Goal: Task Accomplishment & Management: Complete application form

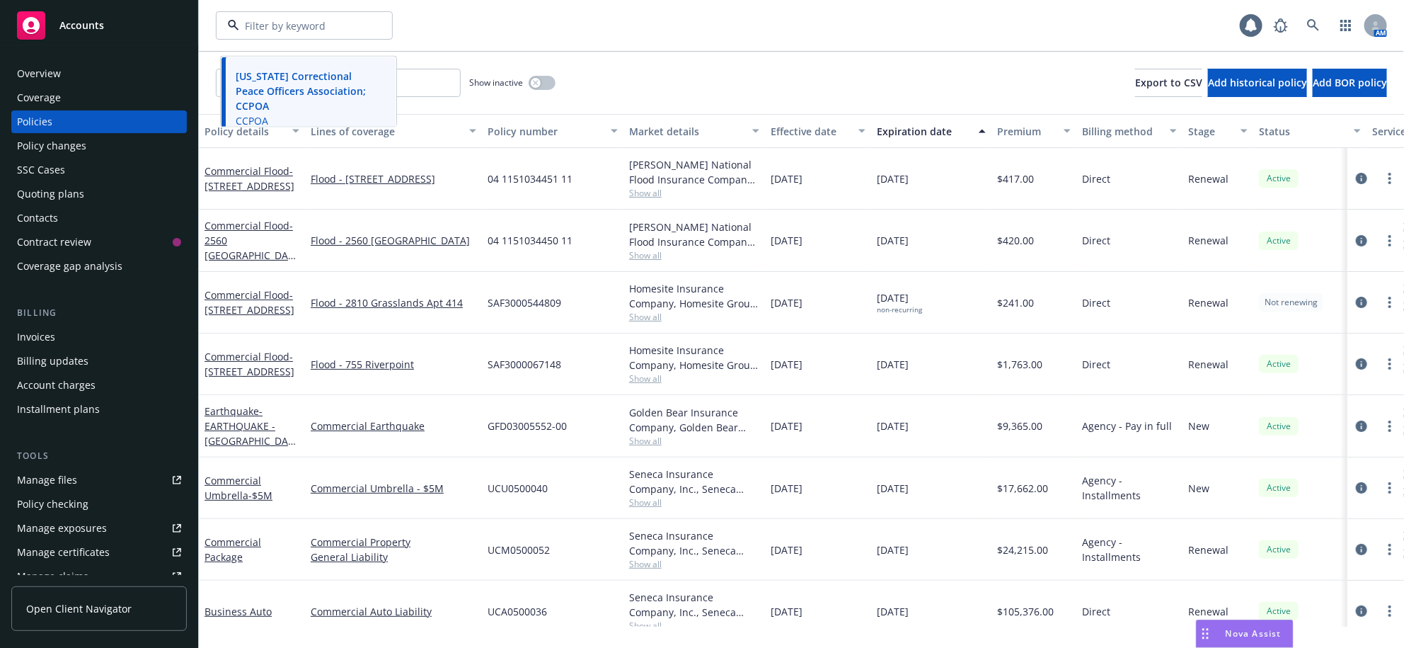
scroll to position [29, 0]
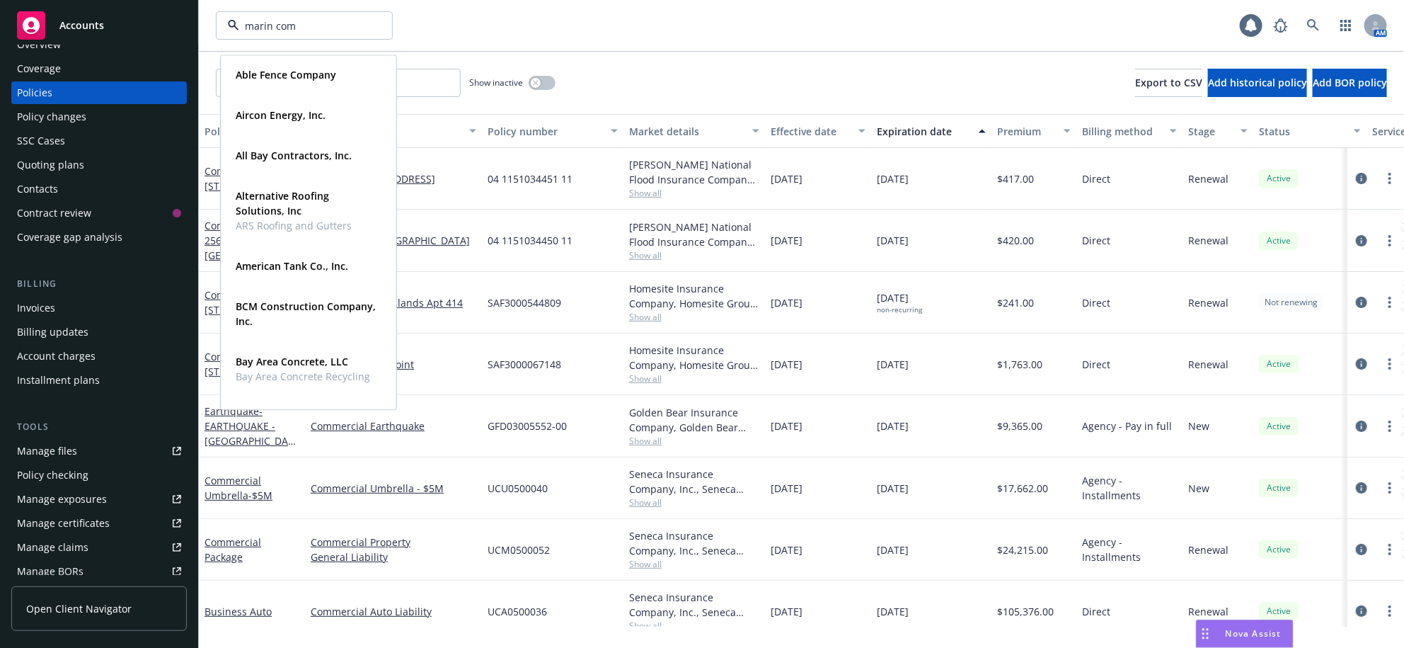
type input "marin comm"
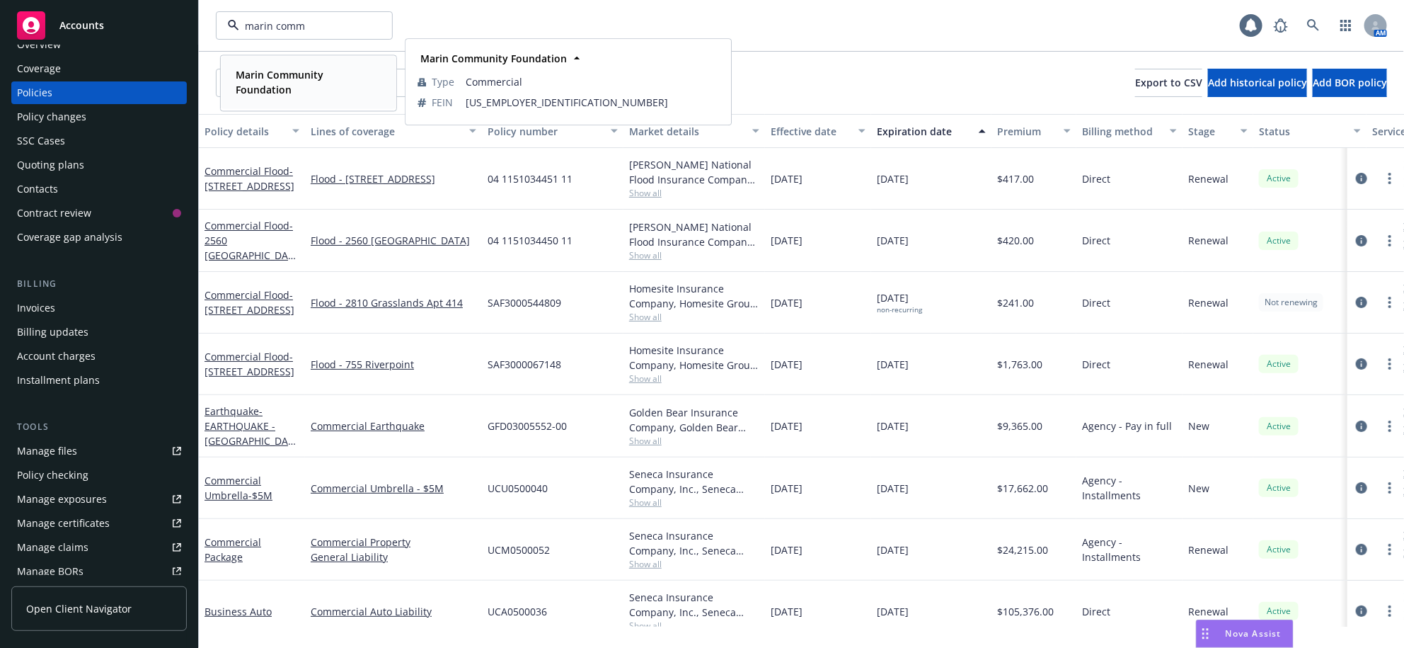
drag, startPoint x: 294, startPoint y: 85, endPoint x: 296, endPoint y: 153, distance: 68.0
click at [294, 88] on span "Marin Community Foundation" at bounding box center [307, 82] width 143 height 30
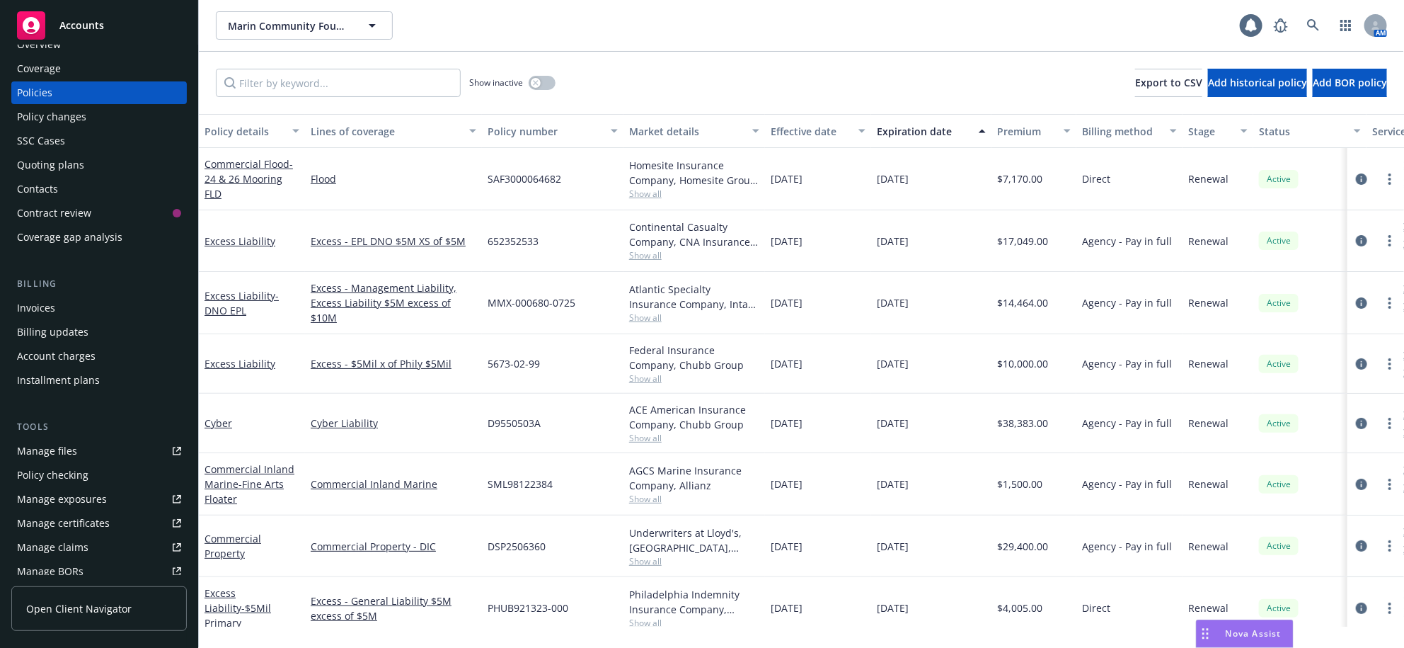
click at [91, 128] on div "Policy changes" at bounding box center [99, 116] width 164 height 23
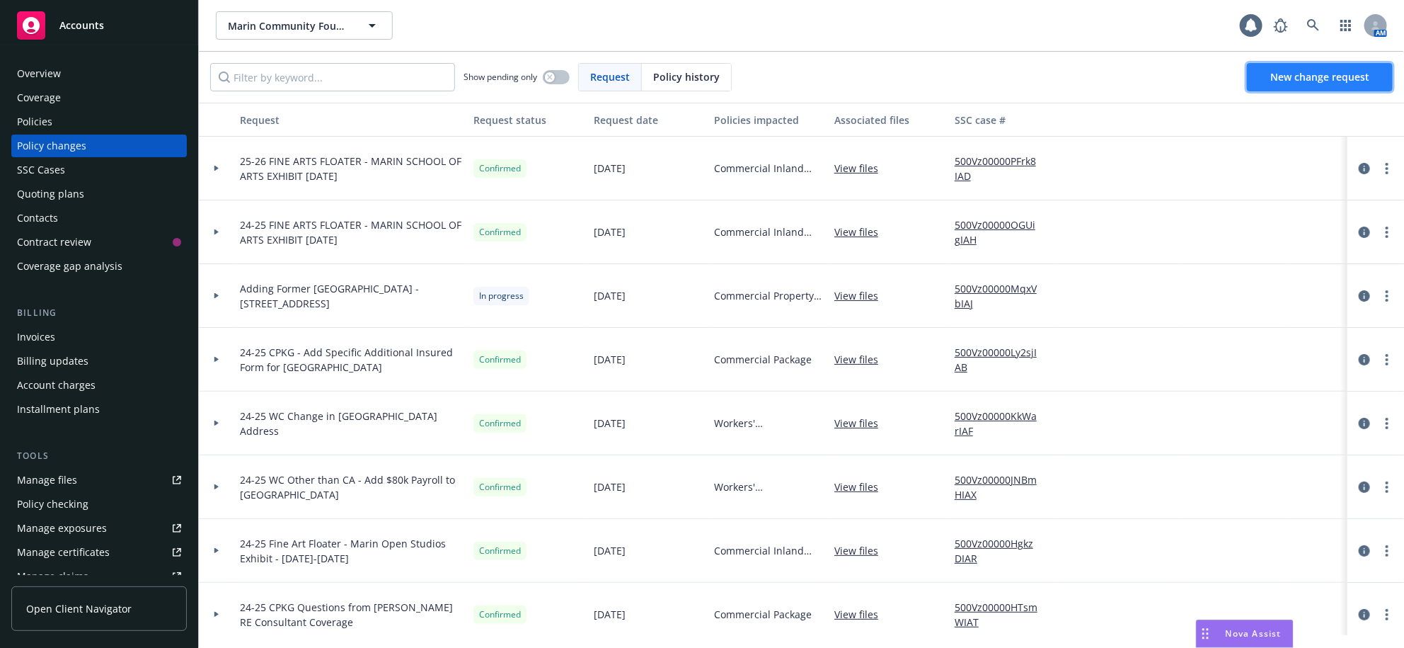
click at [1311, 84] on span "New change request" at bounding box center [1319, 76] width 99 height 13
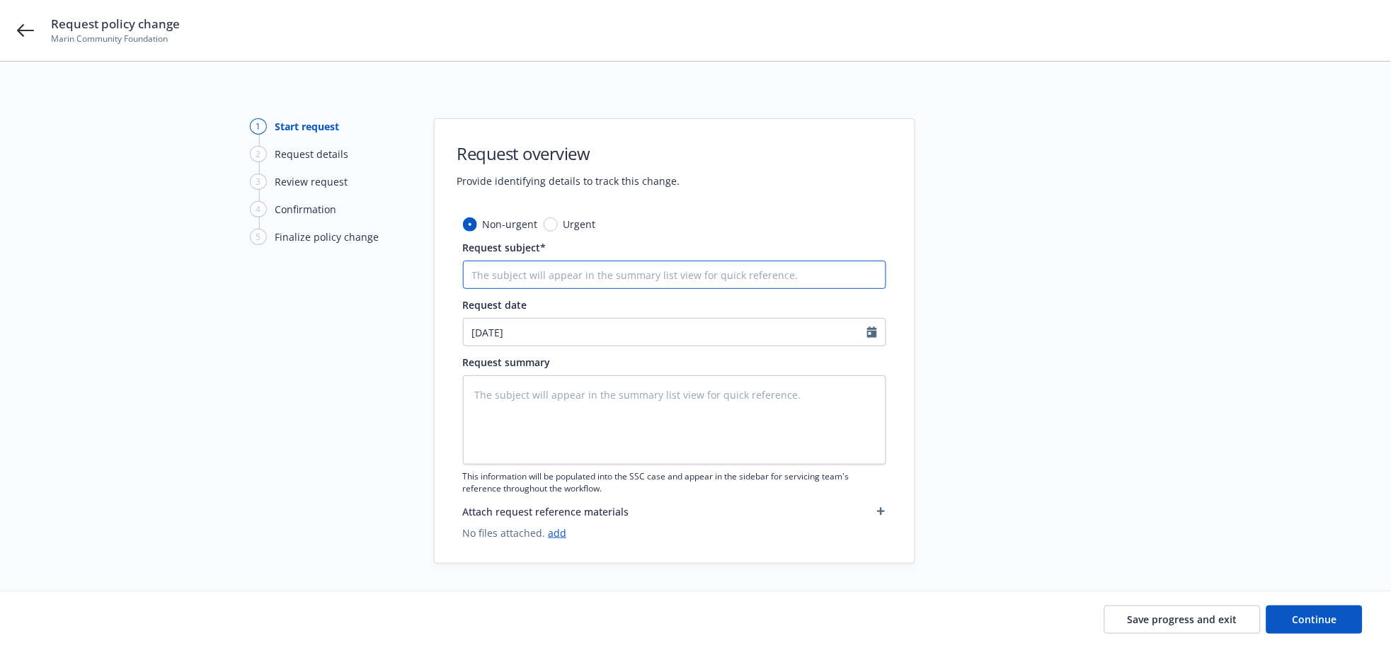
click at [547, 288] on input "Request subject*" at bounding box center [674, 274] width 423 height 28
type textarea "x"
type input "2"
type textarea "x"
type input "25"
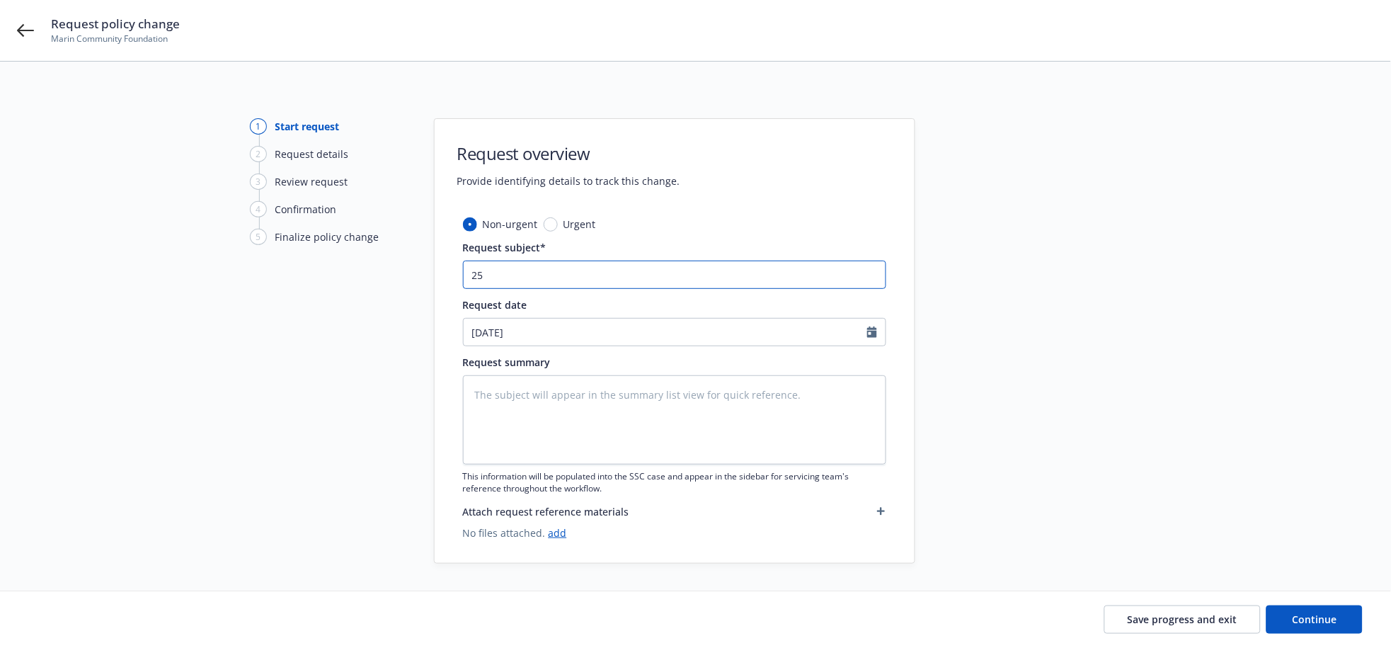
type textarea "x"
type input "25-"
type textarea "x"
type input "25-2"
type textarea "x"
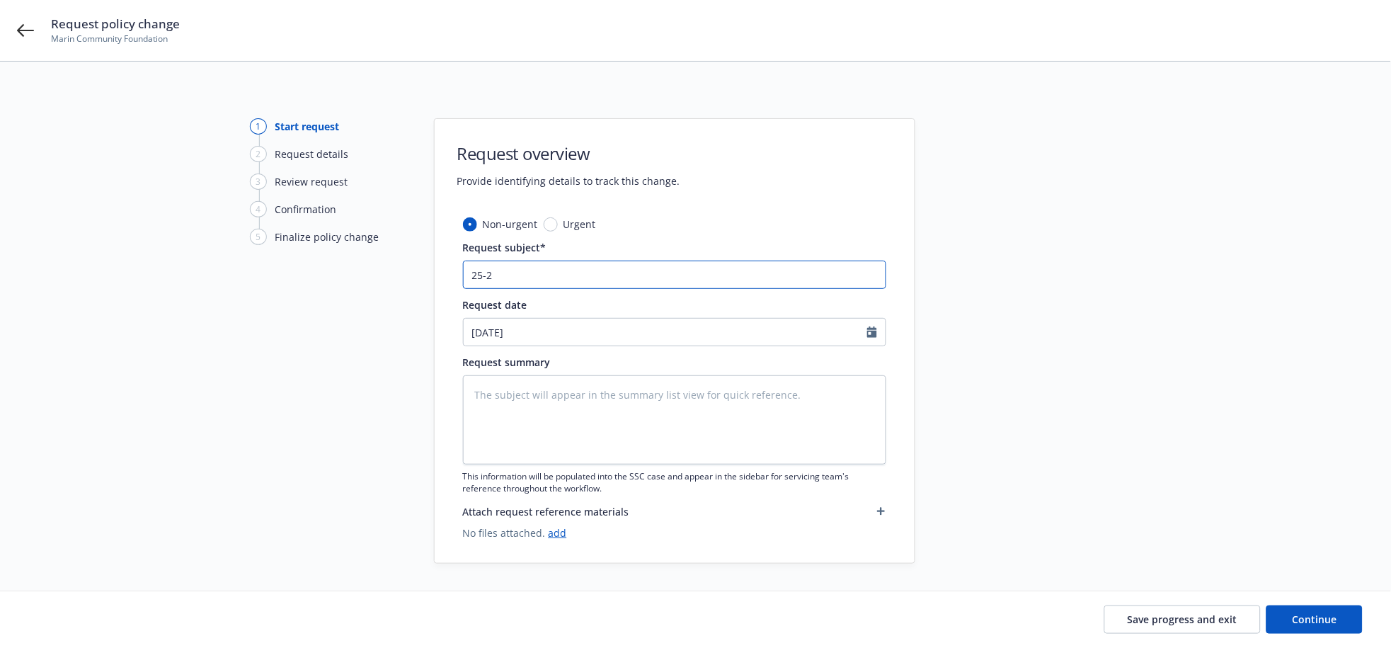
type input "25-26"
type textarea "x"
type input "25-26"
type textarea "x"
type input "25-26 P"
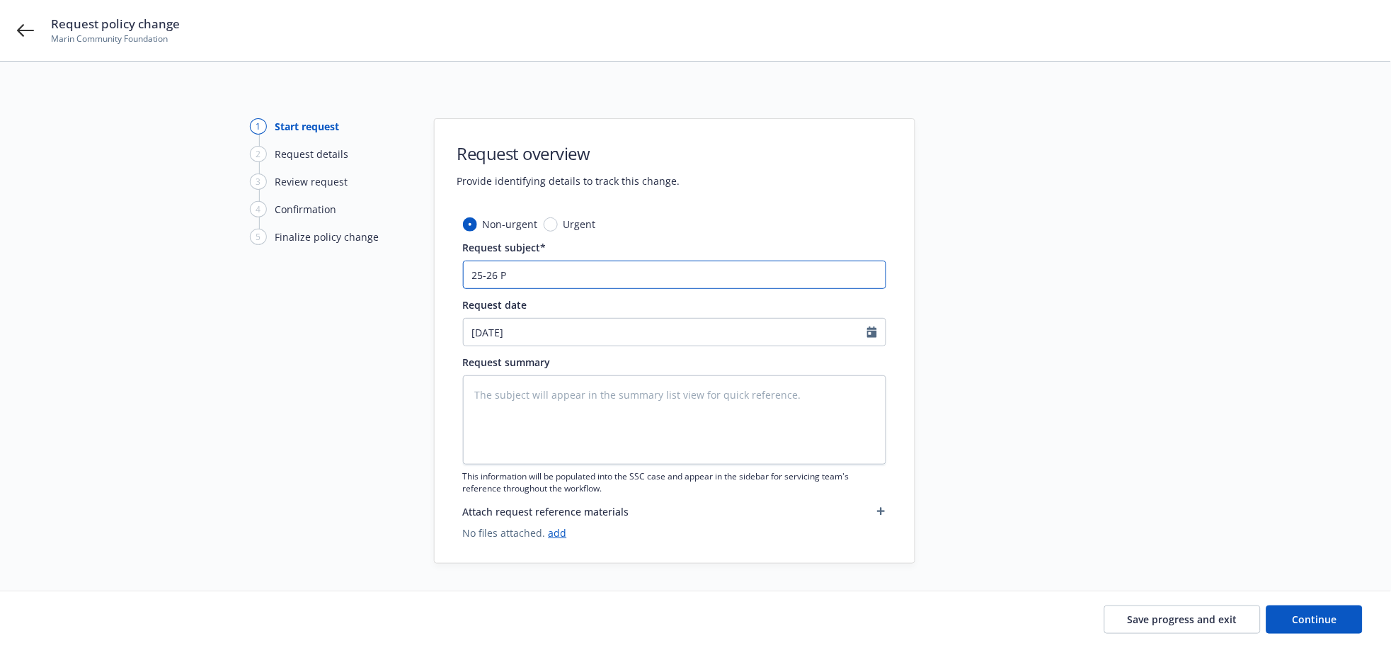
type textarea "x"
type input "25-26 Pr"
type textarea "x"
type input "25-26 Pro"
type textarea "x"
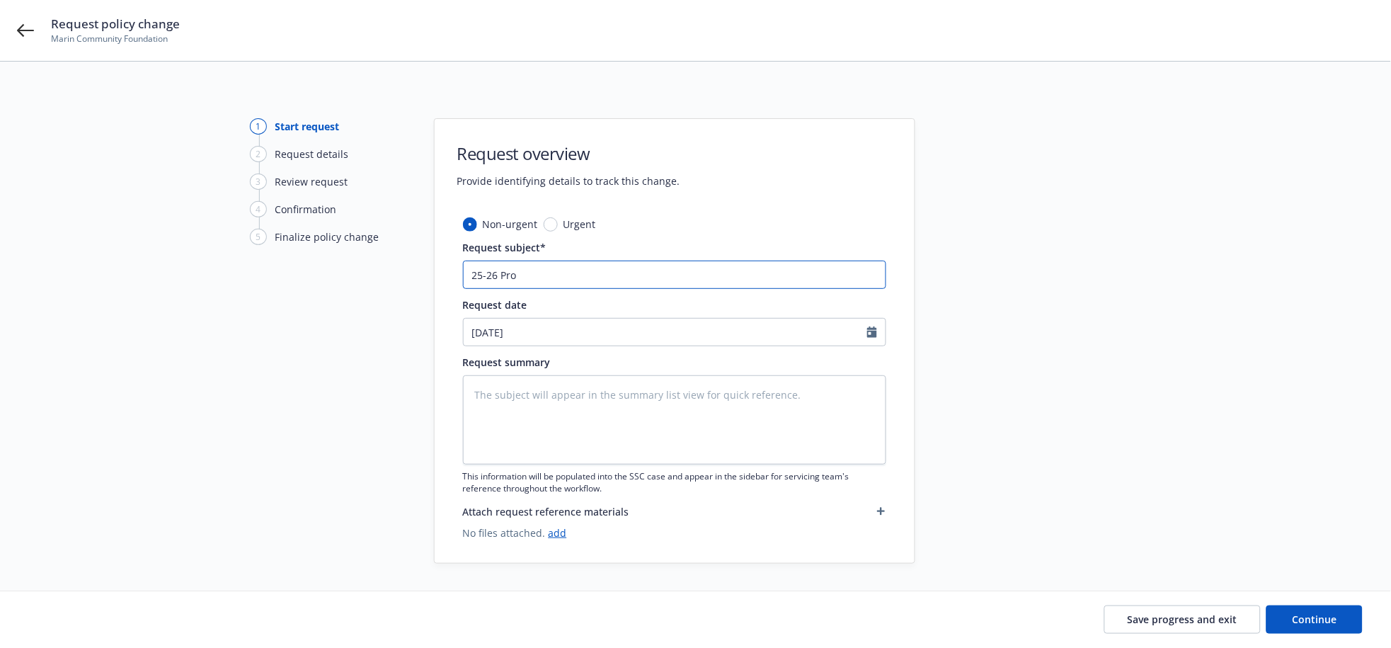
type input "25-26 Prop"
type textarea "x"
type input "25-26 Prop"
type textarea "x"
type input "25-26 Prop -"
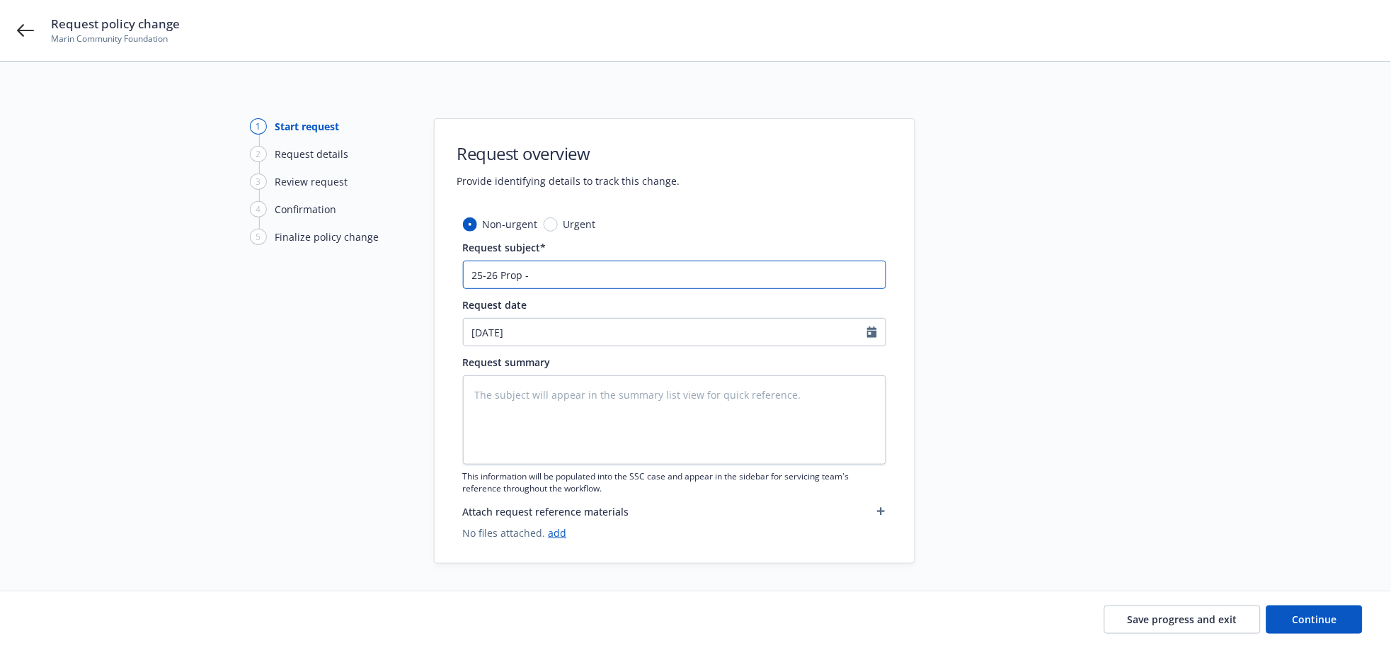
type textarea "x"
type input "25-26 Prop -"
type textarea "x"
type input "25-26 Prop - A"
type textarea "x"
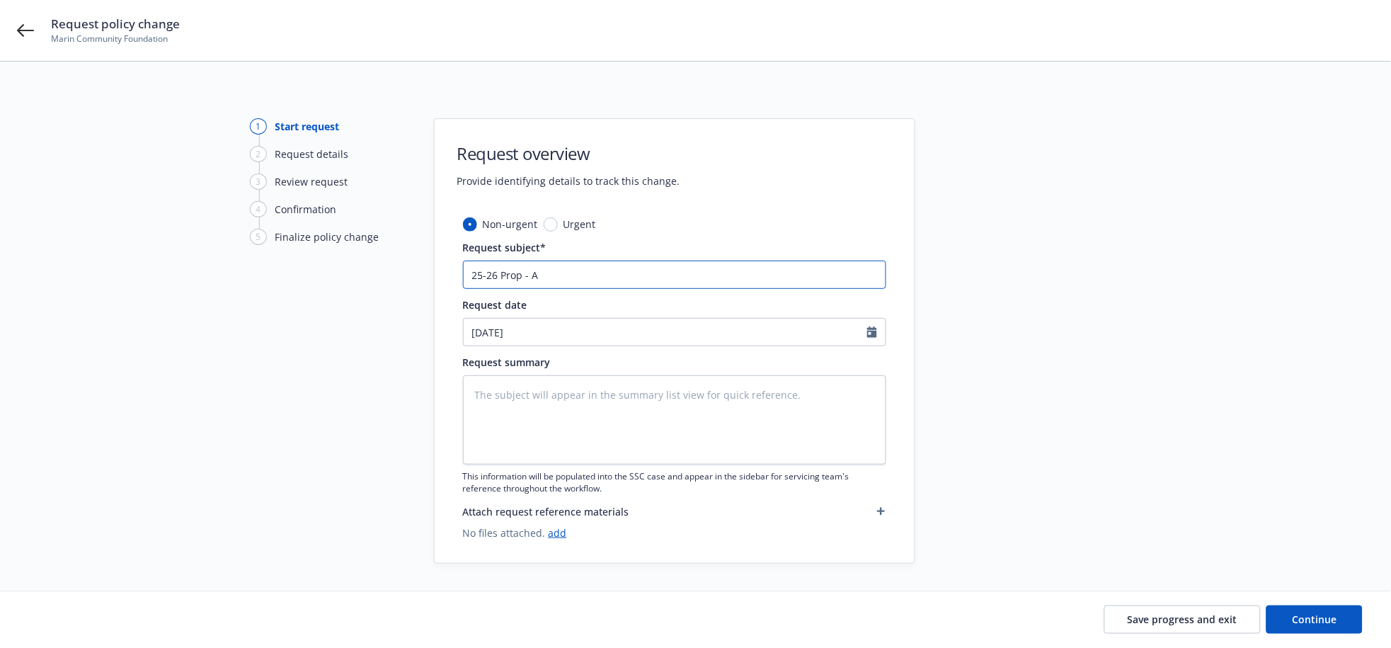
type input "25-26 Prop - Ad"
type textarea "x"
type input "25-26 Prop - Add"
type textarea "x"
type input "25-26 Prop - Add"
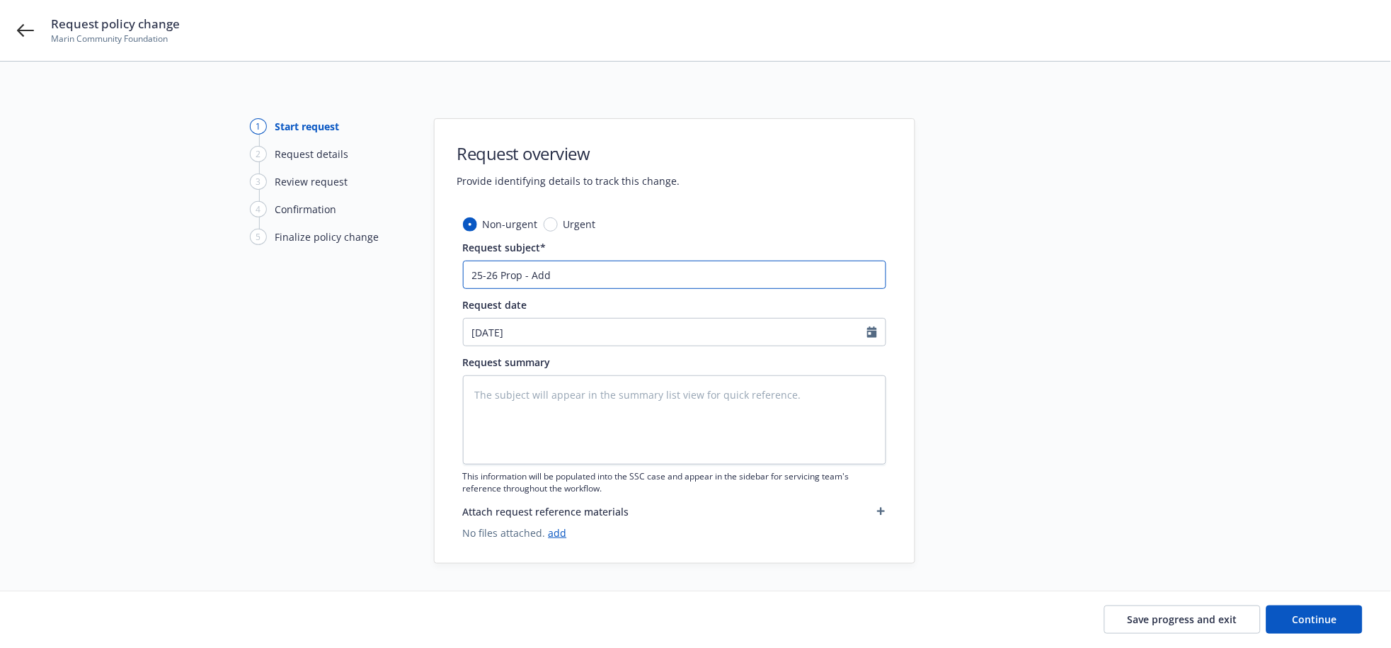
type textarea "x"
type input "25-26 Prop - Add 2"
type textarea "x"
type input "25-26 Prop - Add 29"
type textarea "x"
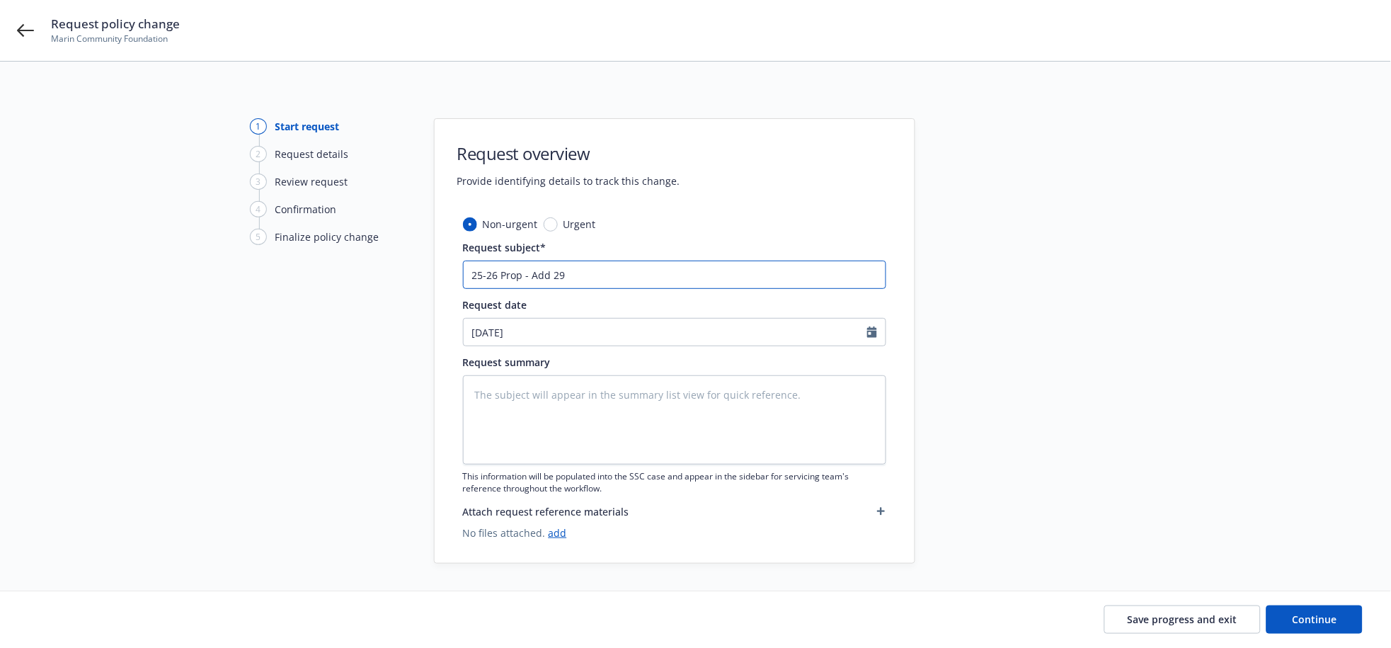
type input "25-26 Prop - Add 295"
type textarea "x"
type input "25-26 Prop - Add 295-"
type textarea "x"
type input "25-26 Prop - Add 295-2"
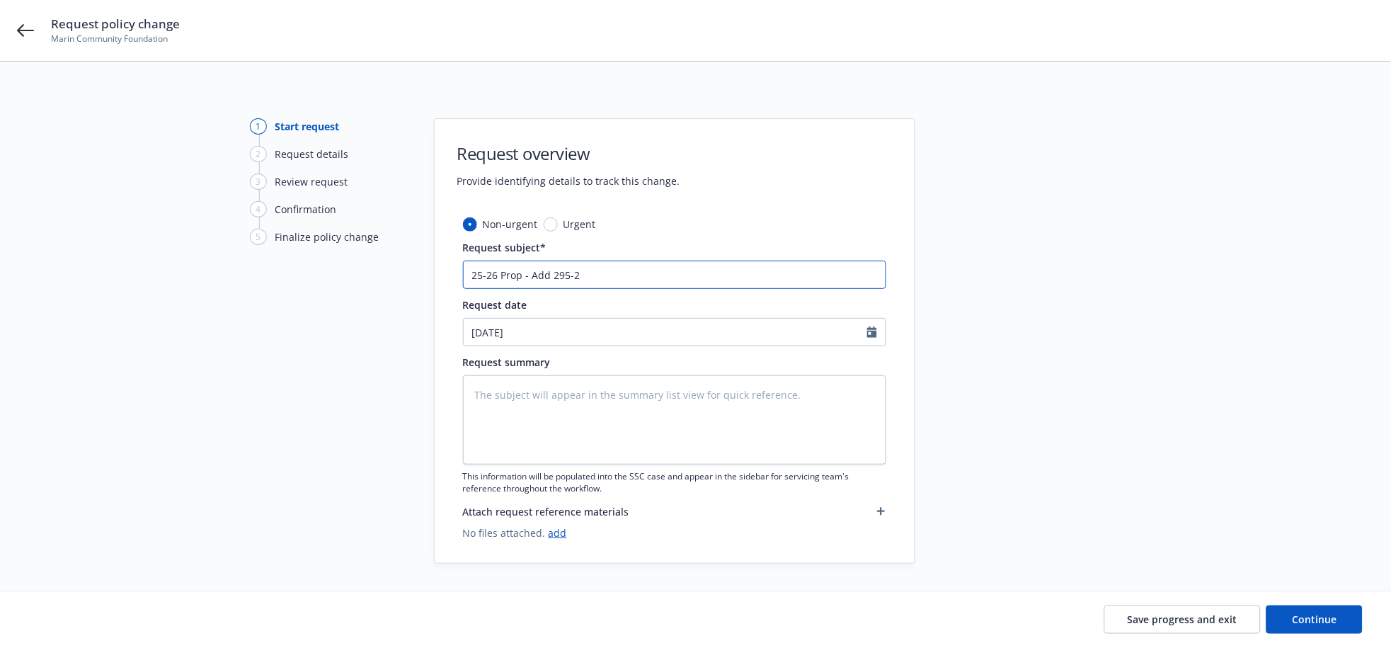
type textarea "x"
type input "25-26 Prop - Add 295-29"
type textarea "x"
type input "25-26 Prop - Add 295-297"
type textarea "x"
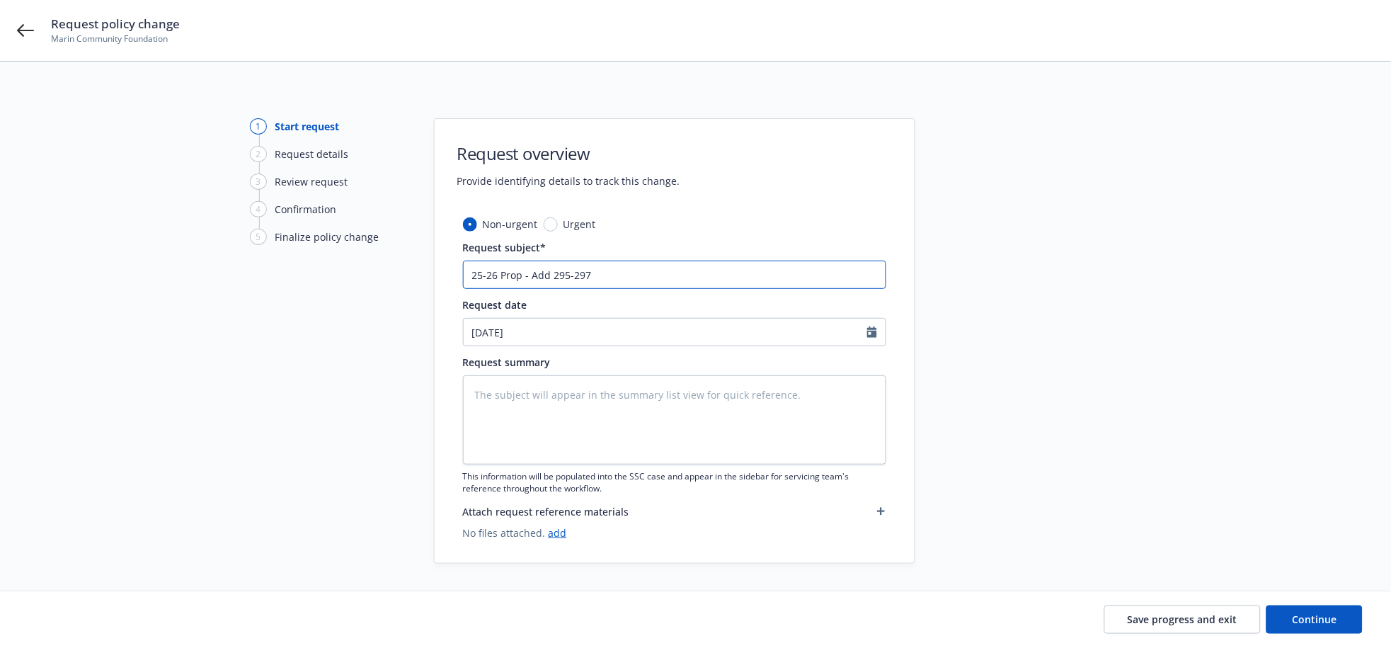
type input "25-26 Prop - Add 295-297"
type textarea "x"
type input "25-26 Prop - Add 295-297 Ma"
type textarea "x"
type input "25-26 Prop - Add 295-297 Mag"
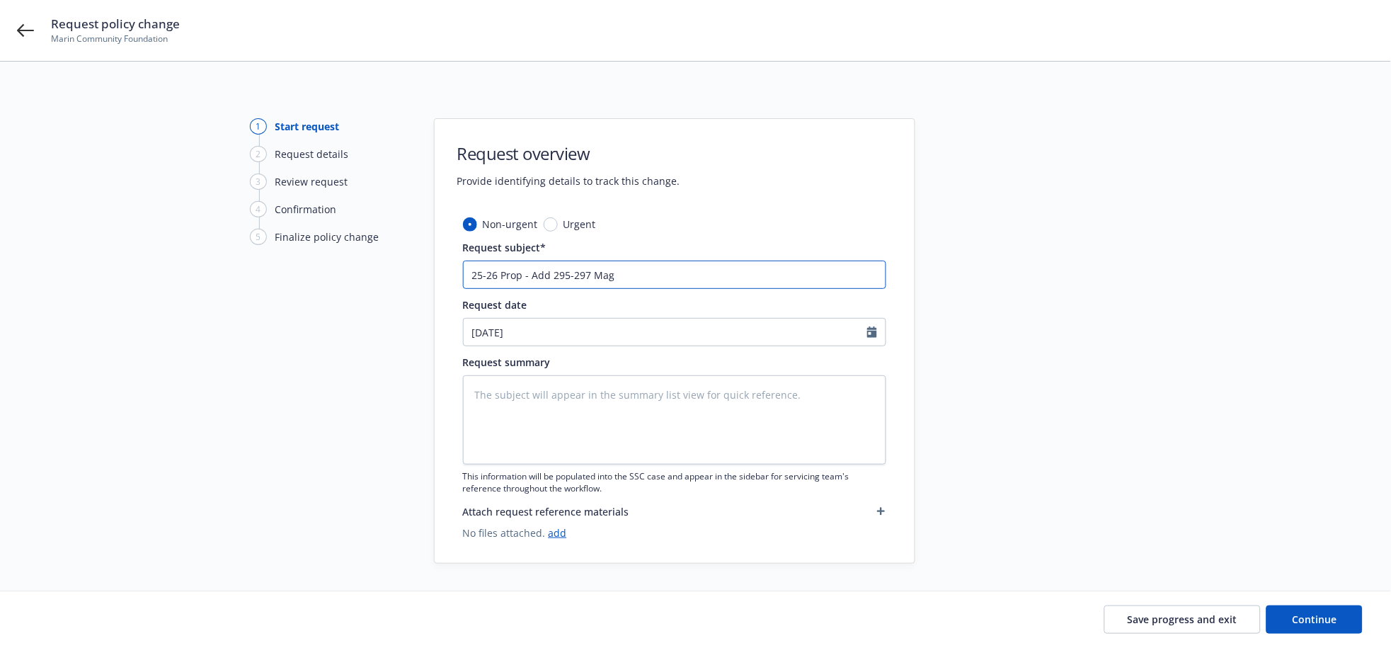
type textarea "x"
type input "25-26 Prop - Add 295-297 Magn"
type textarea "x"
type input "25-26 Prop - Add 295-297 [PERSON_NAME]"
type textarea "x"
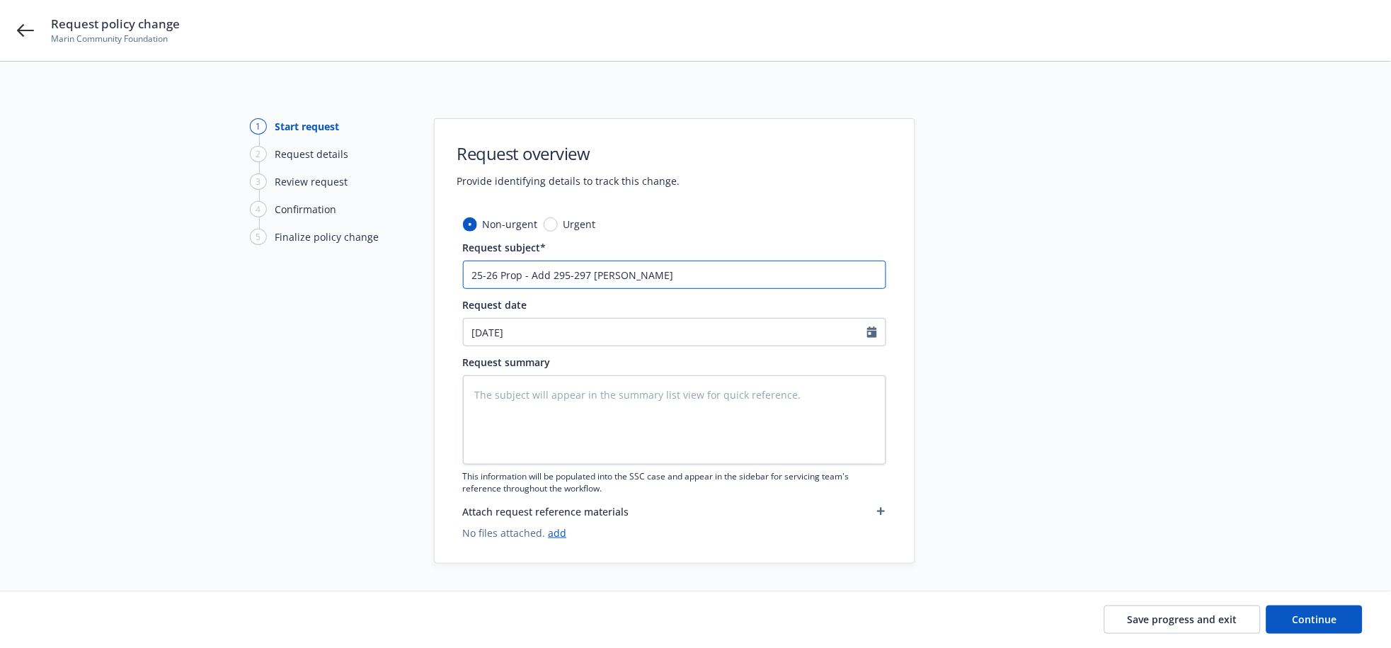
type input "25-26 Prop - Add 295-297 Magnol"
type textarea "x"
type input "25-26 Prop - Add 295-297 [PERSON_NAME]"
type textarea "x"
type input "25-26 Prop - Add 295-297 Magnolia"
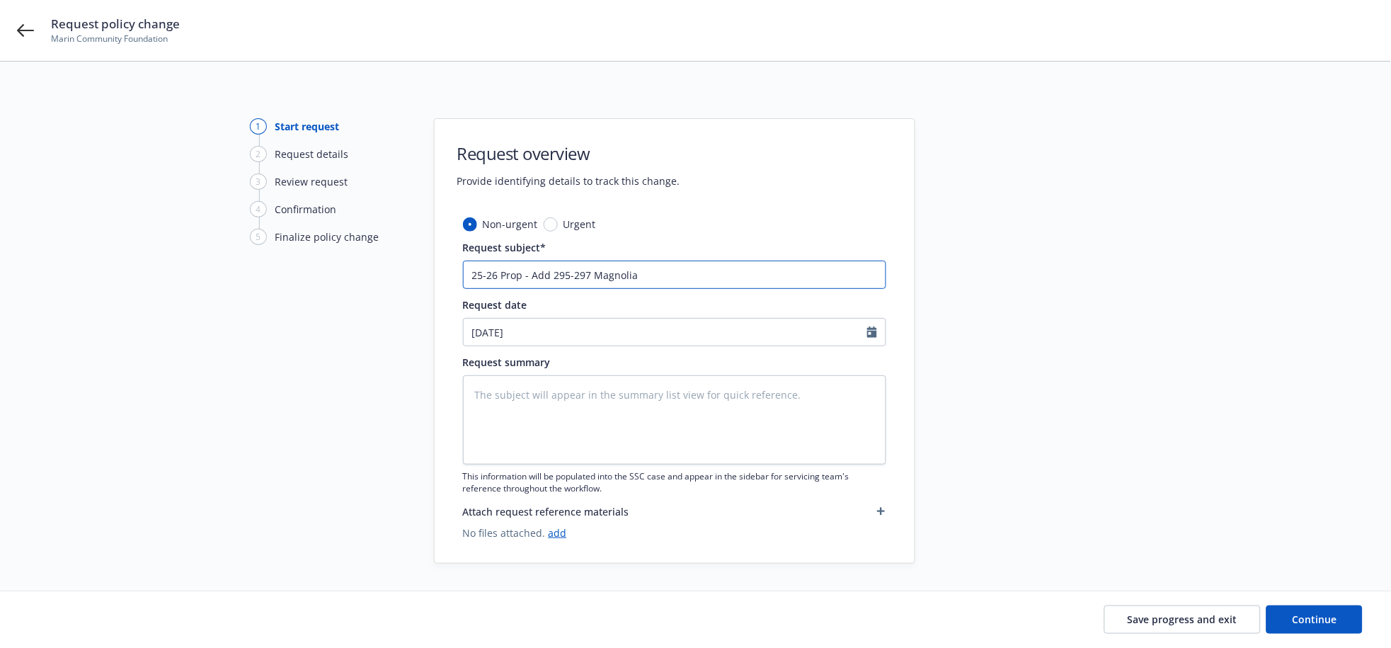
type textarea "x"
type input "25-26 Prop - Add 295-297 Magnolia"
type textarea "x"
type input "25-26 Prop - Add 295-297 Magnolia A"
type textarea "x"
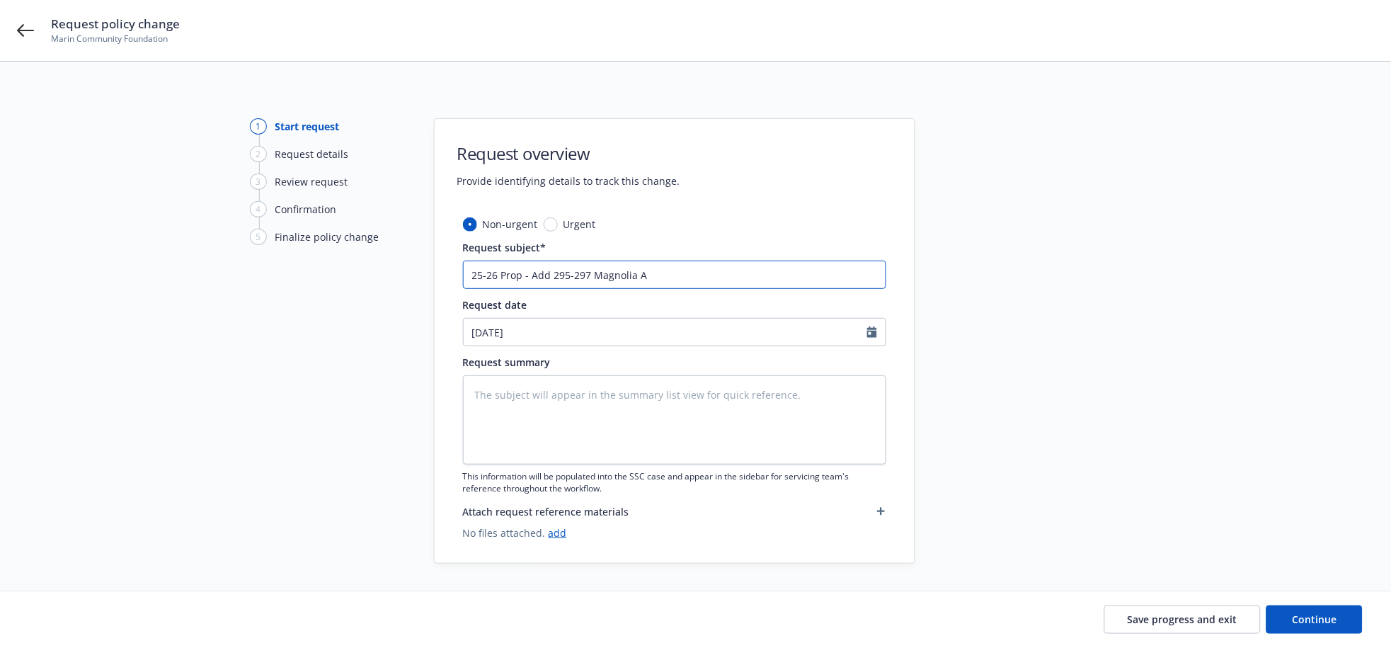
type input "25-26 Prop - Add [STREET_ADDRESS]"
type textarea "x"
type input "25-26 Prop - Add [STREET_ADDRESS]"
click at [699, 284] on input "25-26 Prop - Add [STREET_ADDRESS]" at bounding box center [674, 274] width 423 height 28
type textarea "x"
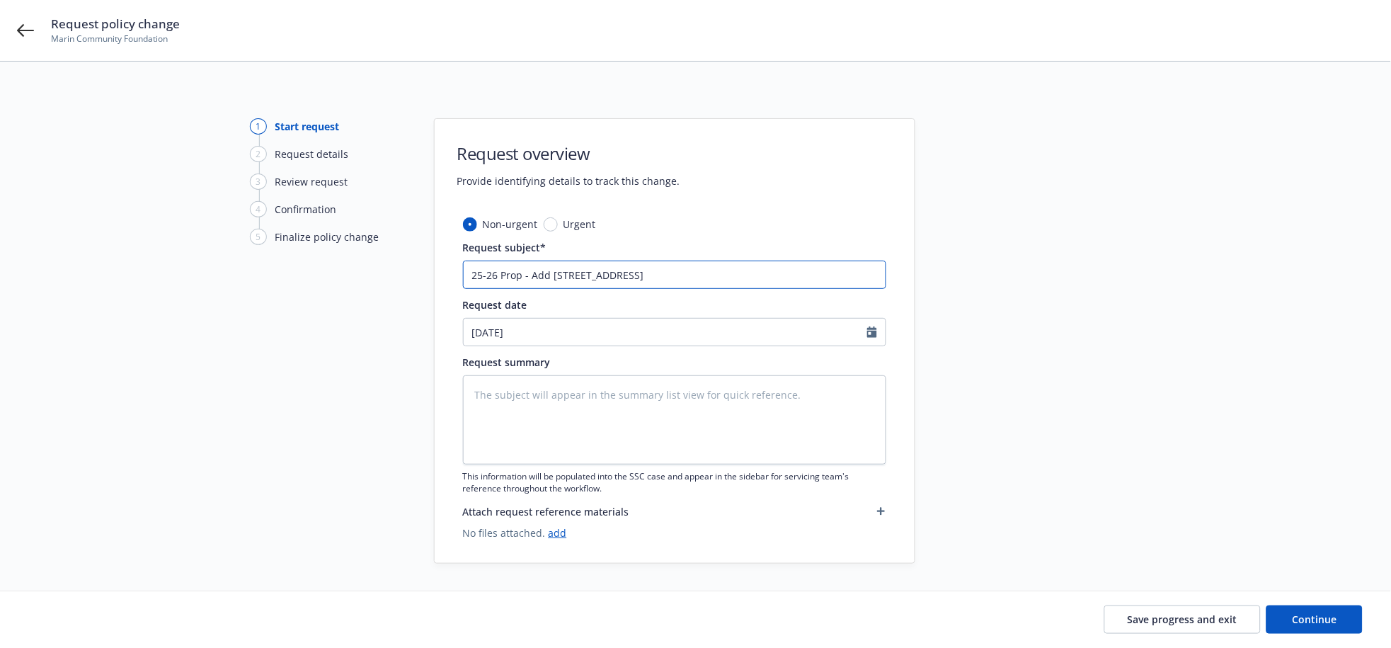
type input "25-26 Prop - Add [STREET_ADDRESS]"
type textarea "x"
type input "25-26 Prop - Add [STREET_ADDRESS]"
type textarea "x"
type input "25-26 Prop - Add [STREET_ADDRESS]"
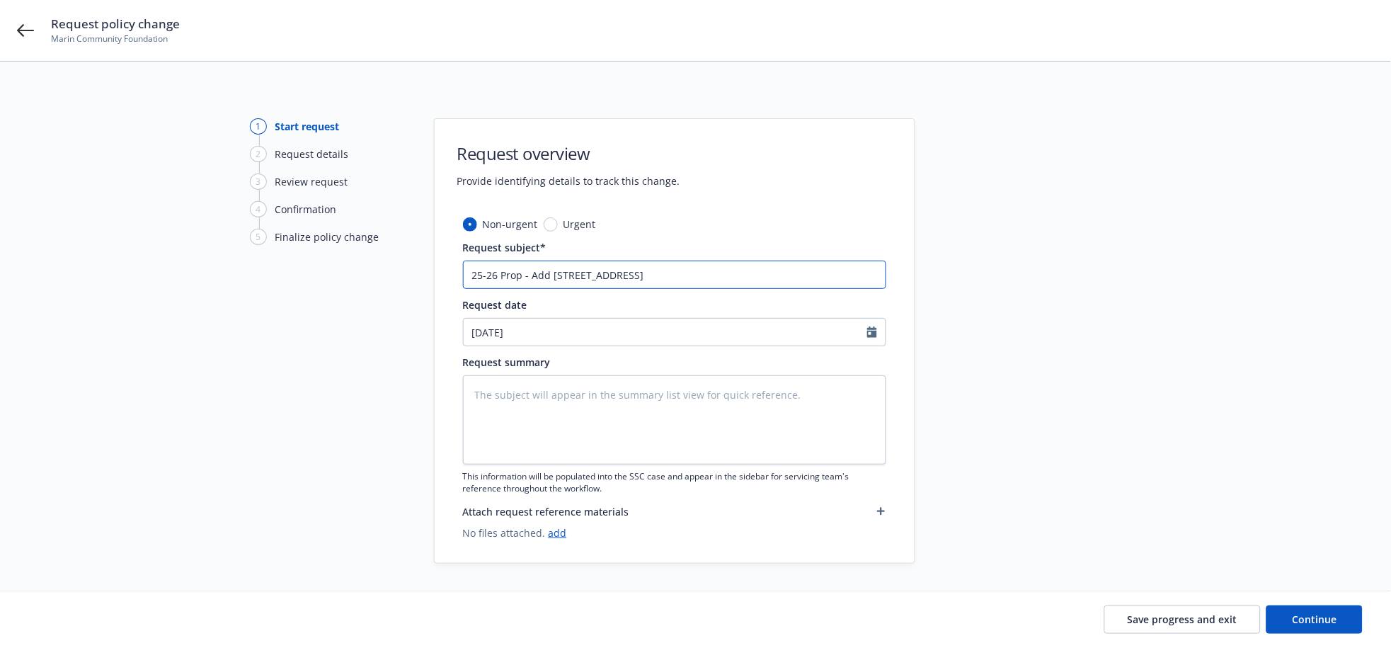
type textarea "x"
type input "25-26 Prop - Add [STREET_ADDRESS]"
type textarea "x"
type input "25-26 Prop - Add [STREET_ADDRESS]"
type textarea "x"
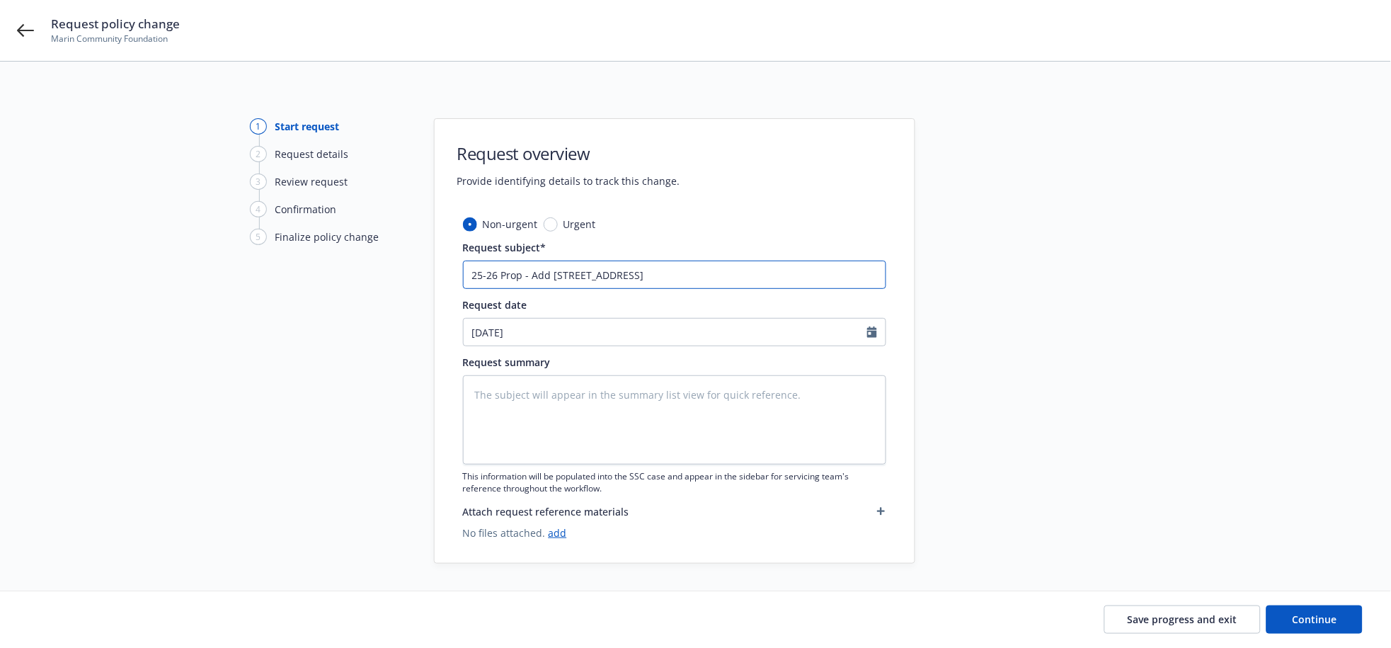
type input "25-26 Prop - Add [STREET_ADDRESS]"
type textarea "x"
type input "25-26 Prop - Add [STREET_ADDRESS]"
type textarea "x"
type input "25-26 Prop - Add [STREET_ADDRESS]"
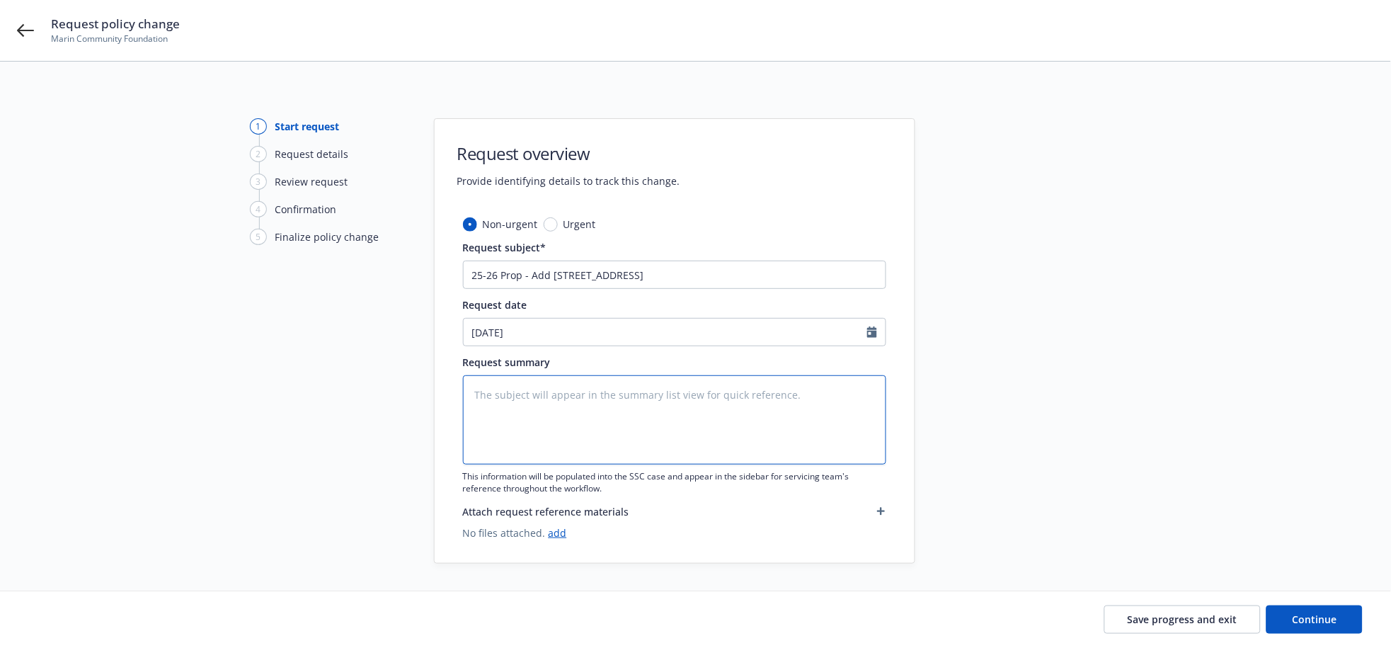
click at [677, 413] on textarea at bounding box center [674, 419] width 423 height 89
paste textarea "25-26 Prop - Add [STREET_ADDRESS]"
type textarea "x"
type textarea "25-26 Prop - Add [STREET_ADDRESS]"
click at [1324, 612] on span "Continue" at bounding box center [1314, 618] width 45 height 13
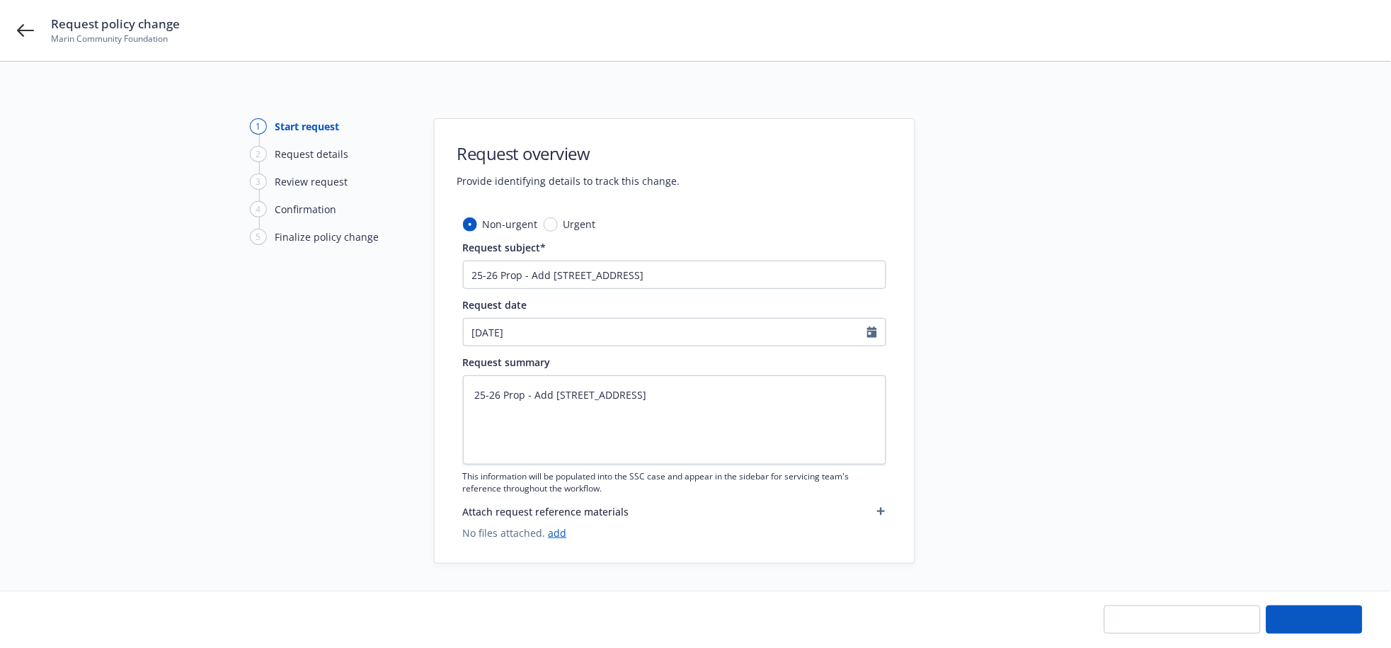
type textarea "x"
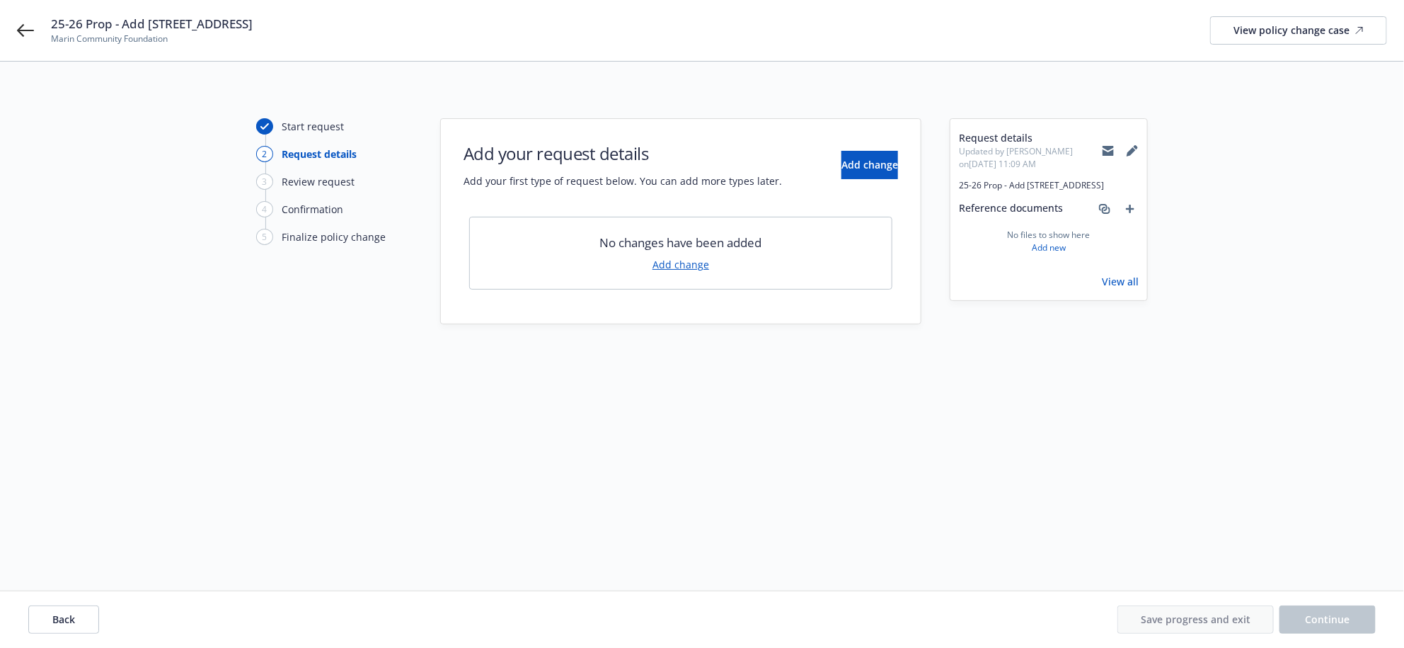
click at [696, 268] on link "Add change" at bounding box center [681, 264] width 57 height 15
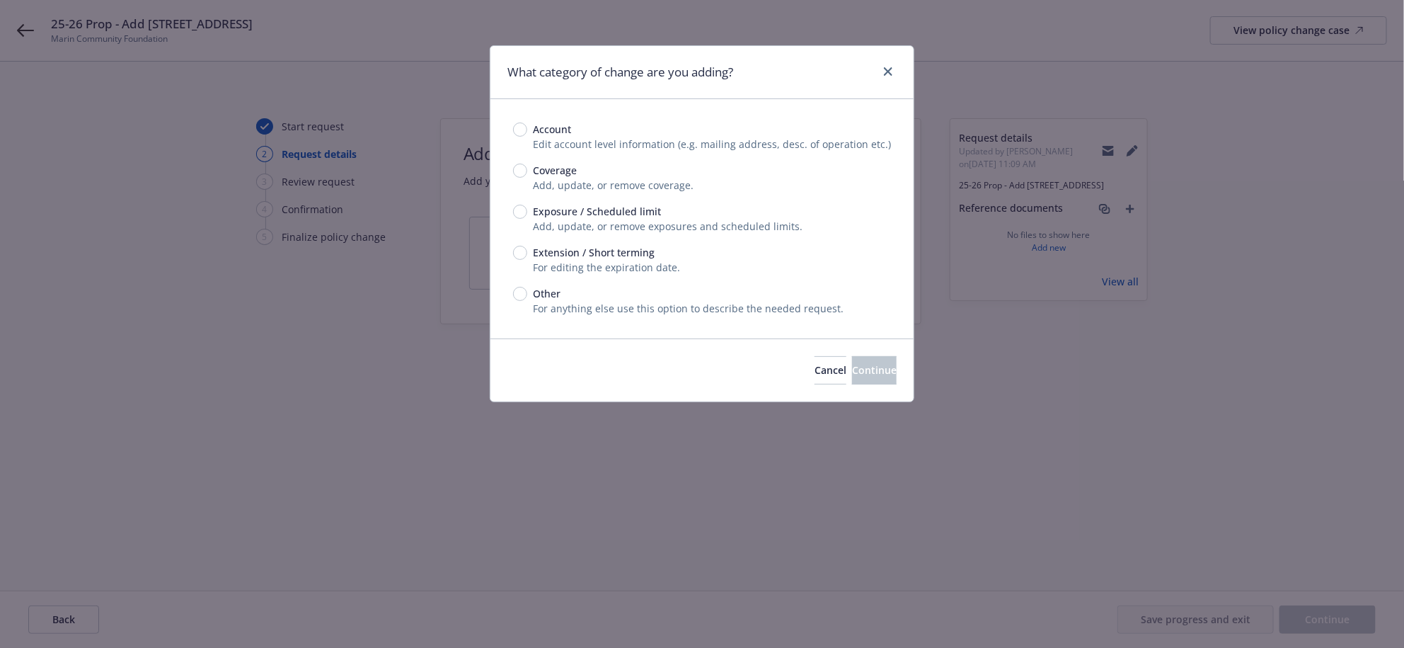
click at [600, 219] on span "Exposure / Scheduled limit" at bounding box center [597, 211] width 128 height 15
click at [527, 219] on input "Exposure / Scheduled limit" at bounding box center [520, 212] width 14 height 14
radio input "true"
click at [852, 377] on span "Continue" at bounding box center [874, 369] width 45 height 13
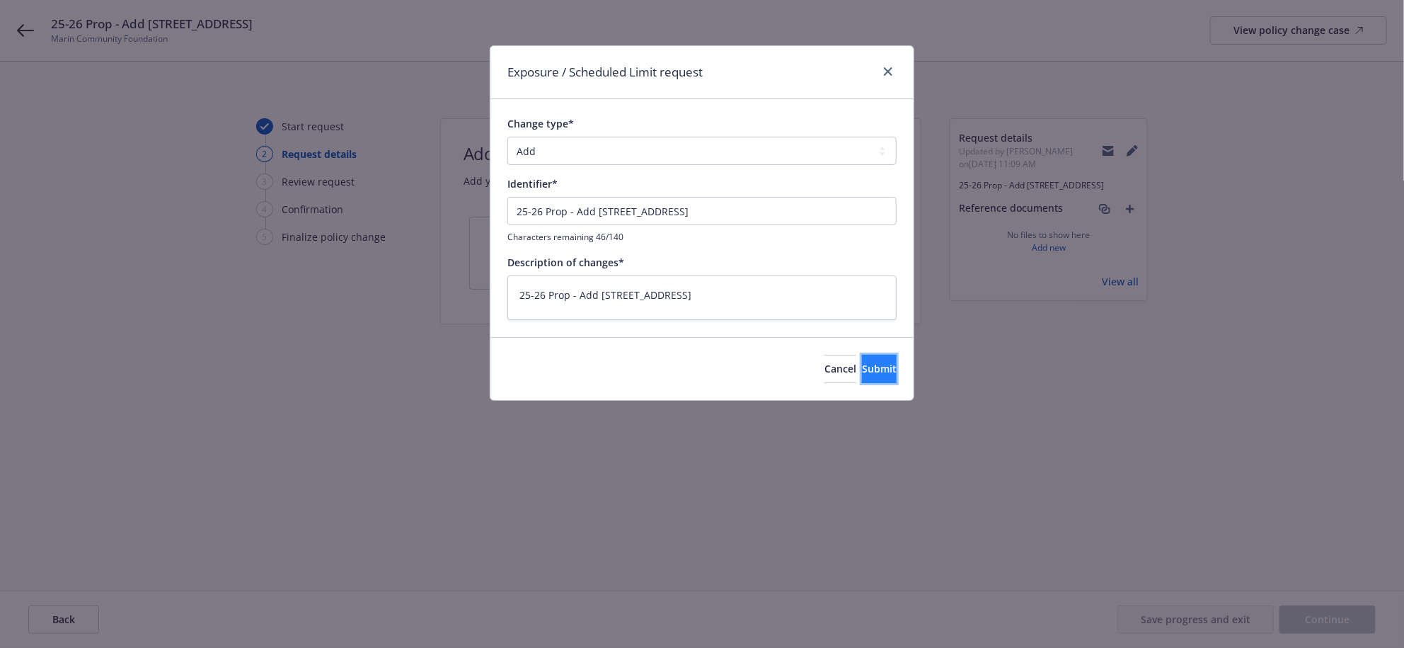
click at [862, 375] on span "Submit" at bounding box center [879, 368] width 35 height 13
type textarea "x"
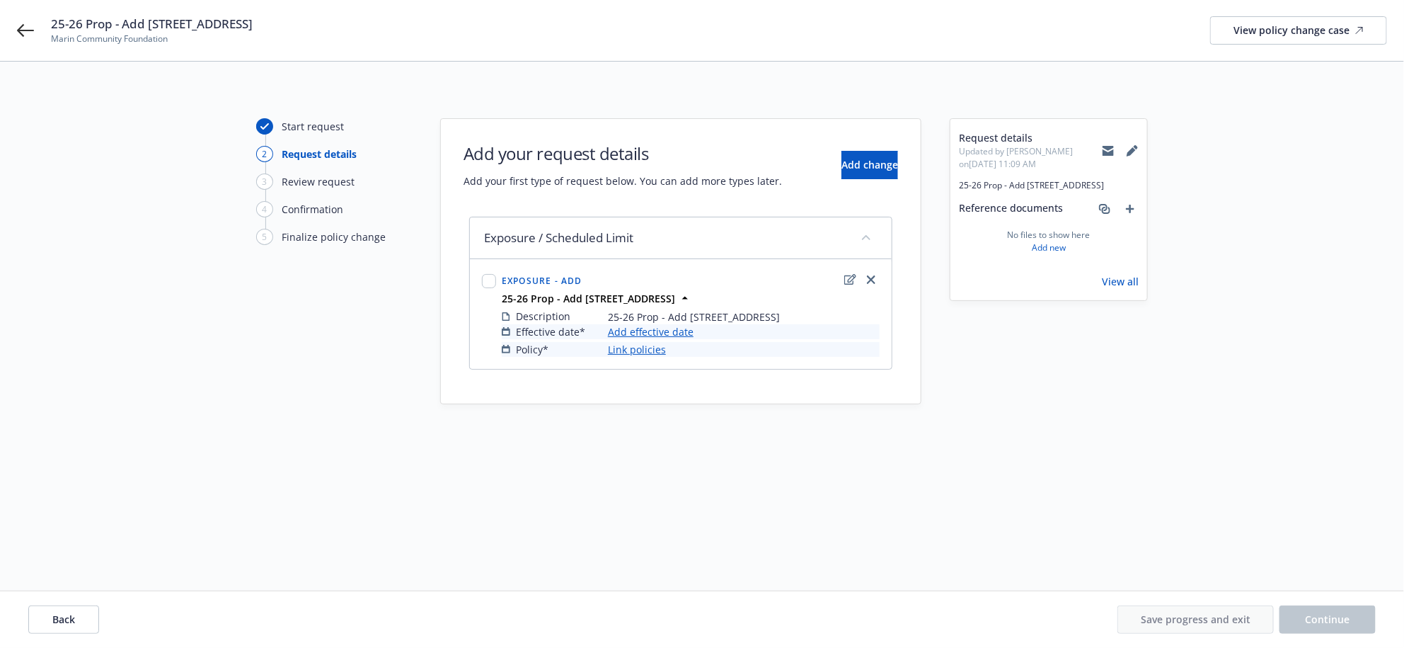
click at [670, 339] on link "Add effective date" at bounding box center [651, 331] width 86 height 15
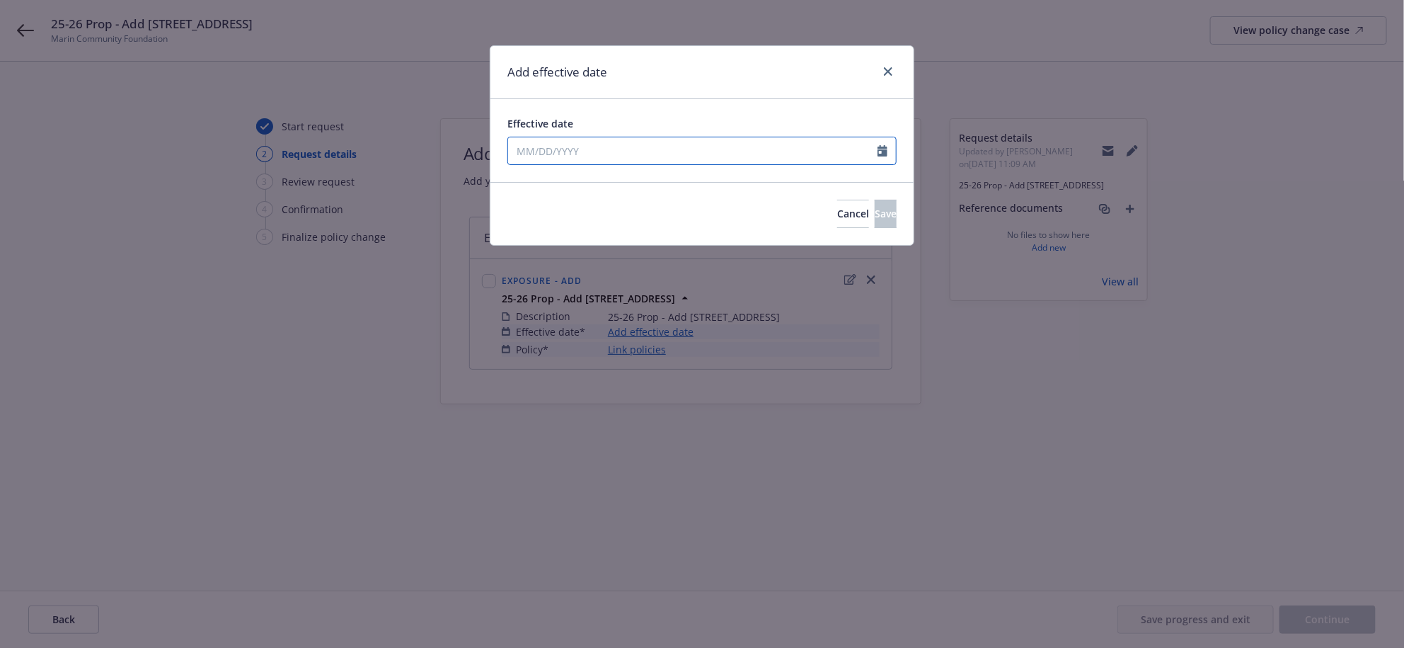
select select "9"
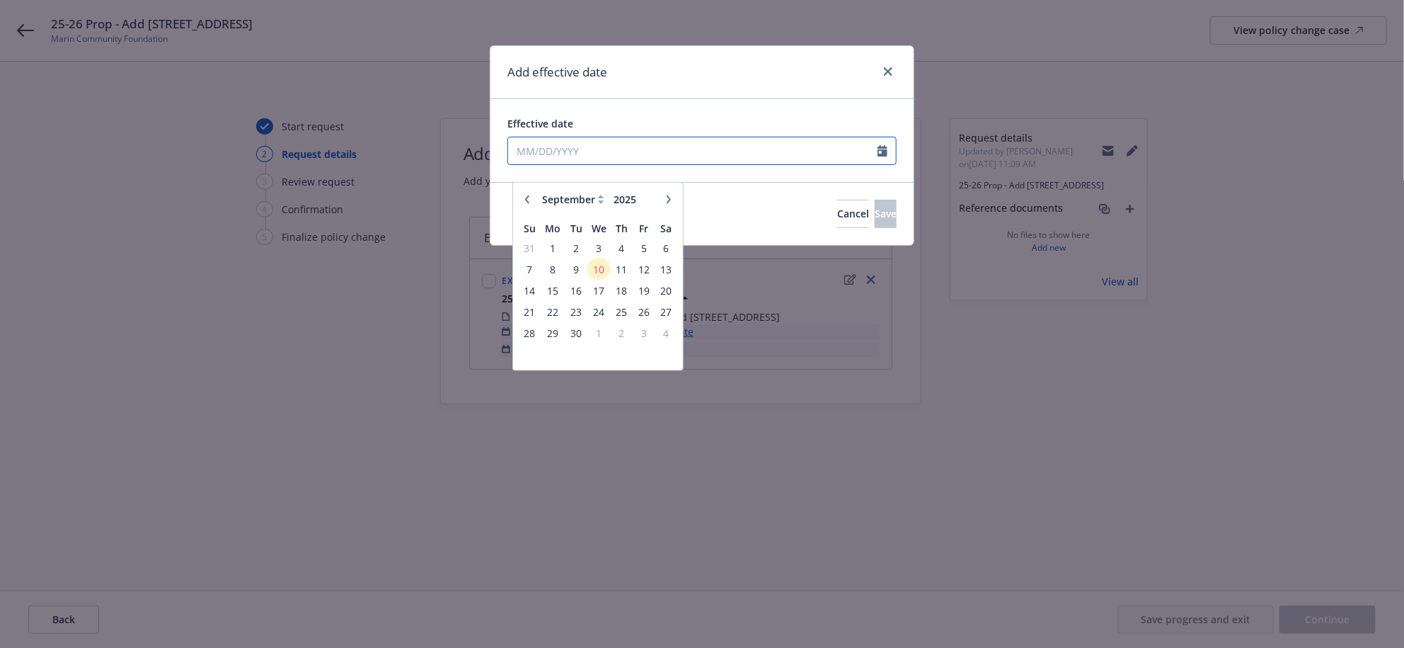
click at [608, 164] on input "Effective date" at bounding box center [692, 150] width 369 height 27
click at [608, 279] on span "10" at bounding box center [599, 276] width 21 height 18
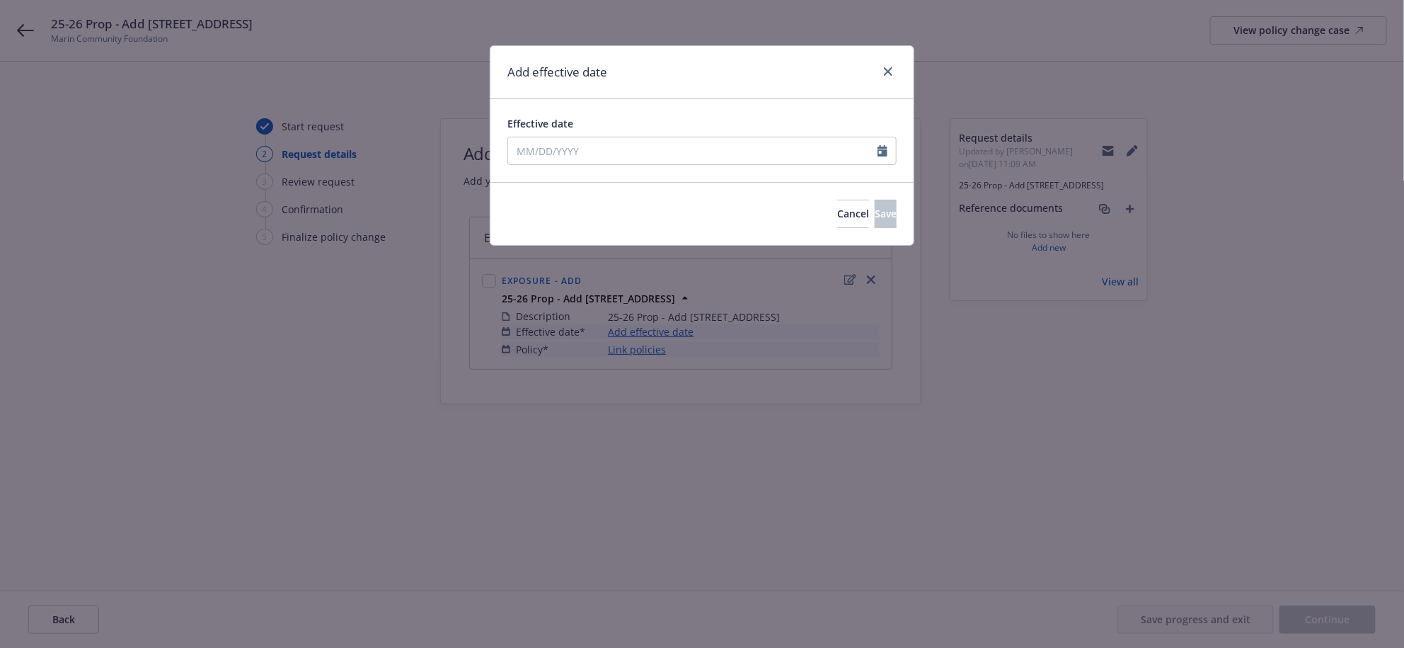
type input "[DATE]"
click at [875, 220] on span "Save" at bounding box center [886, 213] width 22 height 13
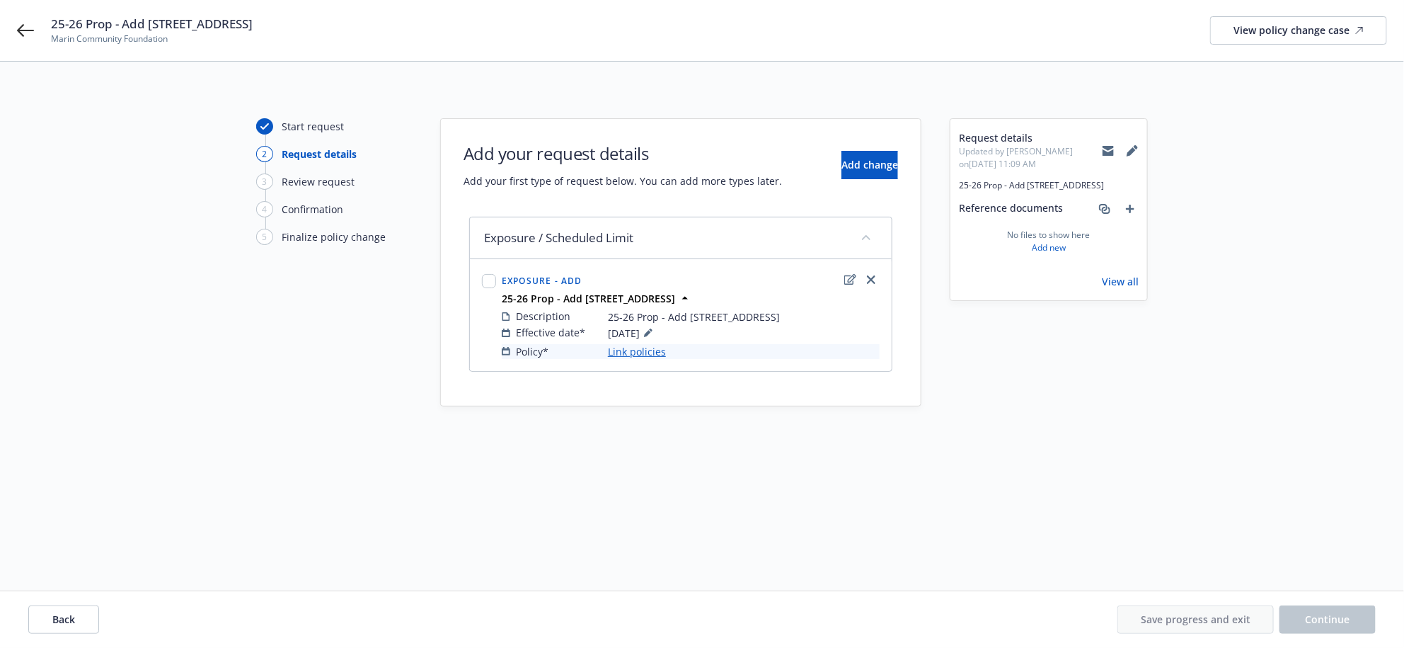
click at [646, 359] on link "Link policies" at bounding box center [637, 351] width 58 height 15
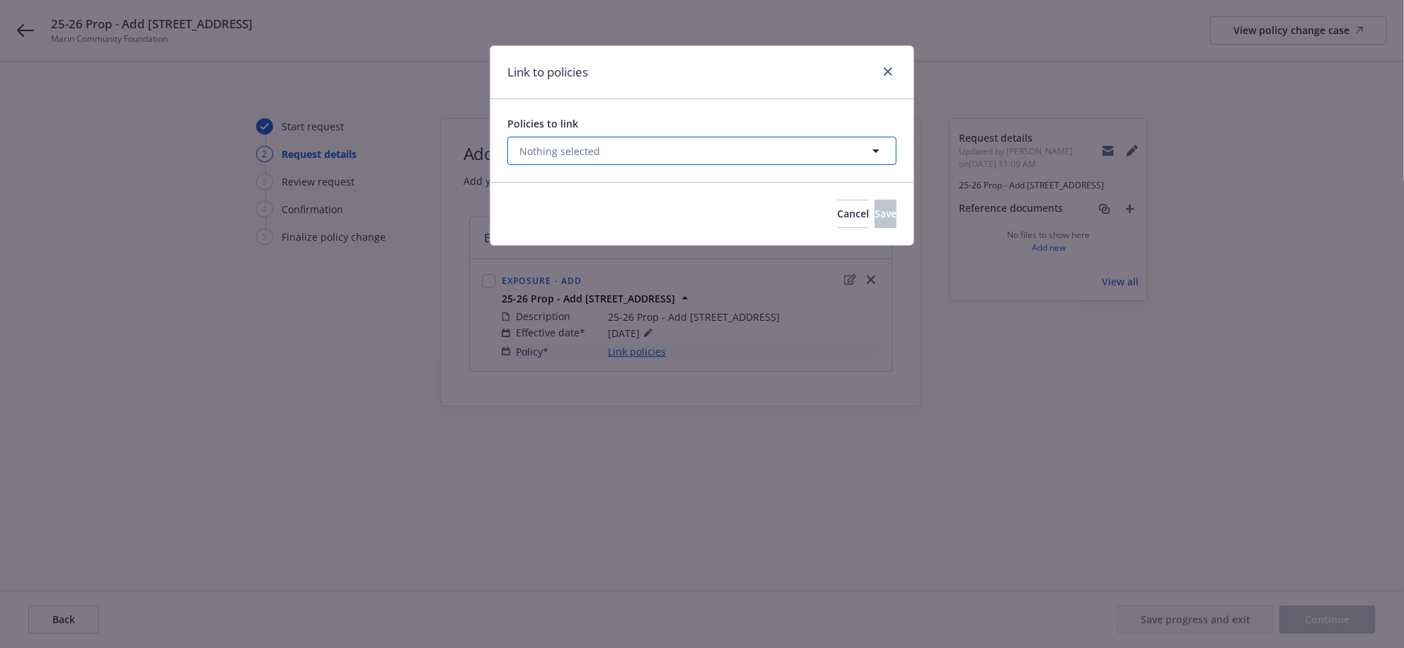
click at [645, 165] on button "Nothing selected" at bounding box center [701, 151] width 389 height 28
select select "ACTIVE"
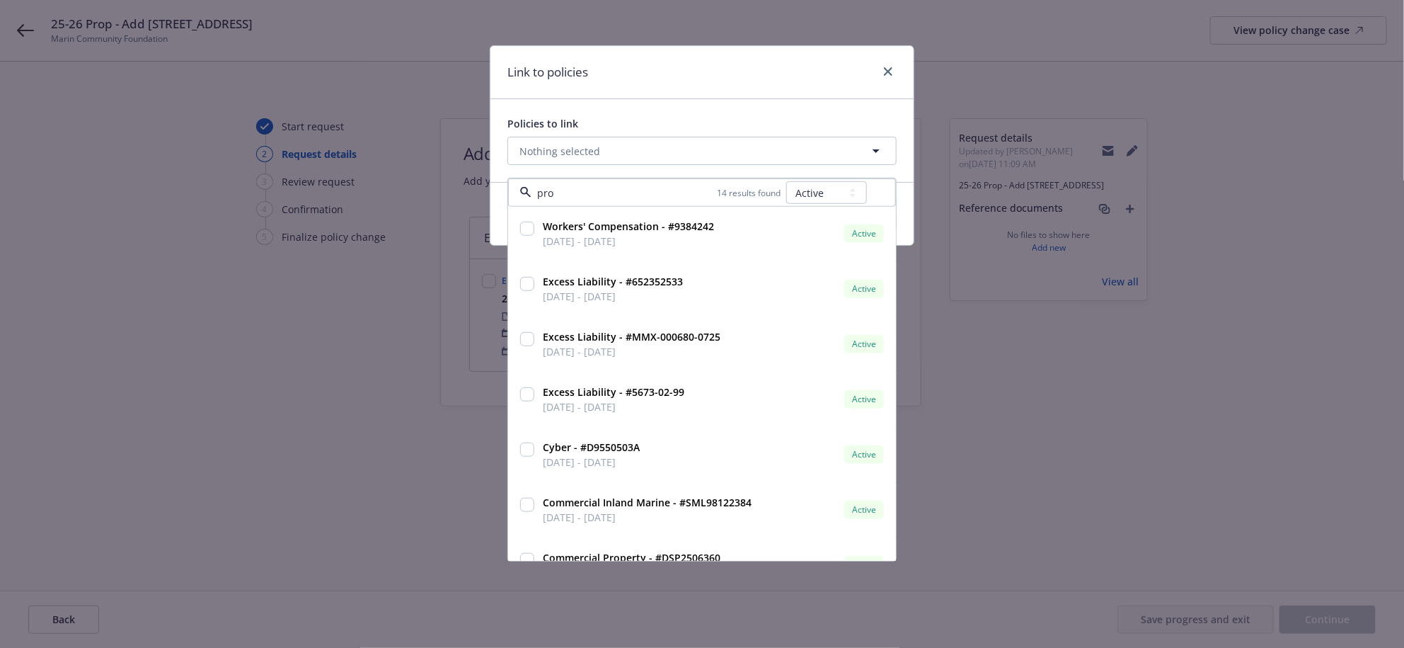
type input "prop"
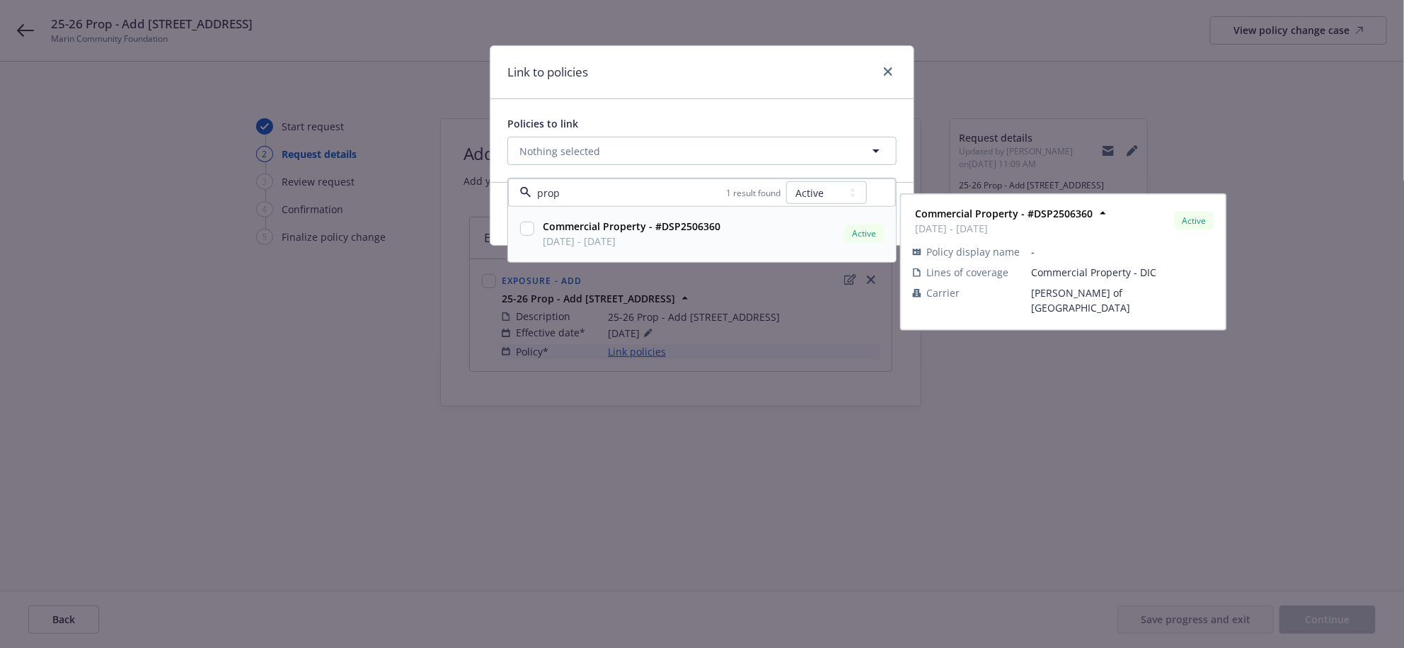
click at [668, 248] on span "[DATE] - [DATE]" at bounding box center [632, 241] width 178 height 15
checkbox input "true"
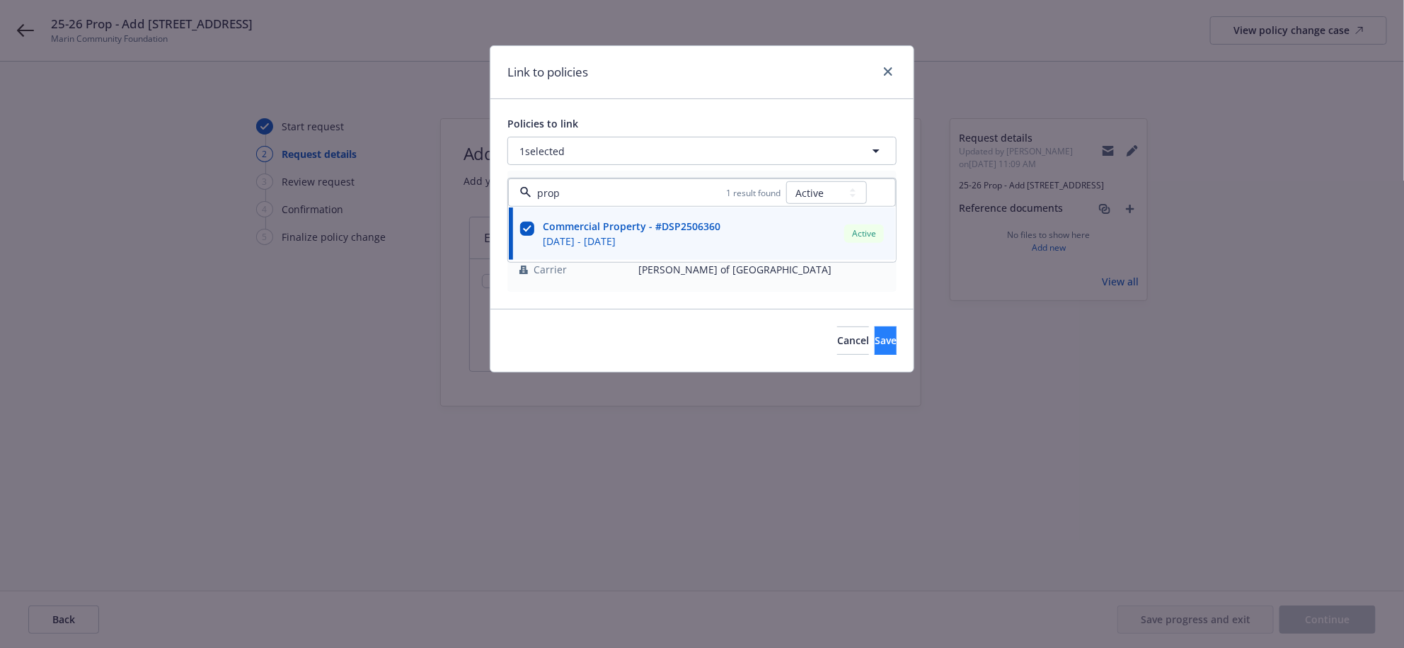
type input "prop"
click at [891, 355] on button "Save" at bounding box center [886, 340] width 22 height 28
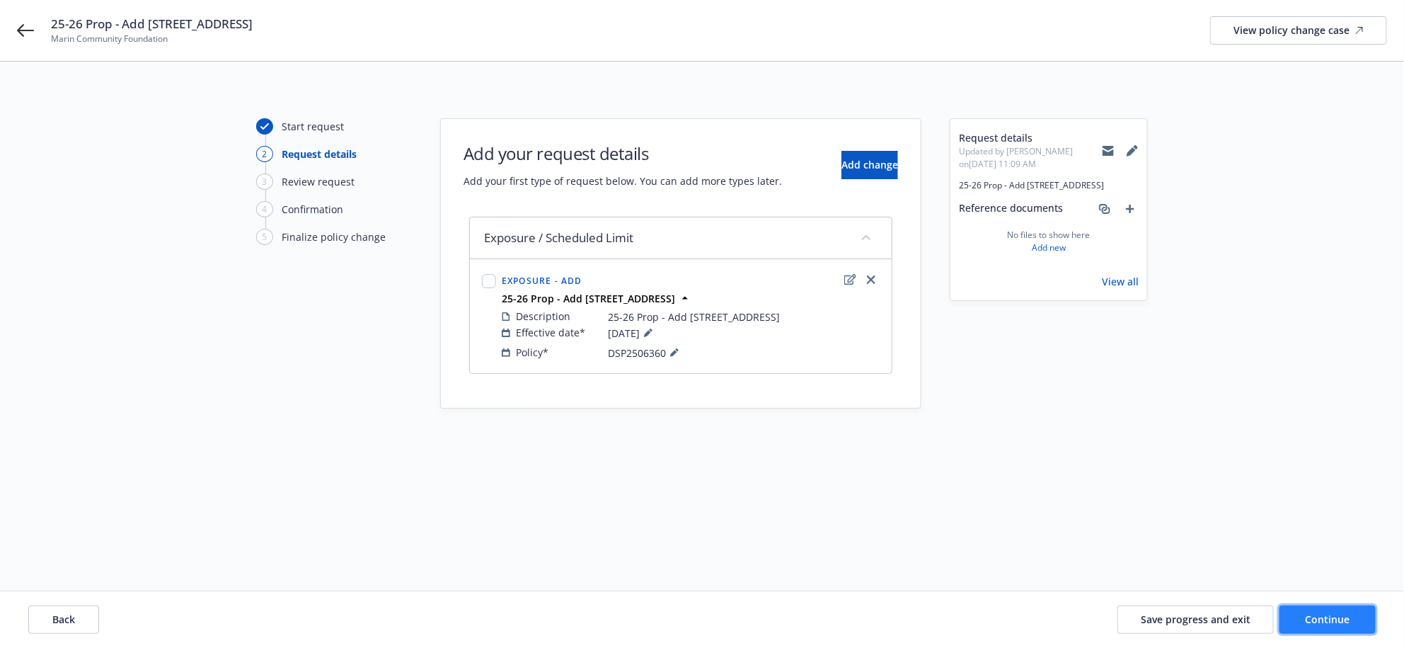
click at [1312, 623] on button "Continue" at bounding box center [1328, 619] width 96 height 28
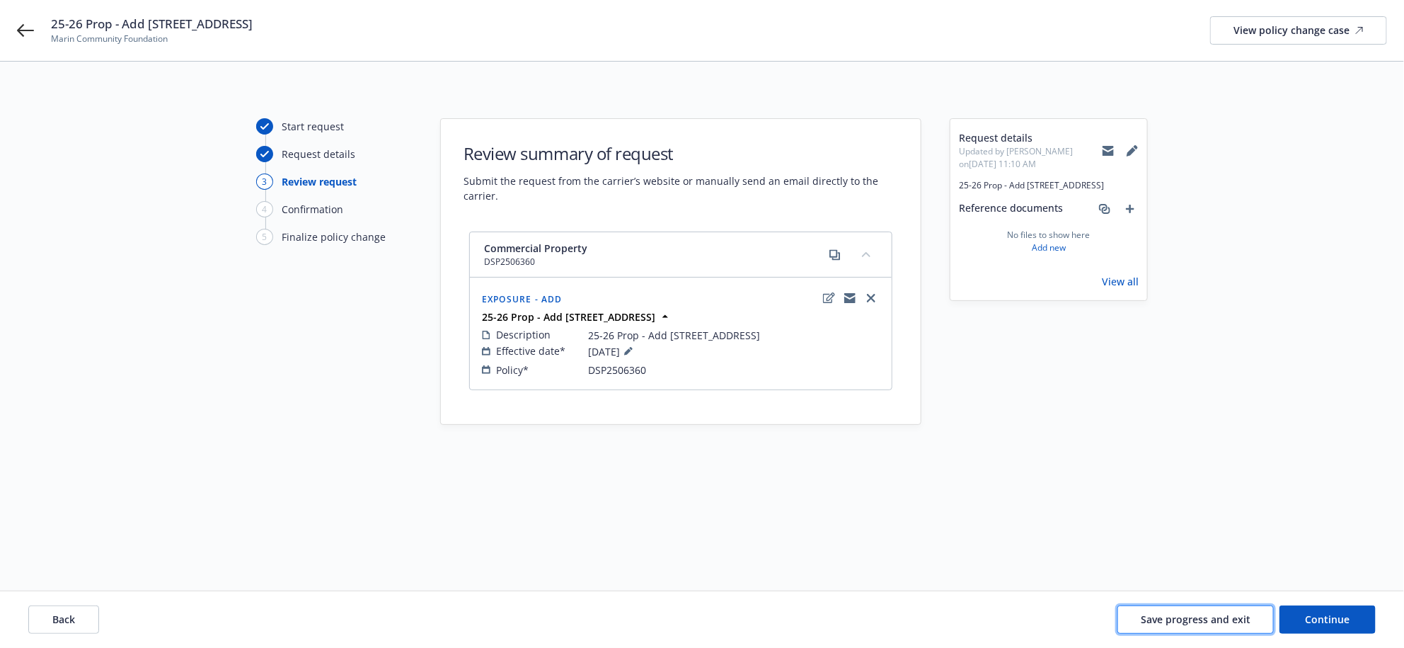
click at [1221, 612] on span "Save progress and exit" at bounding box center [1196, 618] width 110 height 13
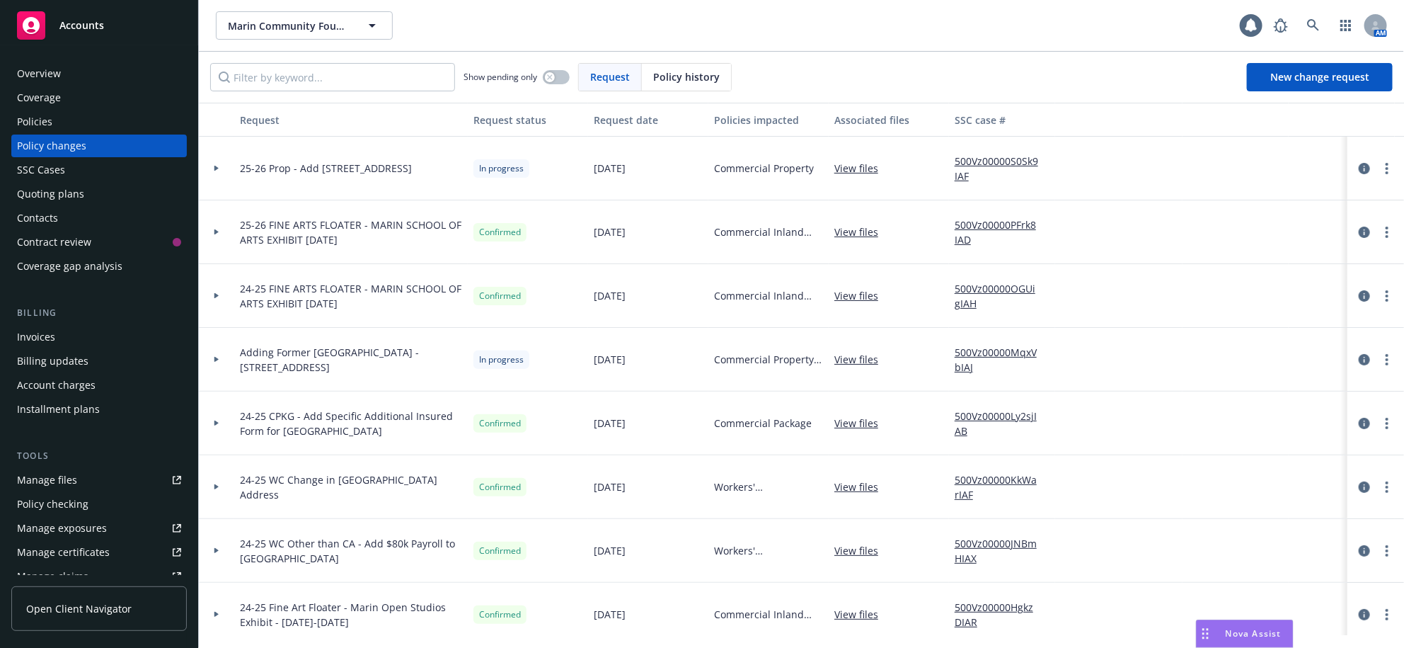
click at [74, 133] on div "Policies" at bounding box center [99, 121] width 164 height 23
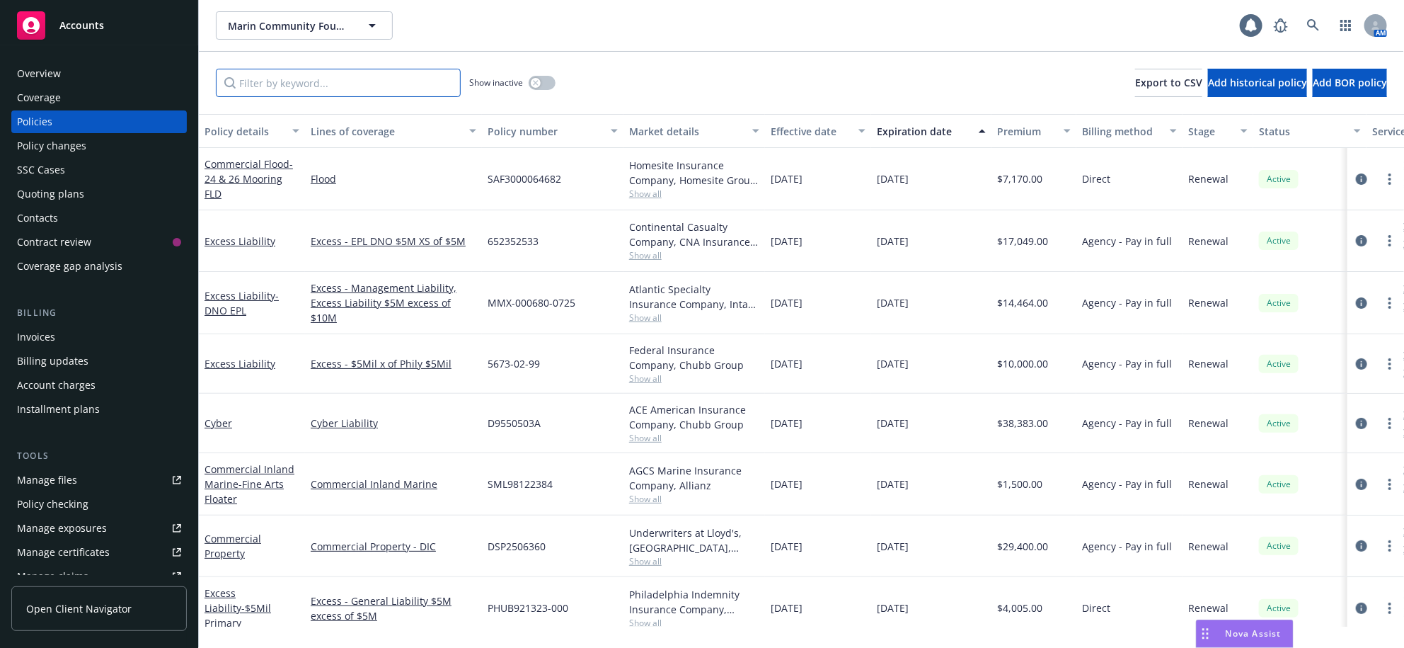
click at [342, 96] on input "Filter by keyword..." at bounding box center [338, 83] width 245 height 28
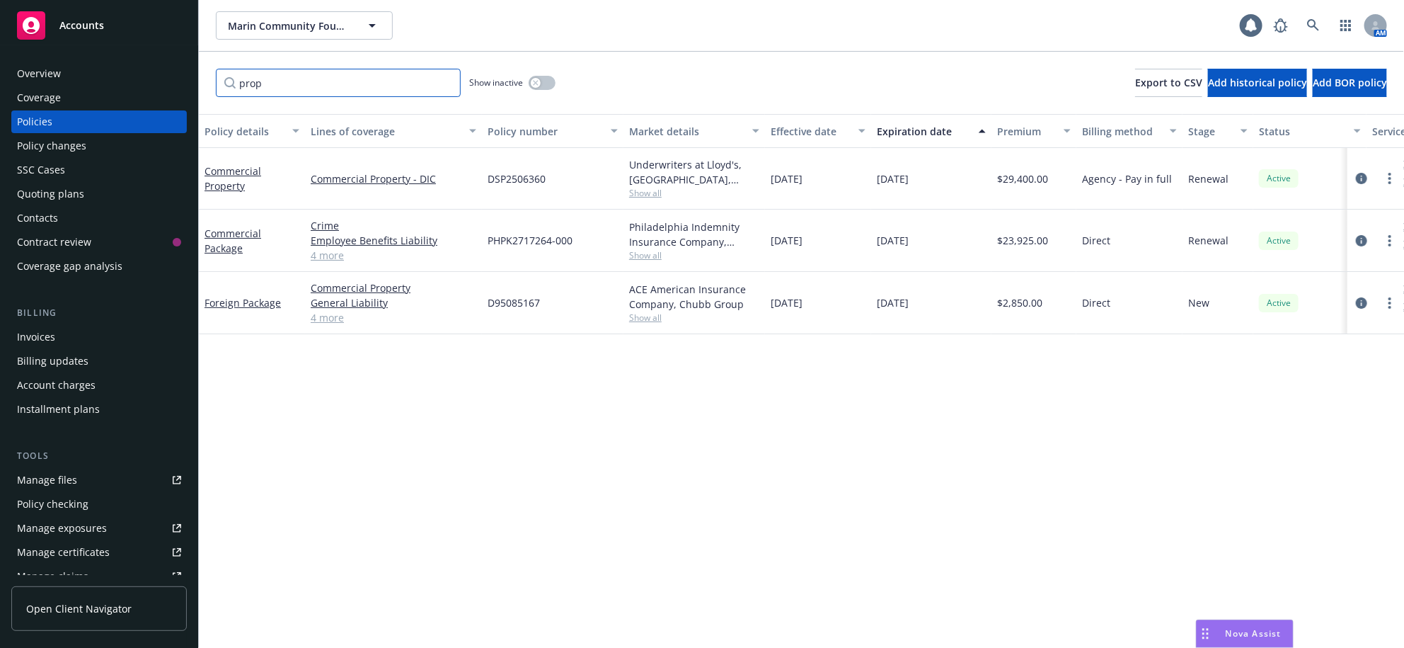
type input "prop"
click at [316, 263] on link "4 more" at bounding box center [394, 255] width 166 height 15
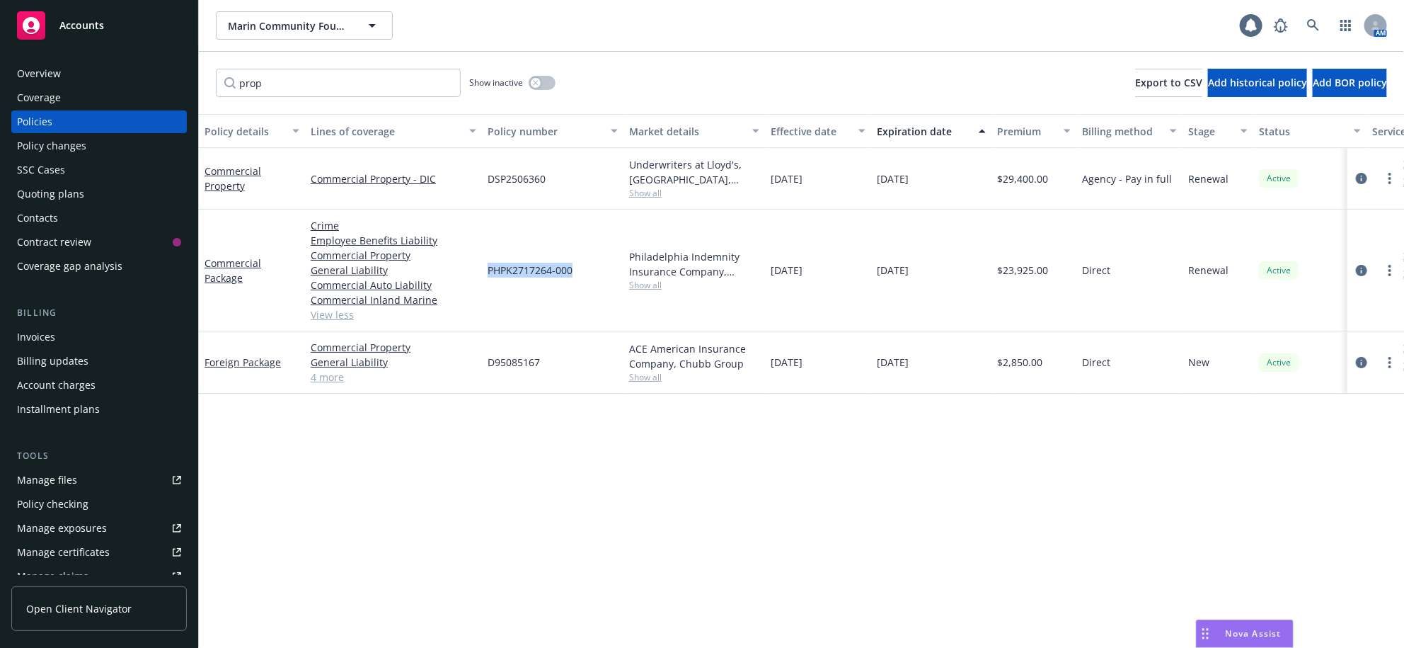
drag, startPoint x: 578, startPoint y: 309, endPoint x: 488, endPoint y: 314, distance: 90.7
click at [488, 310] on div "PHPK2717264-000" at bounding box center [553, 270] width 142 height 122
copy span "PHPK2717264-000"
click at [94, 157] on div "Policy changes" at bounding box center [99, 145] width 164 height 23
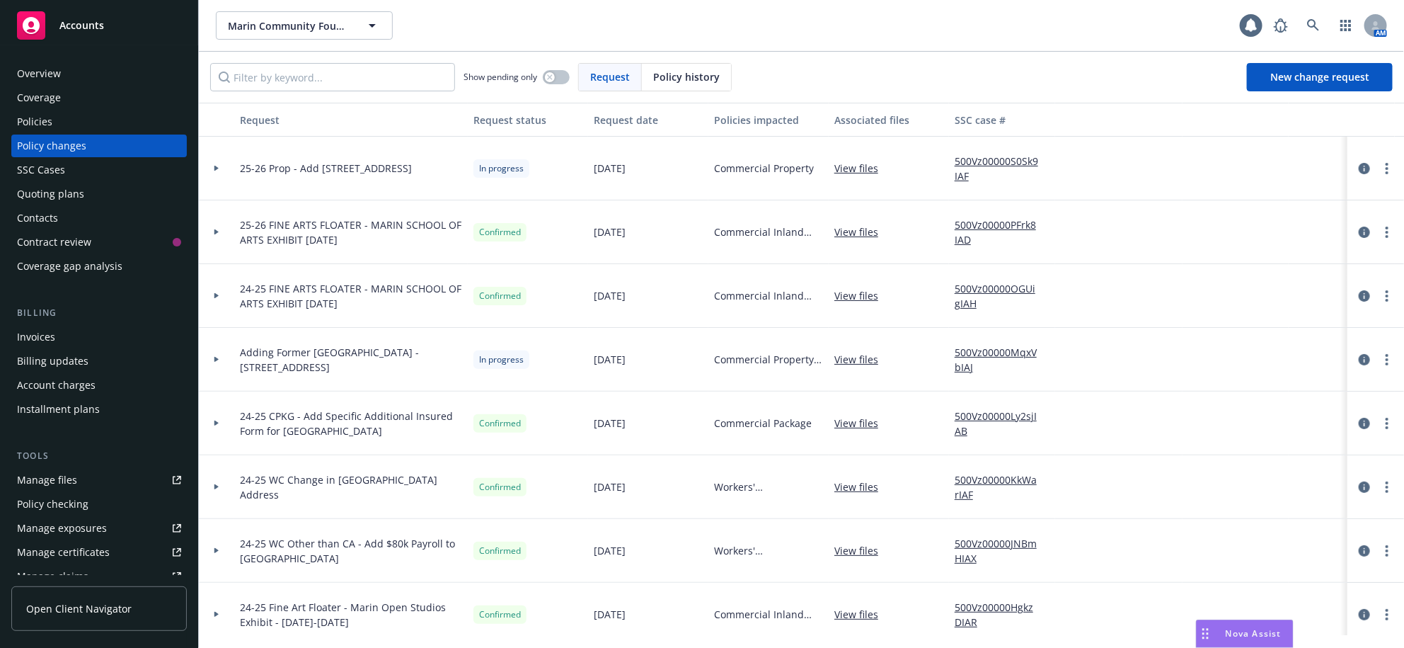
click at [217, 185] on div at bounding box center [216, 169] width 35 height 64
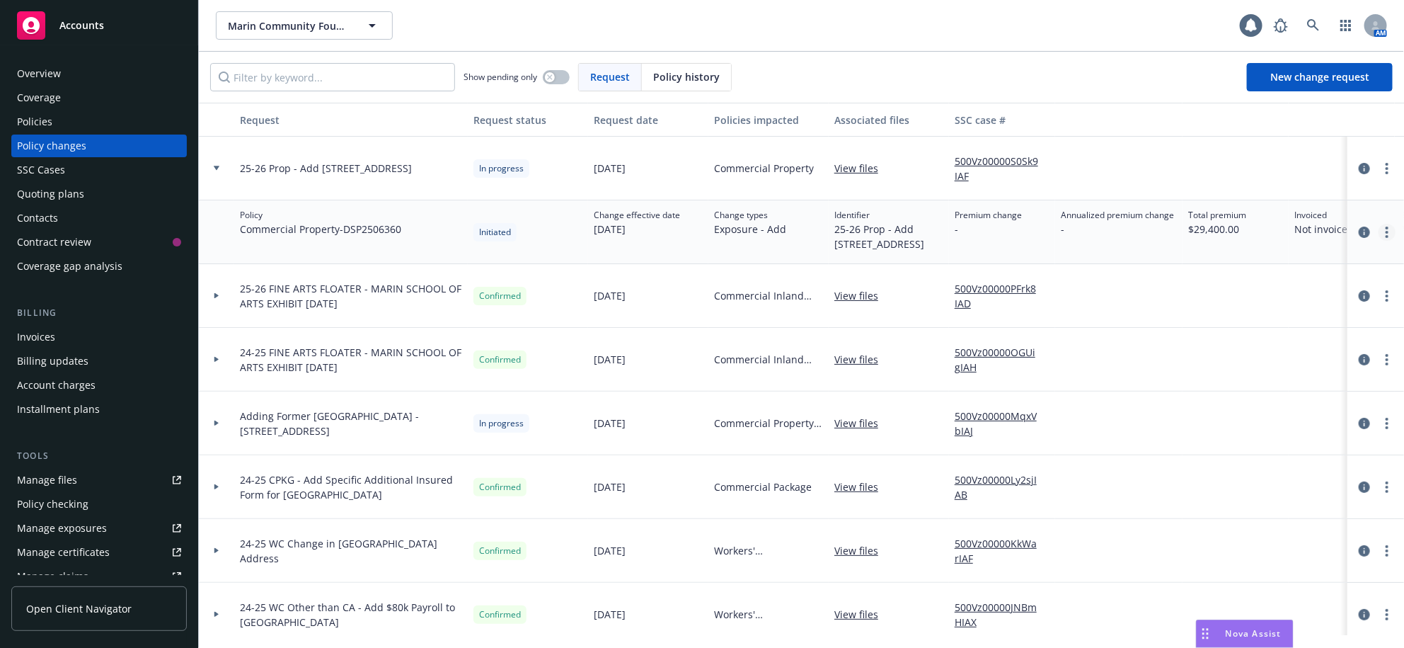
drag, startPoint x: 1377, startPoint y: 258, endPoint x: 1377, endPoint y: 265, distance: 7.1
click at [1379, 241] on link "more" at bounding box center [1387, 232] width 17 height 17
click at [1195, 360] on link "Edit policy change" at bounding box center [1260, 346] width 243 height 28
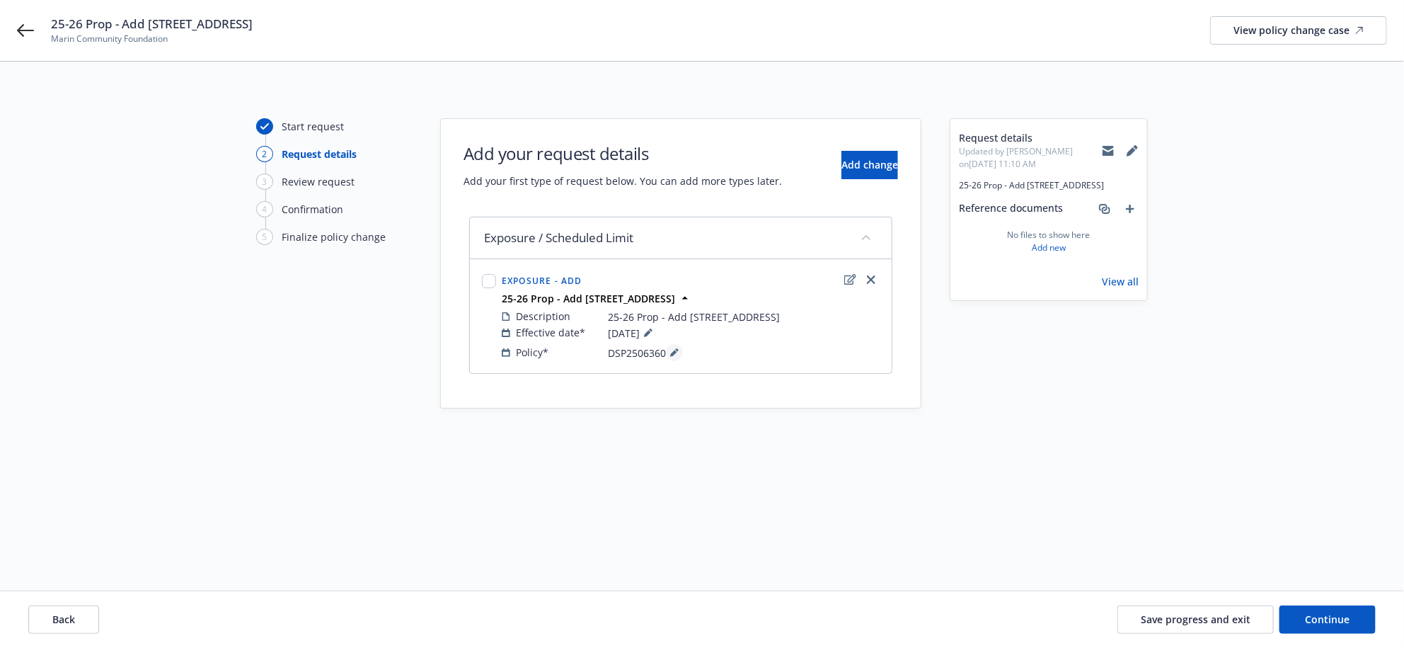
click at [679, 357] on icon at bounding box center [674, 352] width 8 height 8
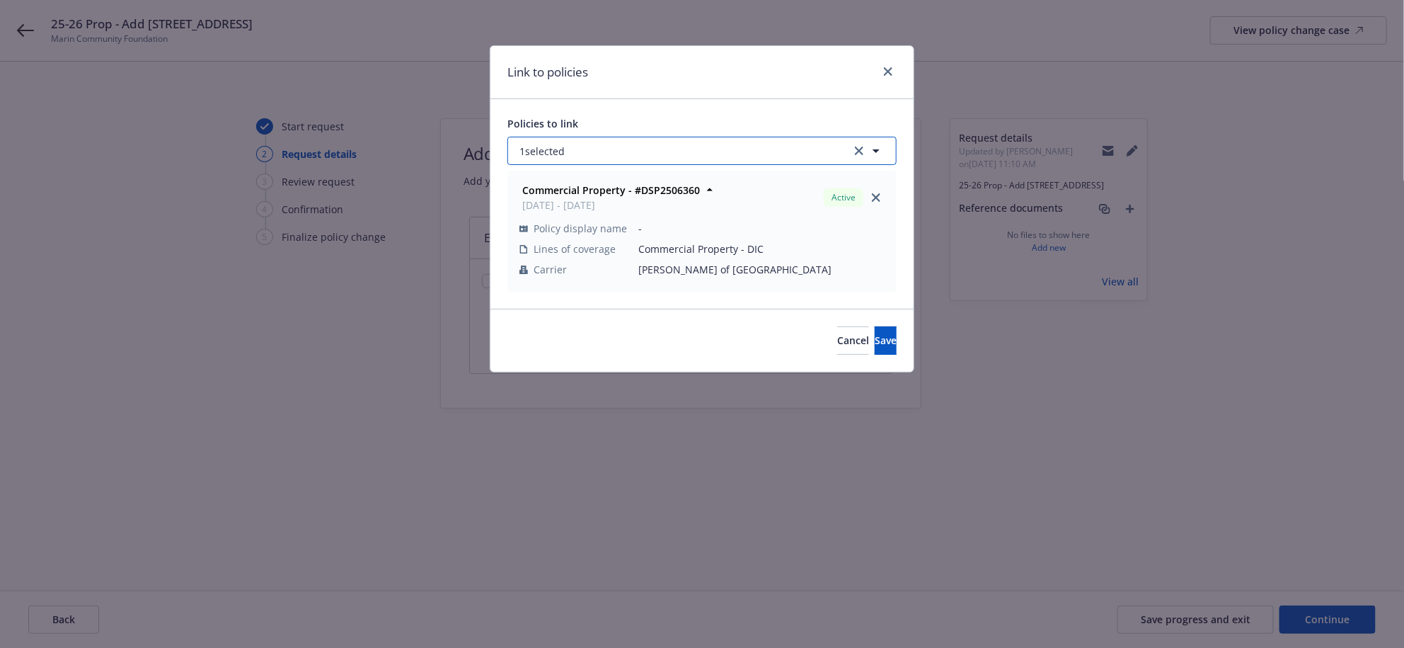
click at [658, 165] on button "1 selected" at bounding box center [701, 151] width 389 height 28
select select "ACTIVE"
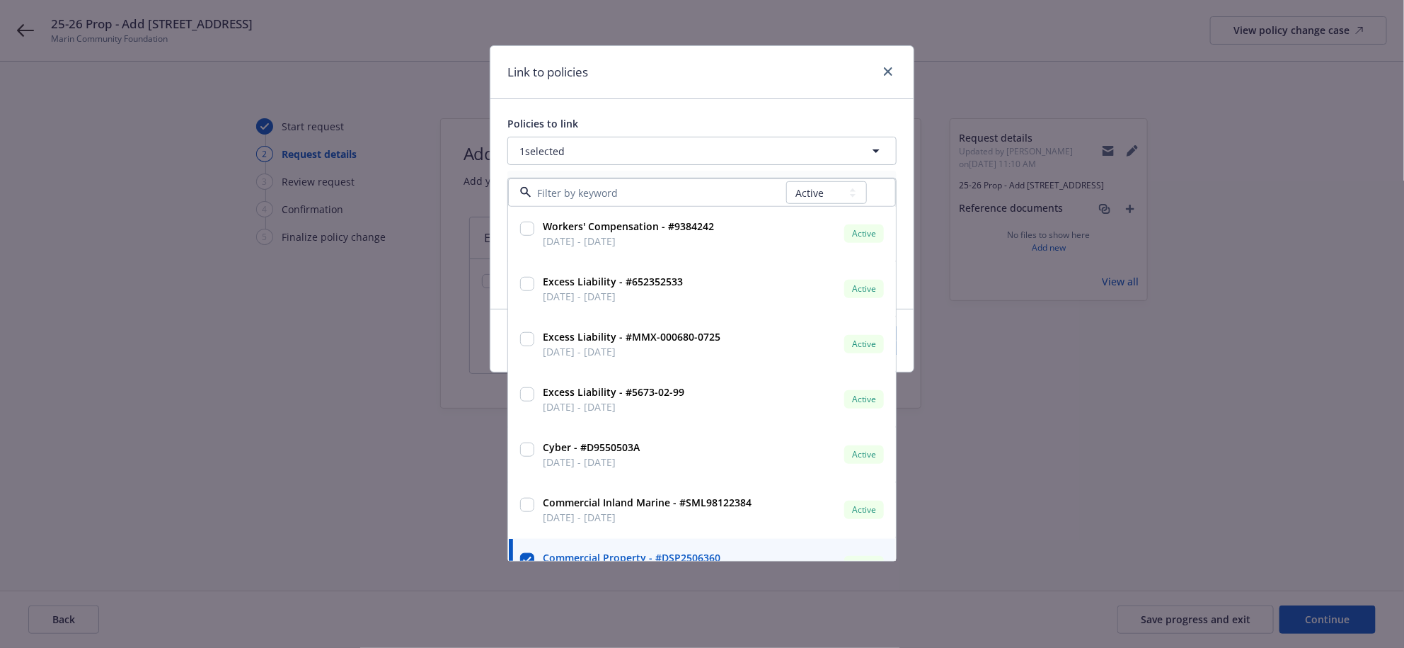
type input "PHPK2717264-000"
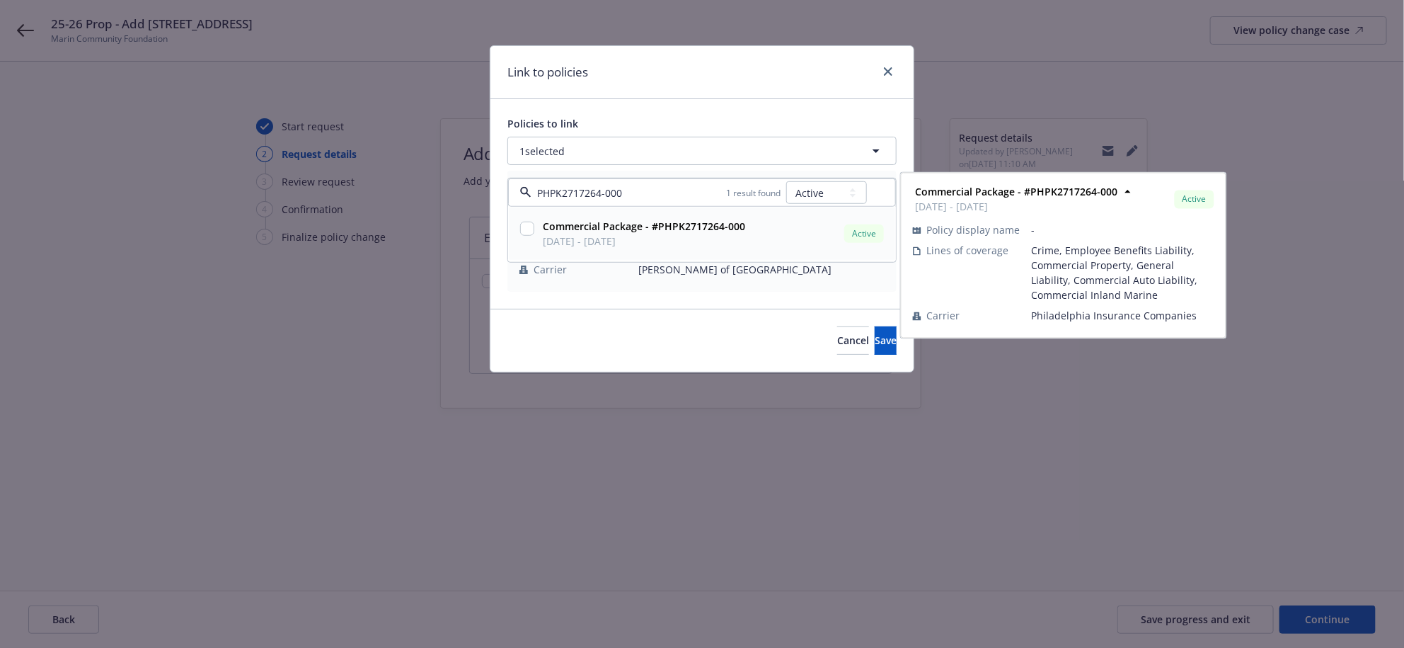
drag, startPoint x: 658, startPoint y: 245, endPoint x: 745, endPoint y: 306, distance: 106.8
click at [658, 233] on strong "Commercial Package - #PHPK2717264-000" at bounding box center [644, 225] width 202 height 13
checkbox input "true"
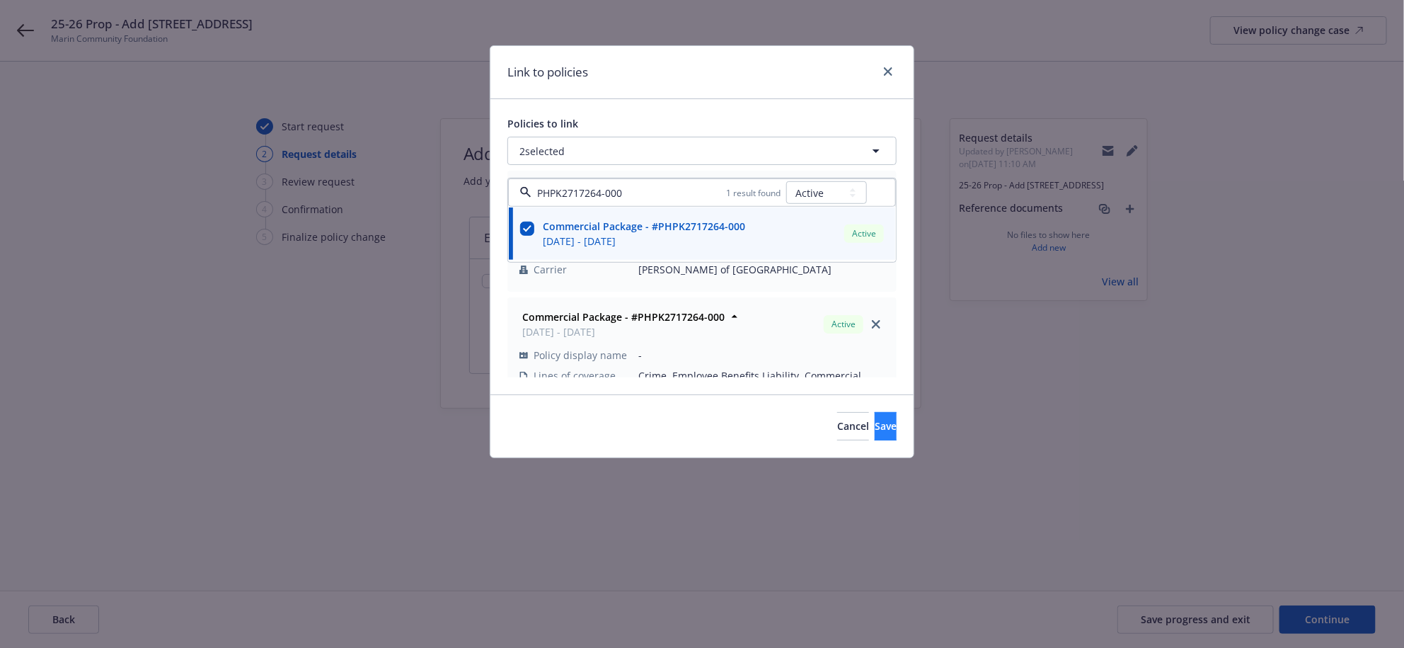
type input "PHPK2717264-000"
click at [877, 440] on button "Save" at bounding box center [886, 426] width 22 height 28
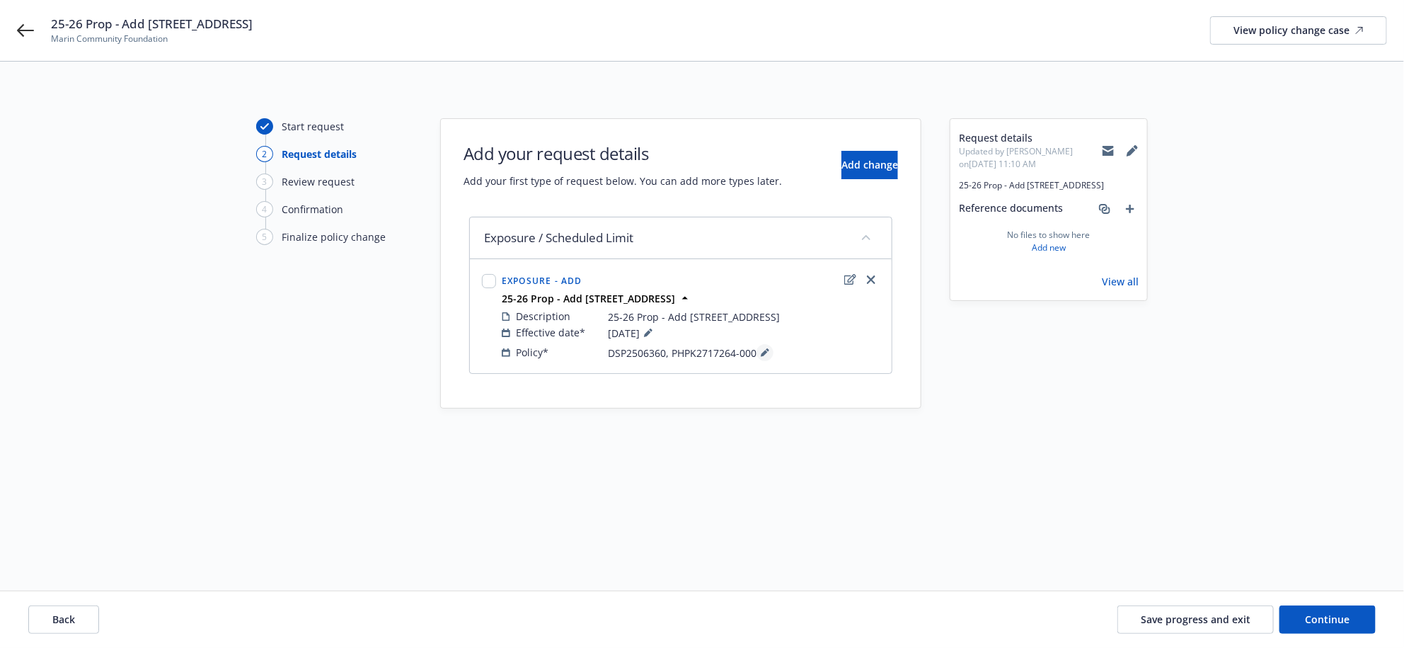
click at [774, 361] on button at bounding box center [765, 352] width 17 height 17
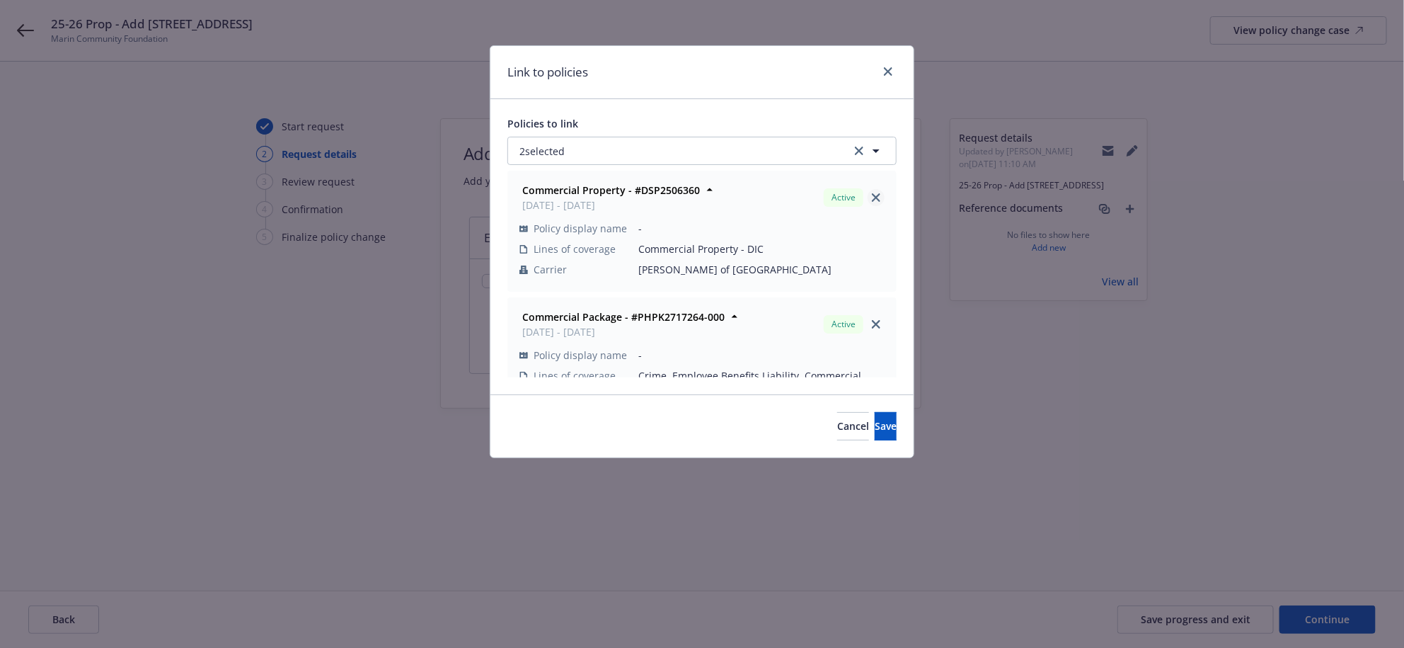
click at [868, 206] on link "close" at bounding box center [876, 197] width 17 height 17
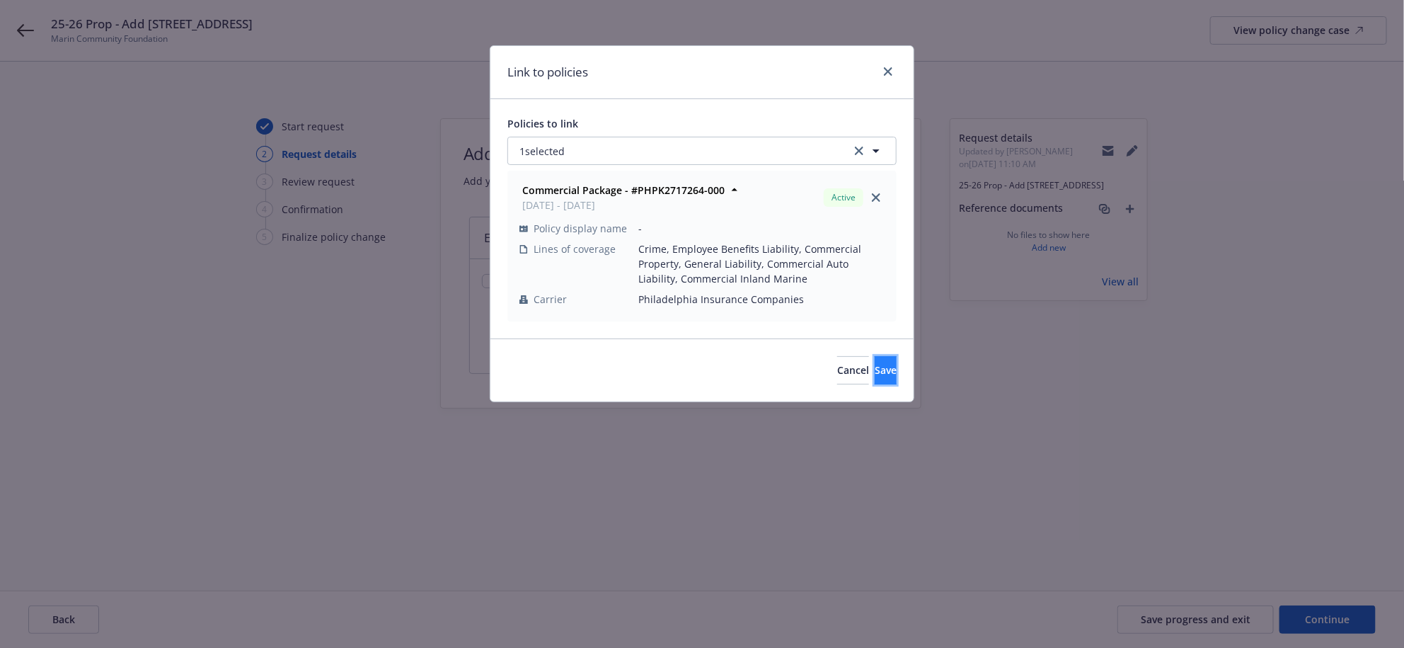
click at [875, 377] on span "Save" at bounding box center [886, 369] width 22 height 13
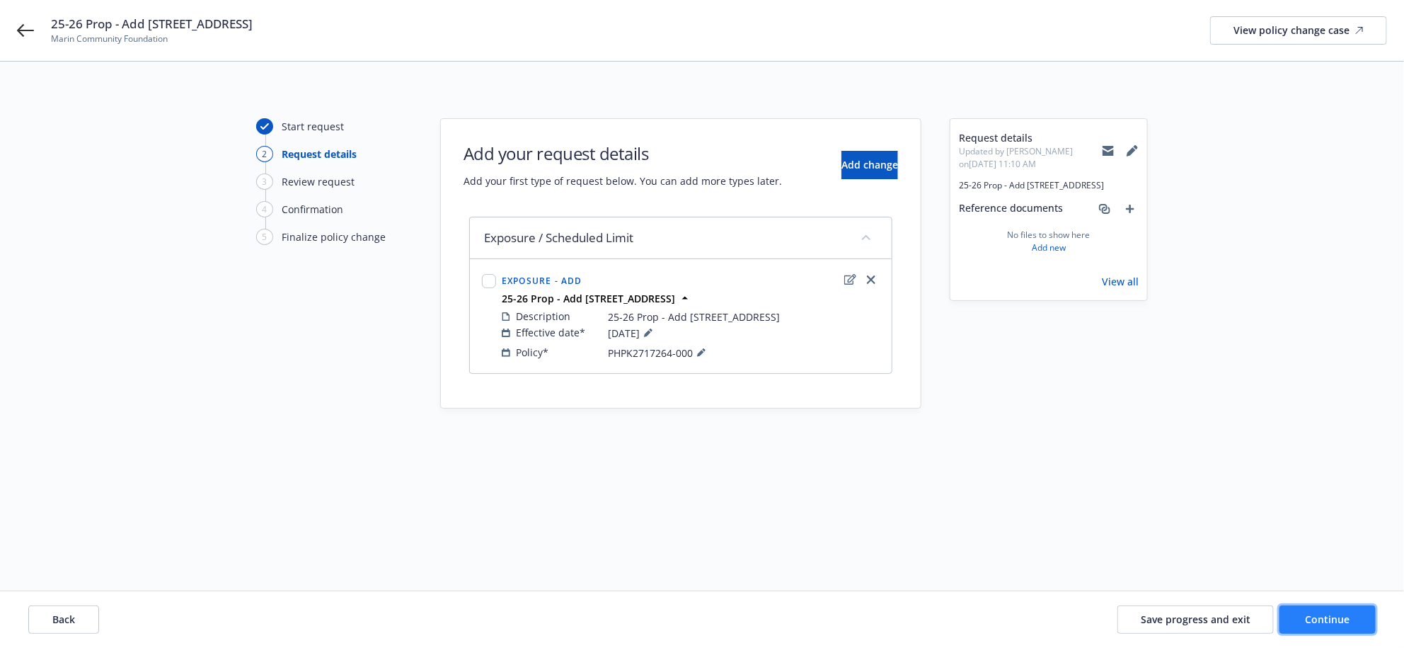
click at [1306, 612] on span "Continue" at bounding box center [1328, 618] width 45 height 13
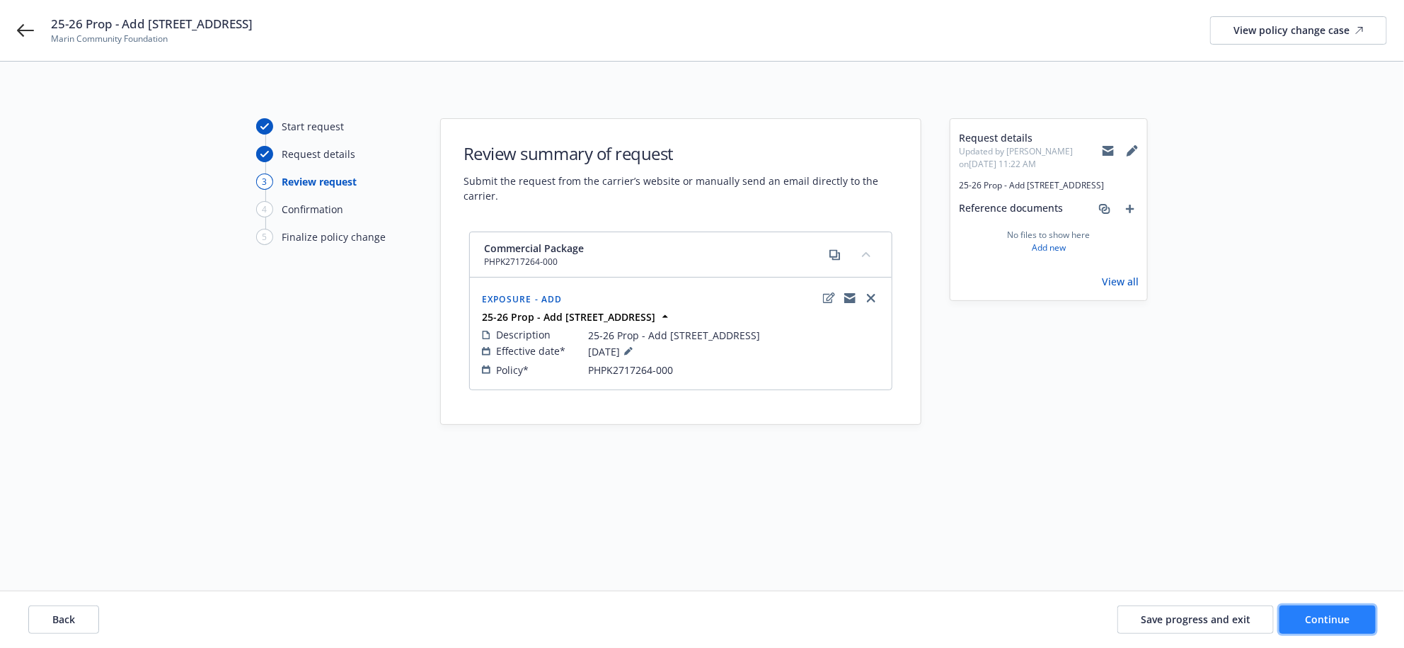
click at [1309, 625] on button "Continue" at bounding box center [1328, 619] width 96 height 28
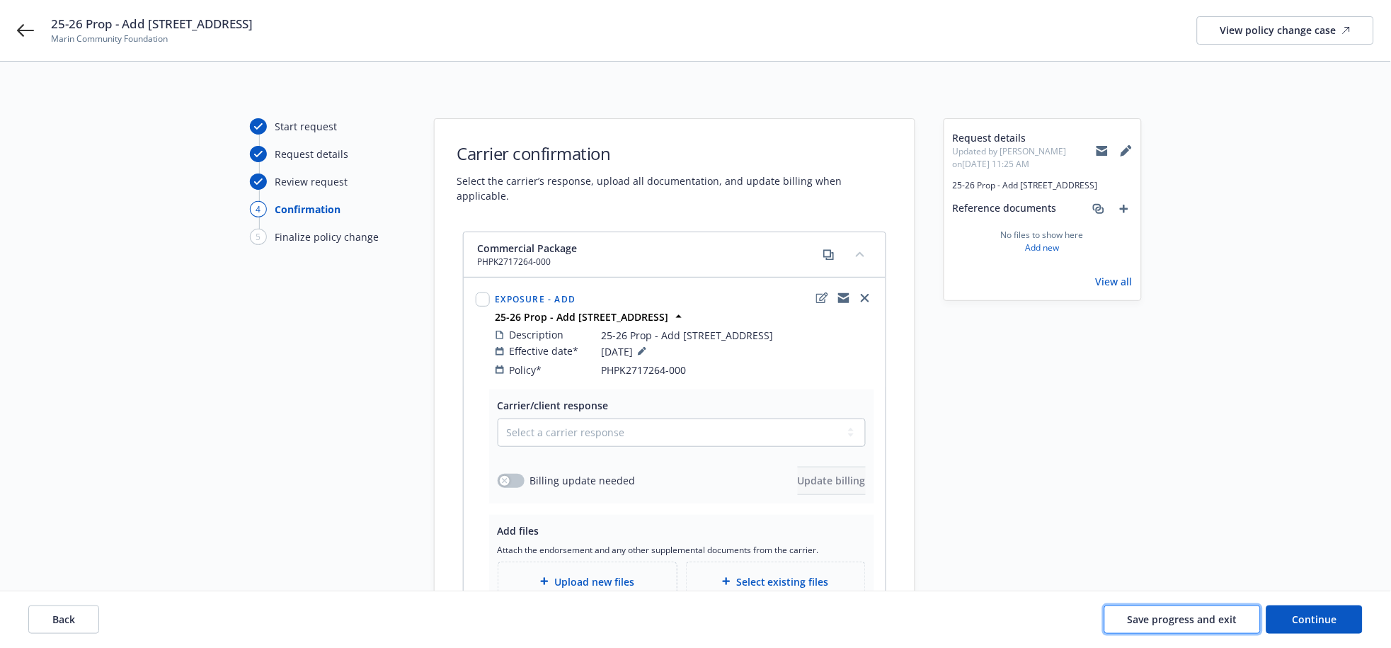
click at [1167, 619] on span "Save progress and exit" at bounding box center [1182, 618] width 110 height 13
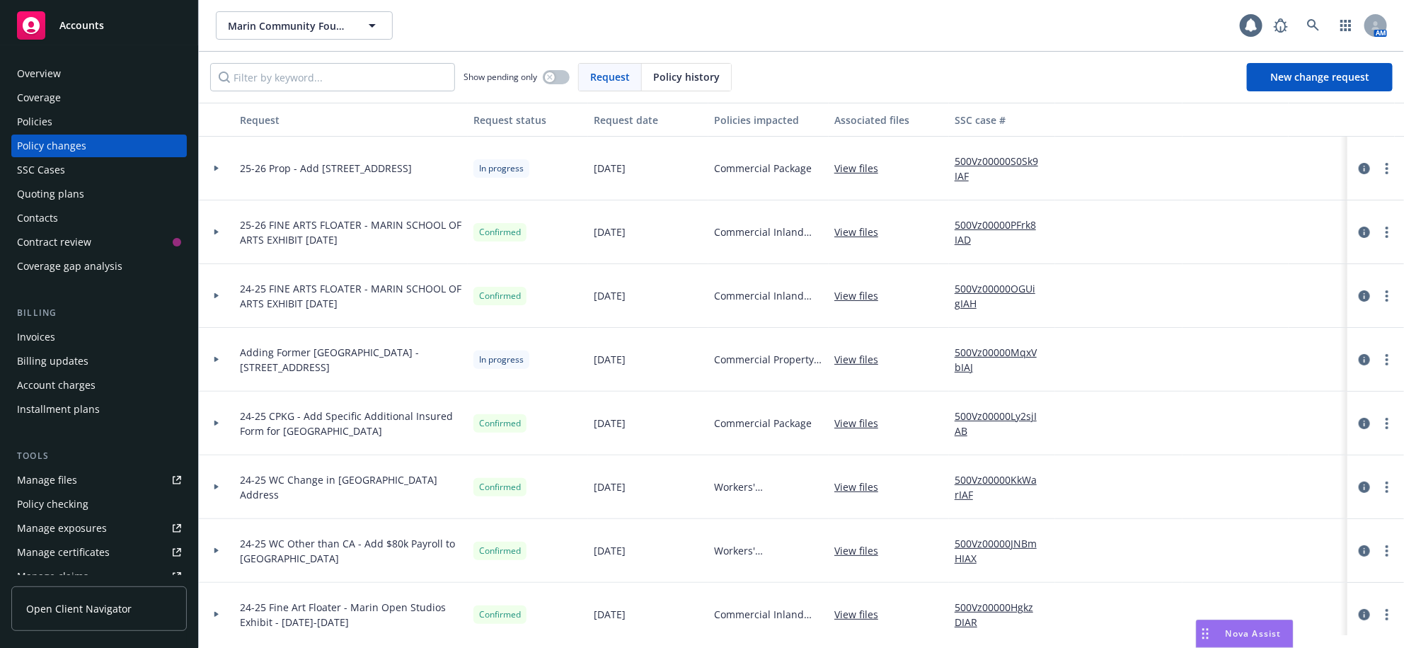
click at [52, 133] on div "Policies" at bounding box center [34, 121] width 35 height 23
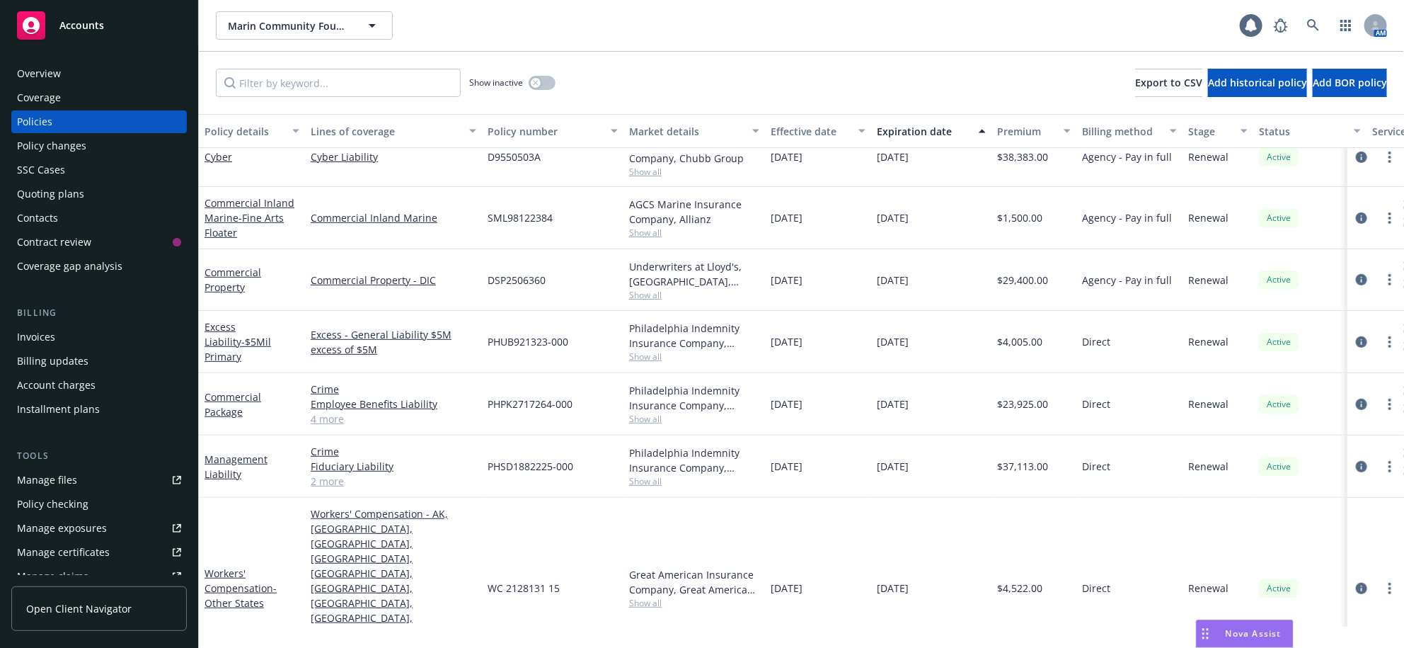
scroll to position [383, 0]
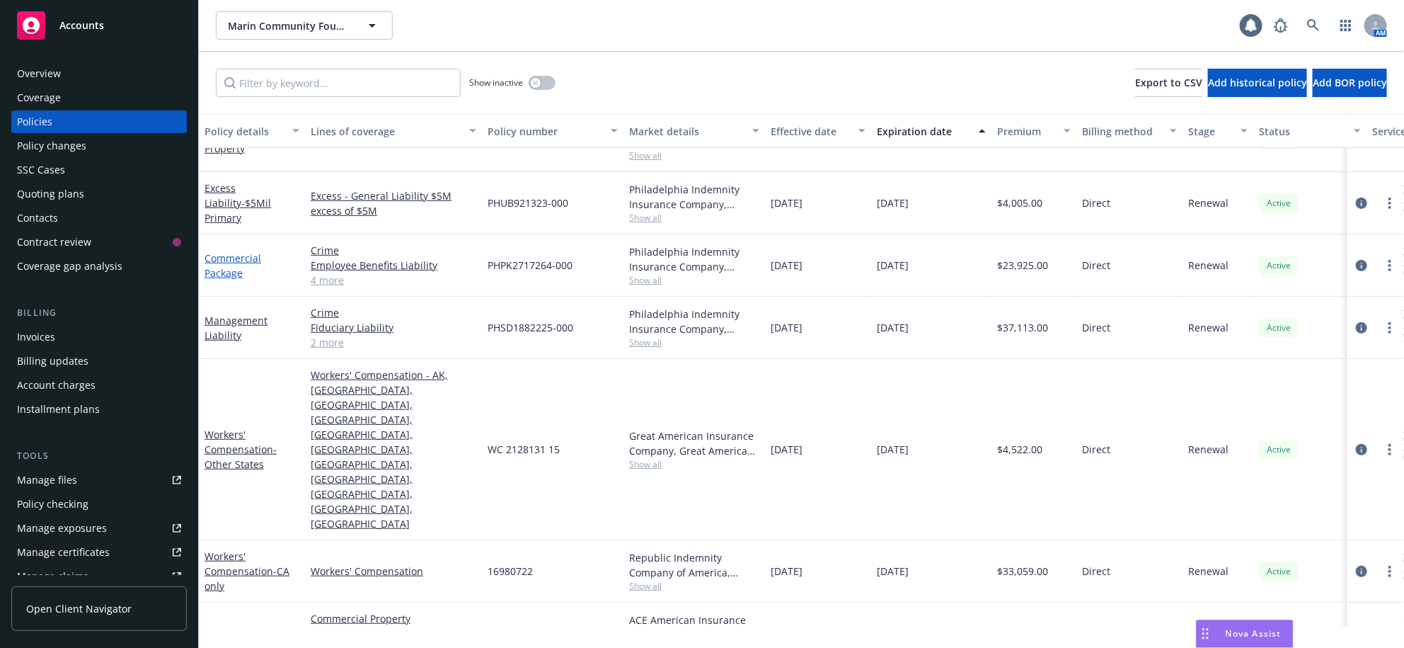
click at [228, 280] on link "Commercial Package" at bounding box center [233, 265] width 57 height 28
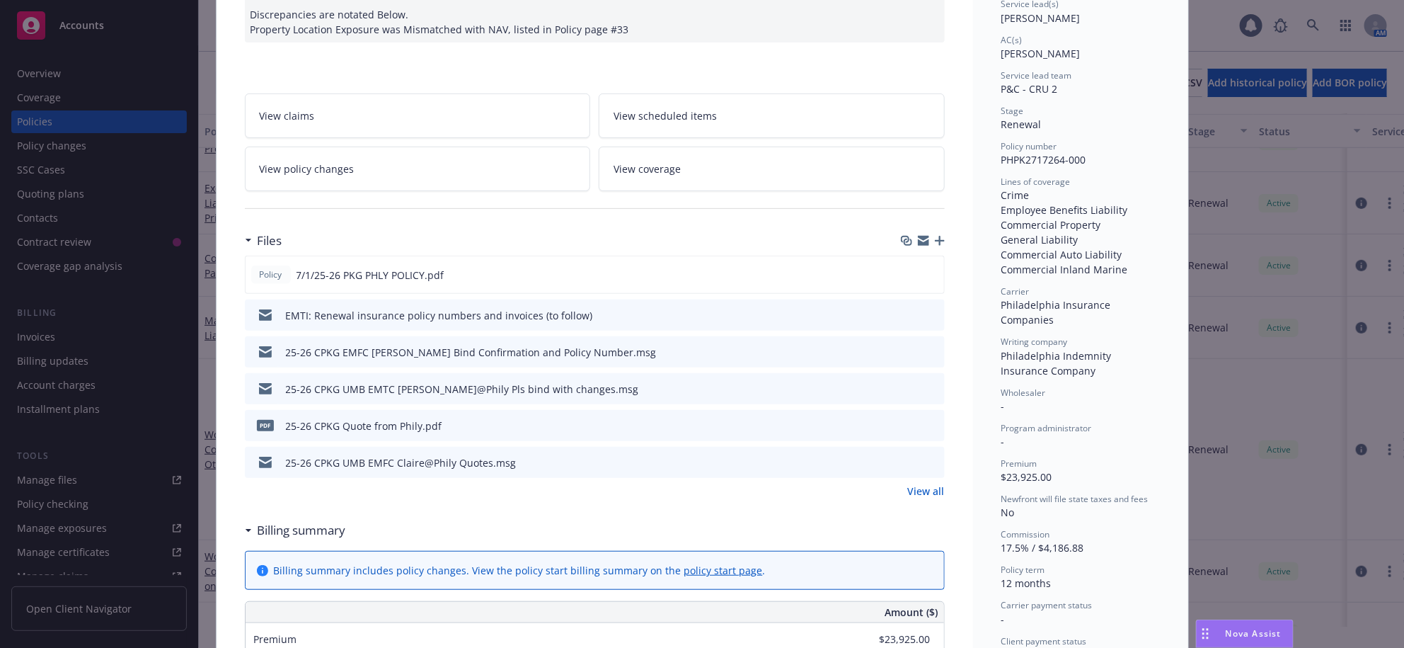
scroll to position [248, 0]
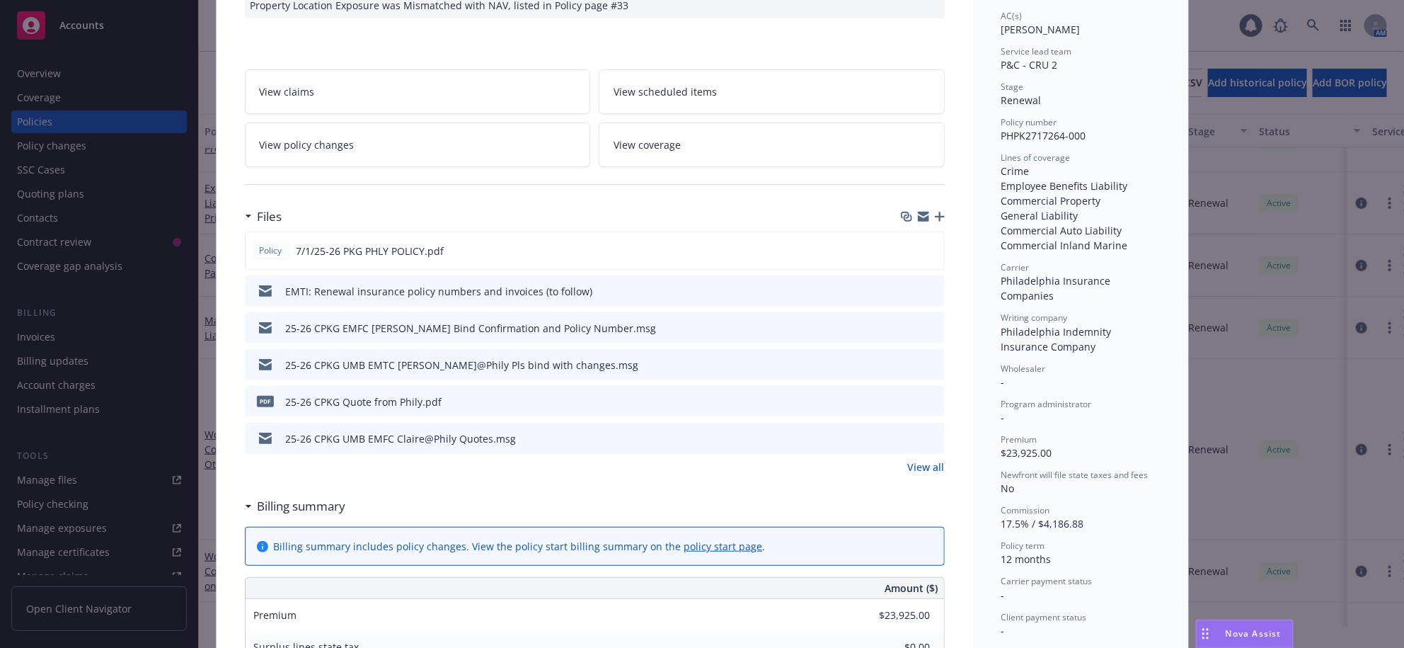
click at [925, 332] on icon "preview file" at bounding box center [931, 327] width 13 height 10
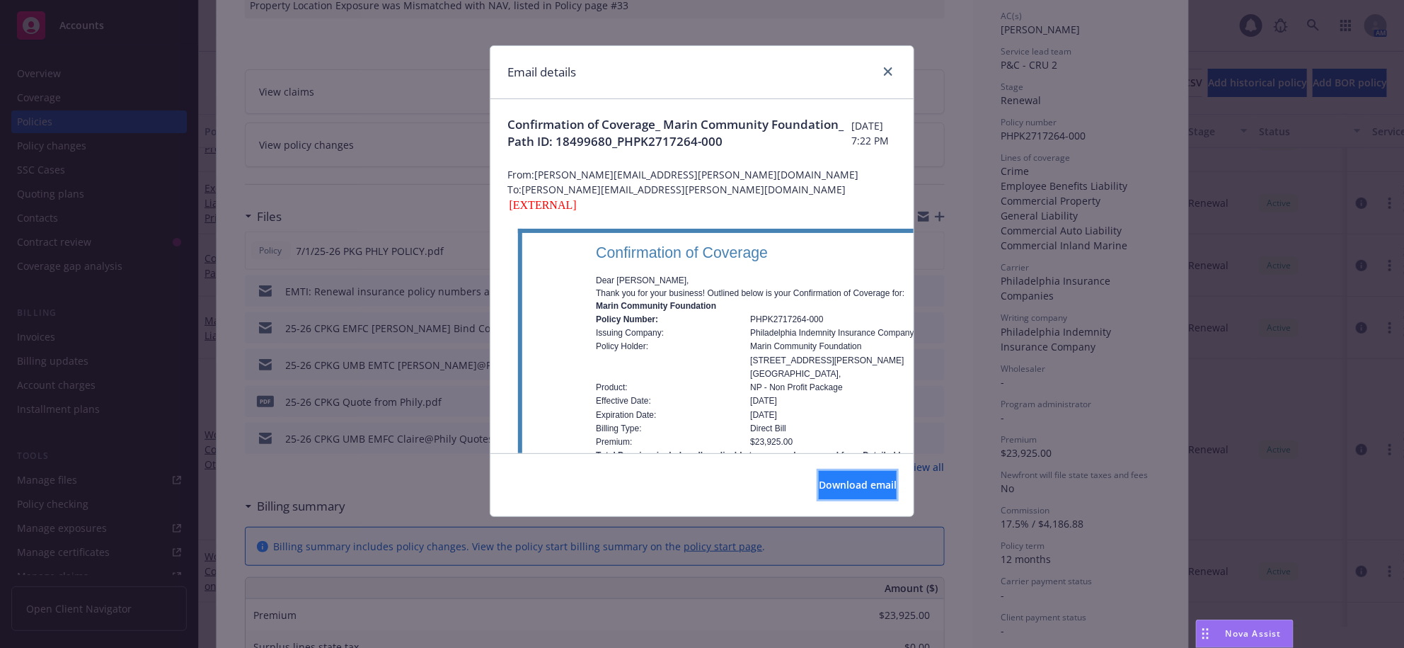
click at [819, 491] on span "Download email" at bounding box center [858, 484] width 78 height 13
click at [885, 71] on icon "close" at bounding box center [888, 71] width 8 height 8
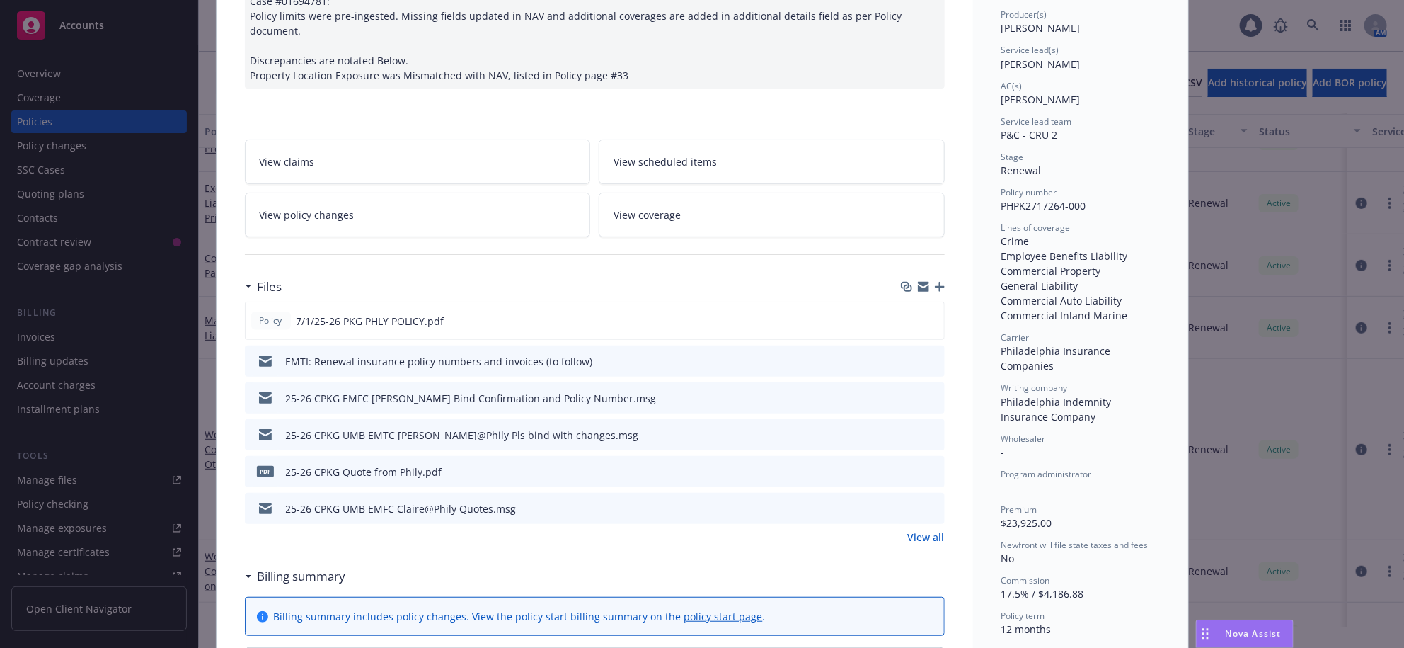
scroll to position [0, 0]
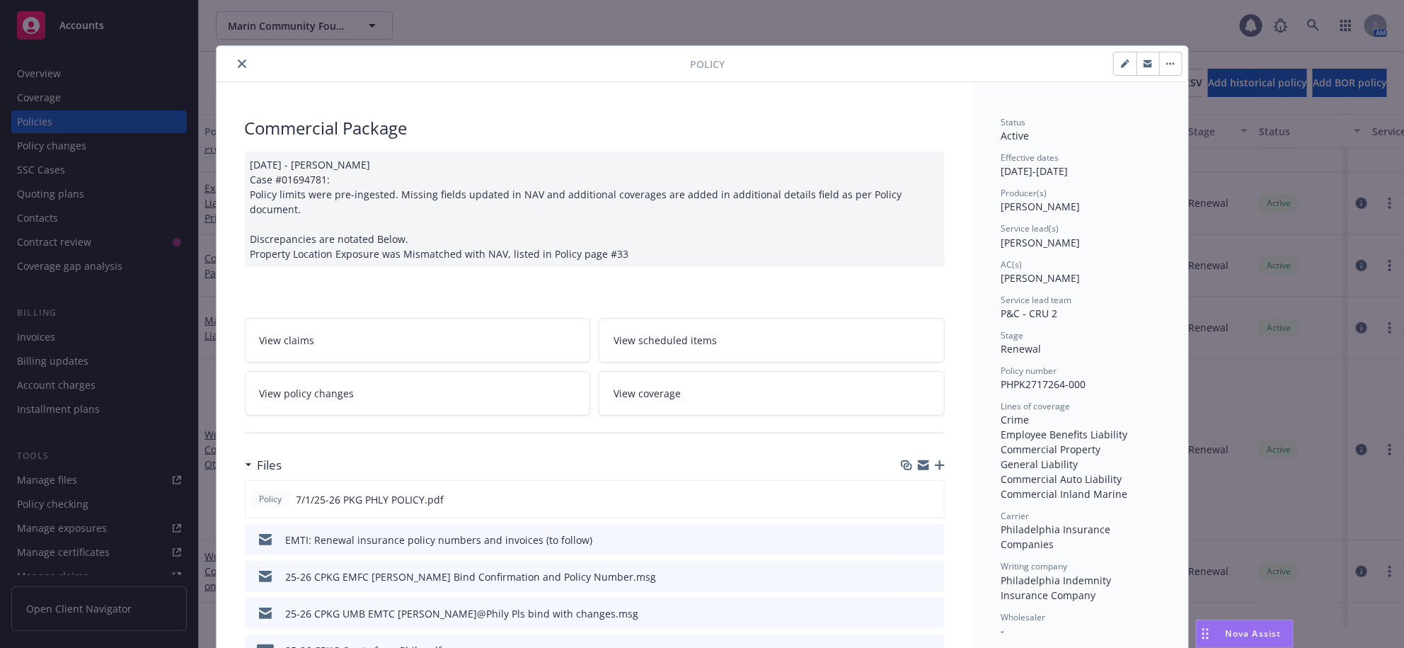
drag, startPoint x: 229, startPoint y: 67, endPoint x: 238, endPoint y: 66, distance: 8.5
click at [234, 66] on div at bounding box center [456, 63] width 469 height 17
click at [238, 66] on icon "close" at bounding box center [242, 63] width 8 height 8
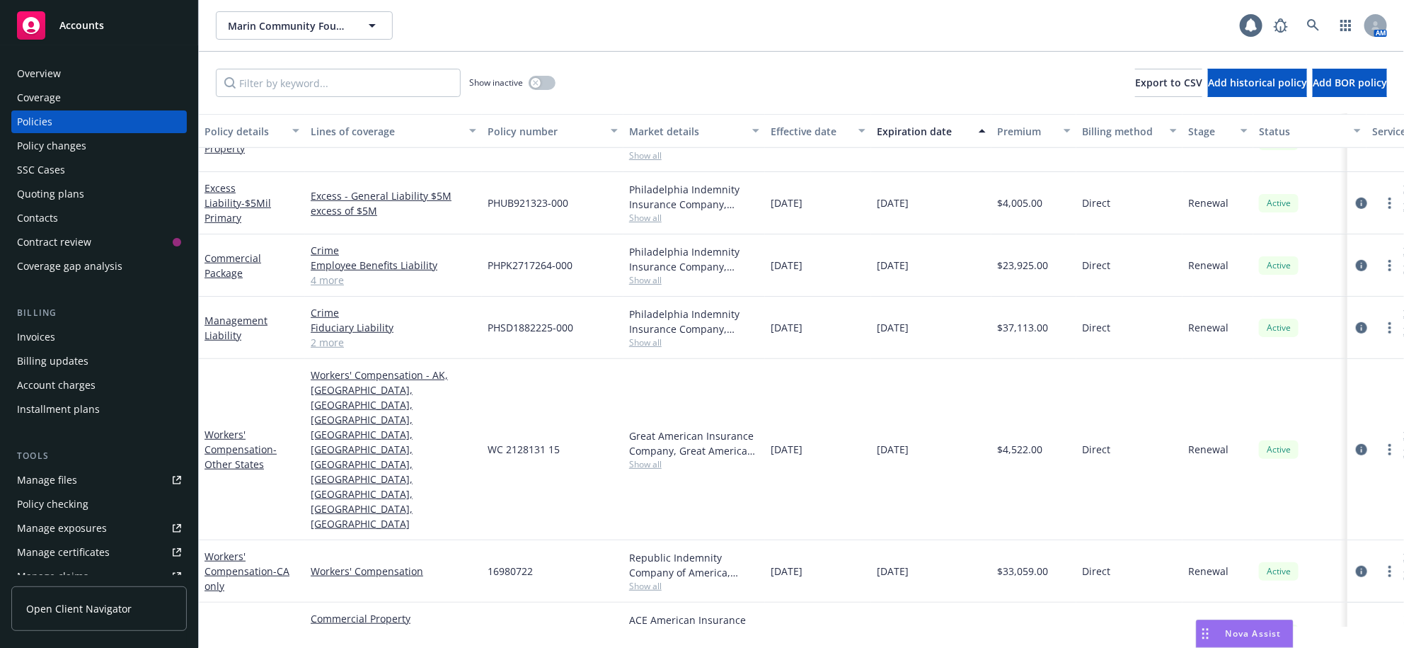
click at [79, 157] on div "Policy changes" at bounding box center [51, 145] width 69 height 23
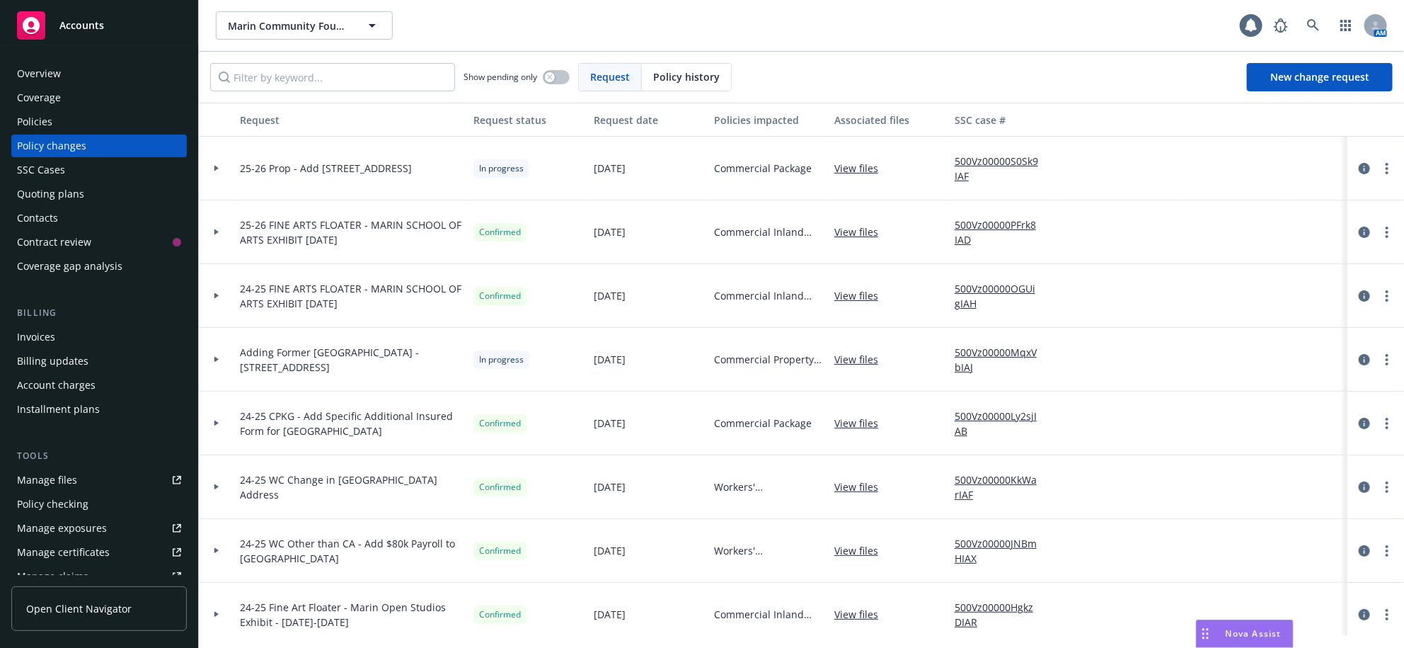
click at [219, 181] on div at bounding box center [216, 169] width 35 height 64
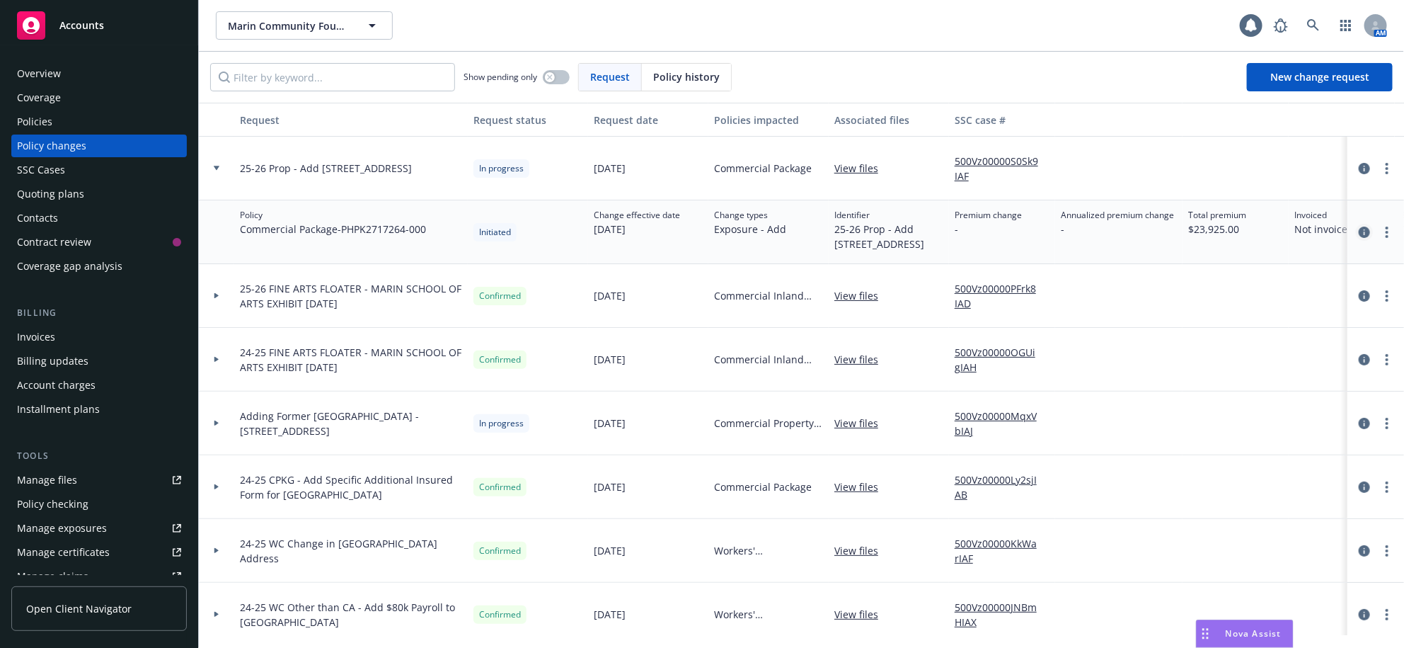
click at [1359, 238] on icon "circleInformation" at bounding box center [1364, 231] width 11 height 11
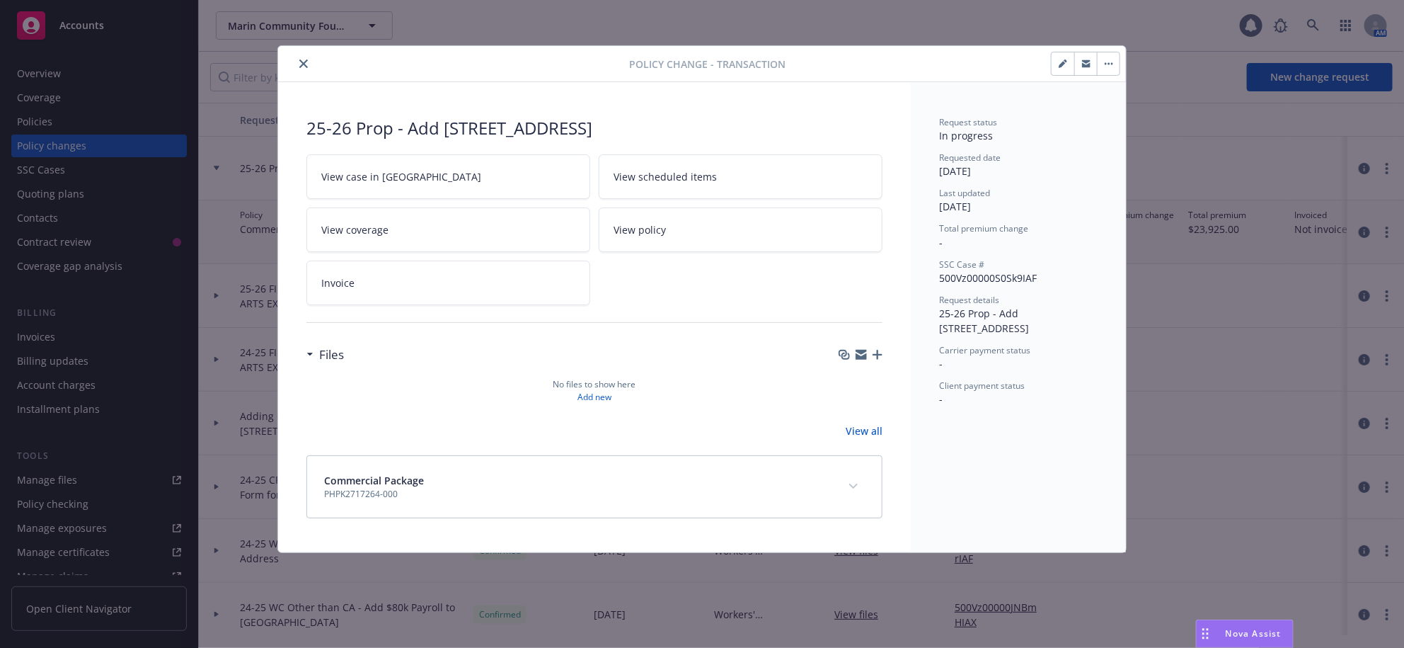
click at [873, 360] on icon "button" at bounding box center [878, 355] width 10 height 10
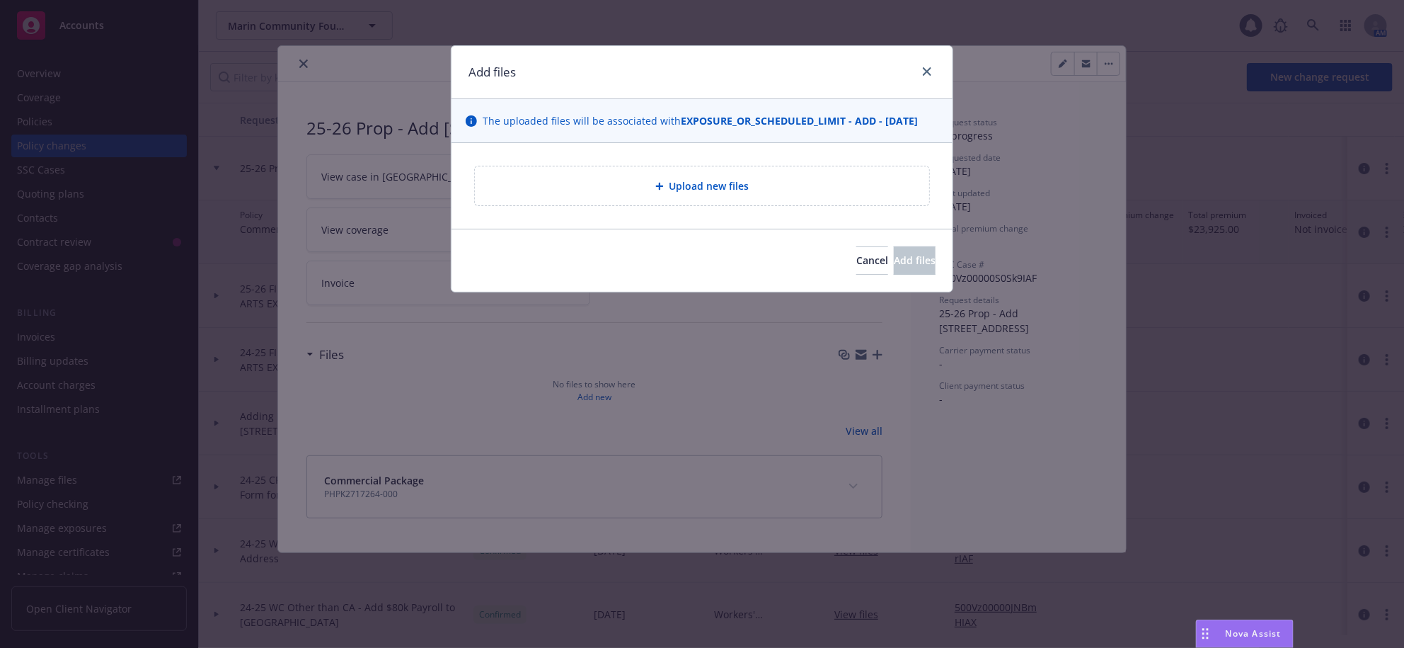
click at [729, 193] on span "Upload new files" at bounding box center [710, 185] width 80 height 15
type textarea "x"
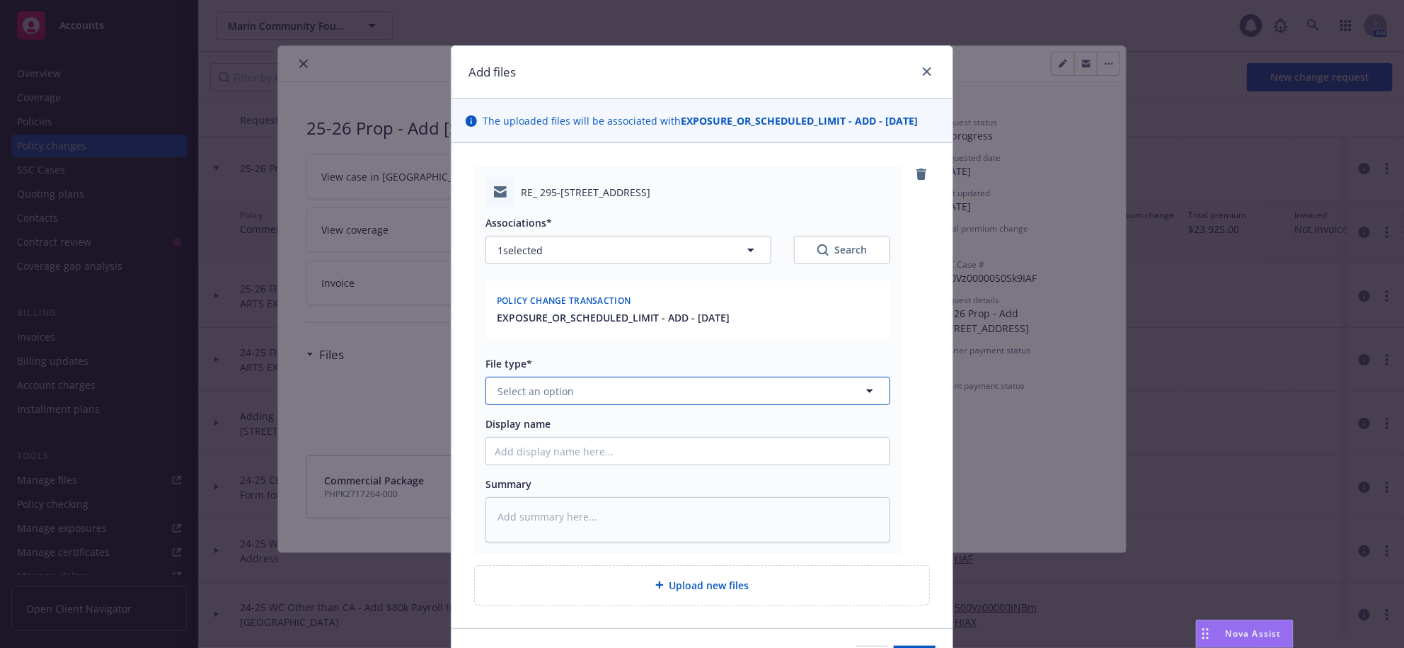
click at [612, 405] on button "Select an option" at bounding box center [688, 391] width 405 height 28
type input "change"
type textarea "x"
type input "2"
type textarea "x"
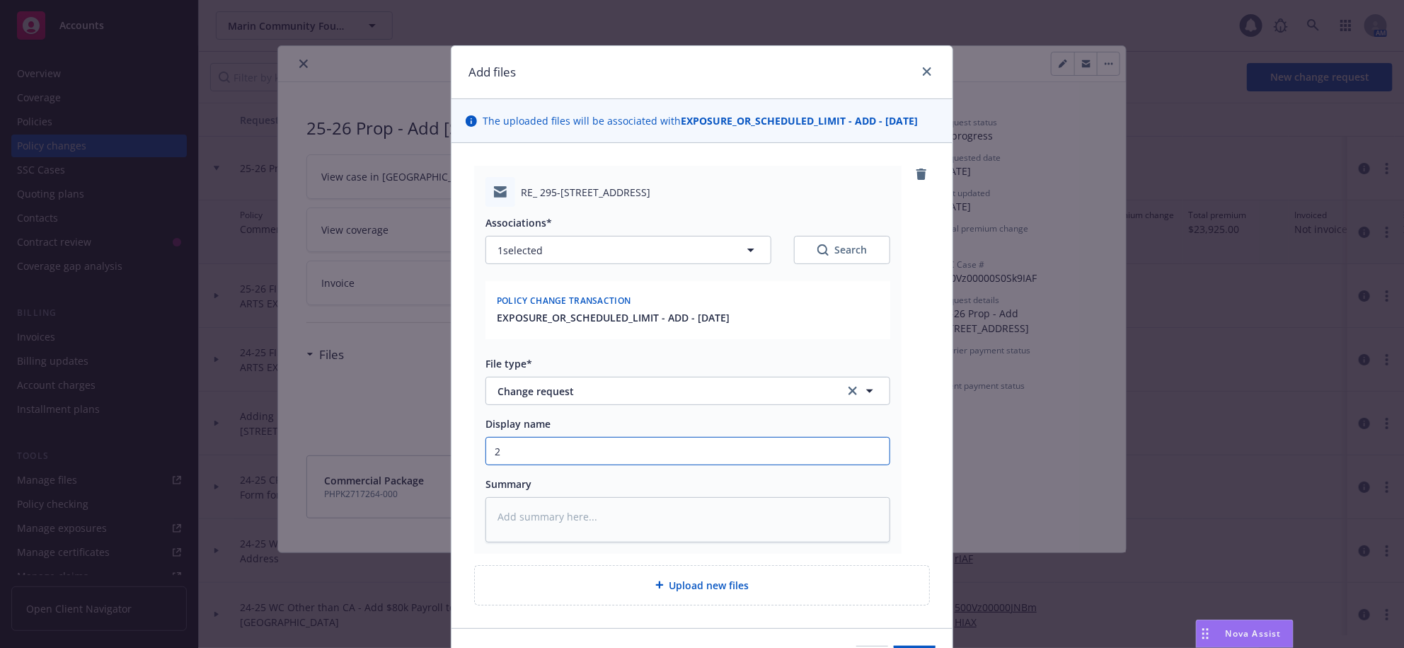
type input "25"
type textarea "x"
type input "25-"
type textarea "x"
type input "25-2"
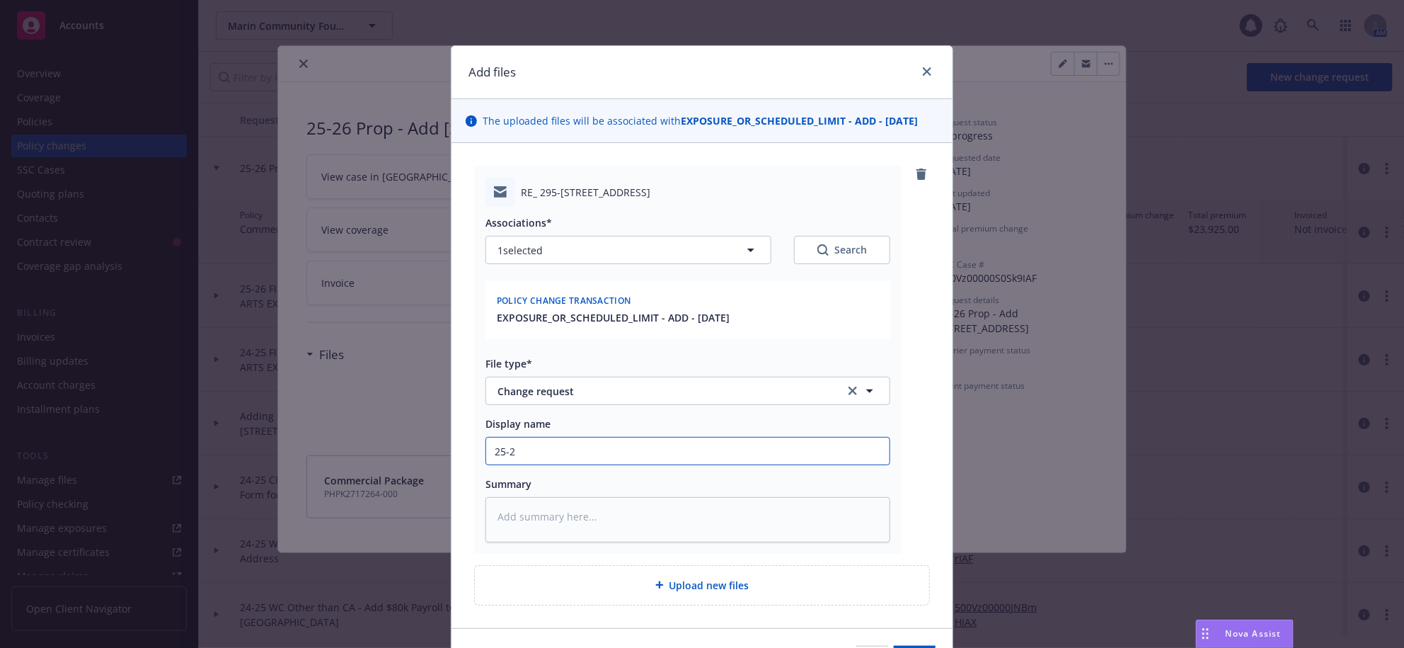
type textarea "x"
type input "25-26"
type textarea "x"
type input "25-26"
type textarea "x"
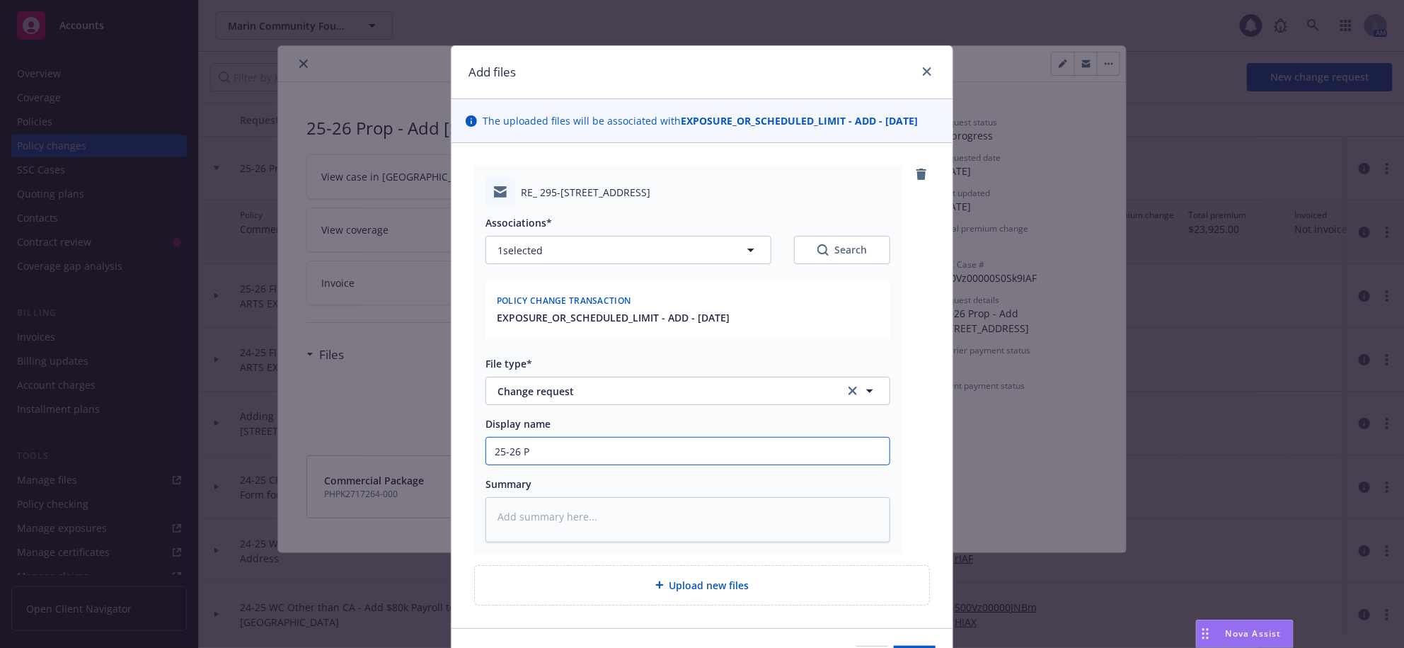
type input "25-26 Pr"
type textarea "x"
type input "25-26 Pro"
type textarea "x"
type input "25-26 Pro"
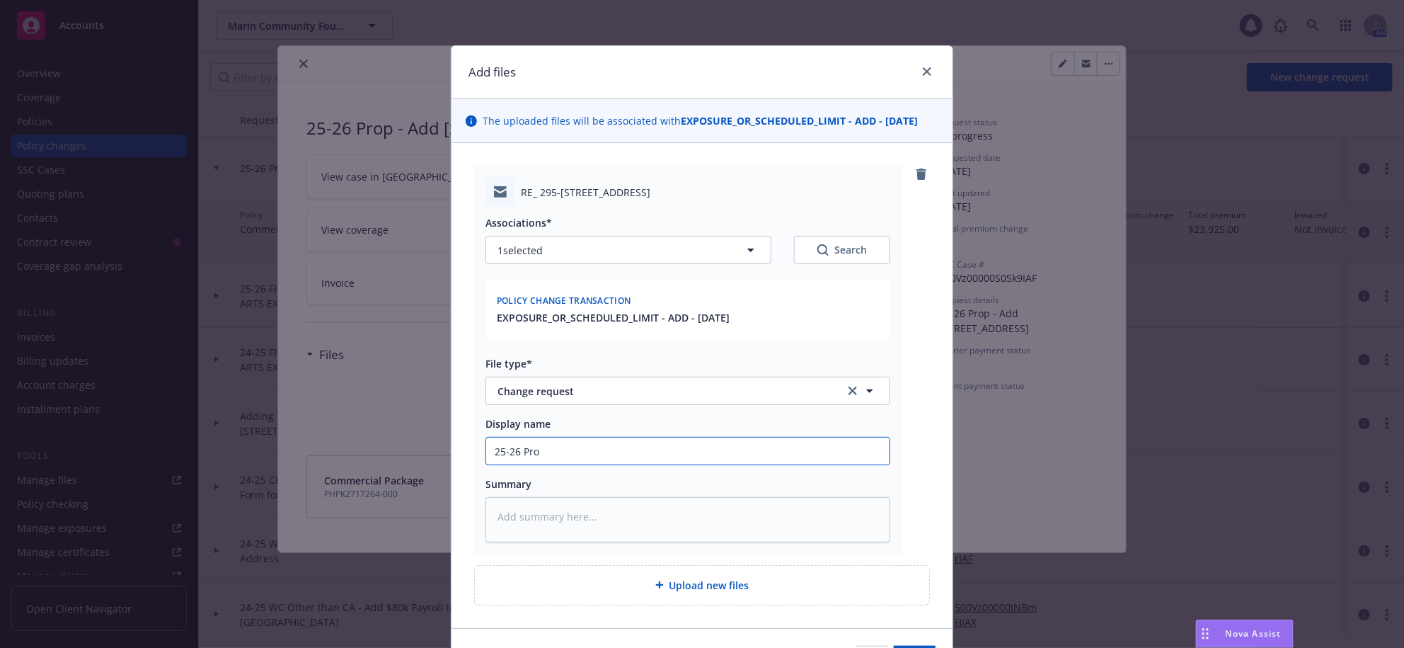
type textarea "x"
type input "25-26 Pro"
type textarea "x"
type input "25-26 Prop"
type textarea "x"
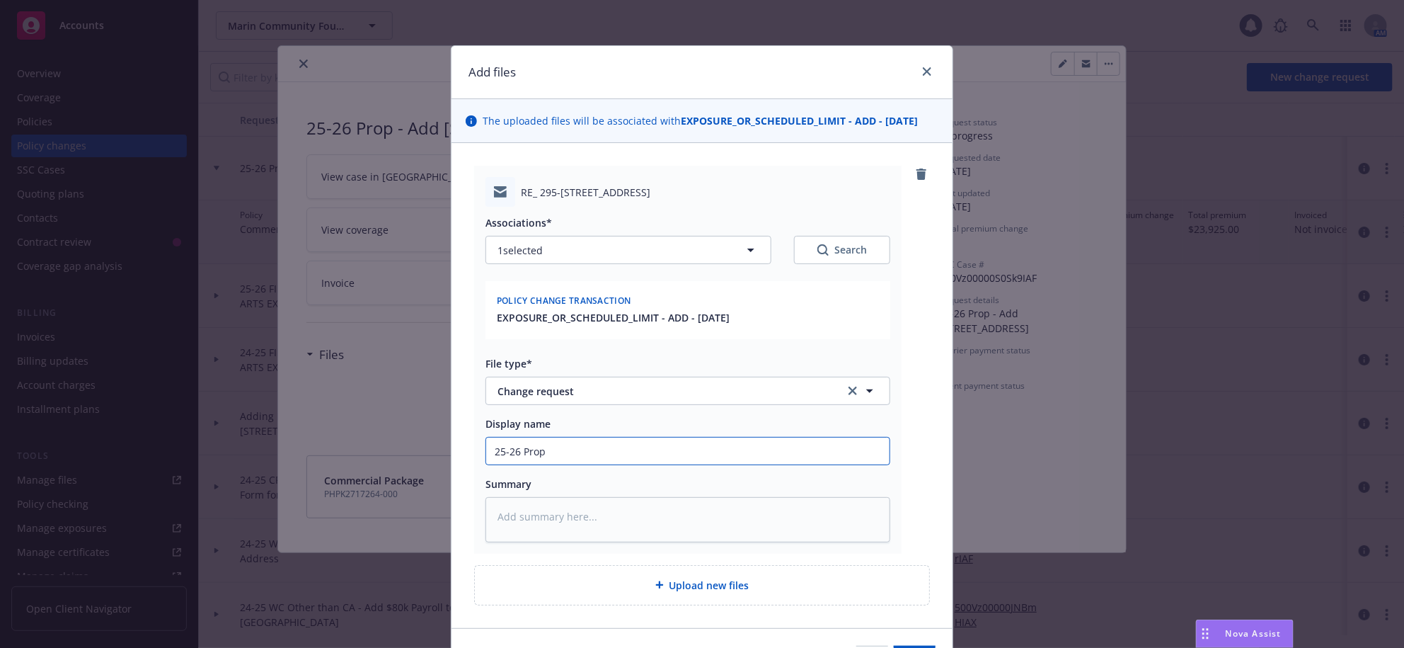
type input "25-26 Prop -"
type textarea "x"
type input "25-26 Prop -"
type textarea "x"
type input "25-26 Prop -"
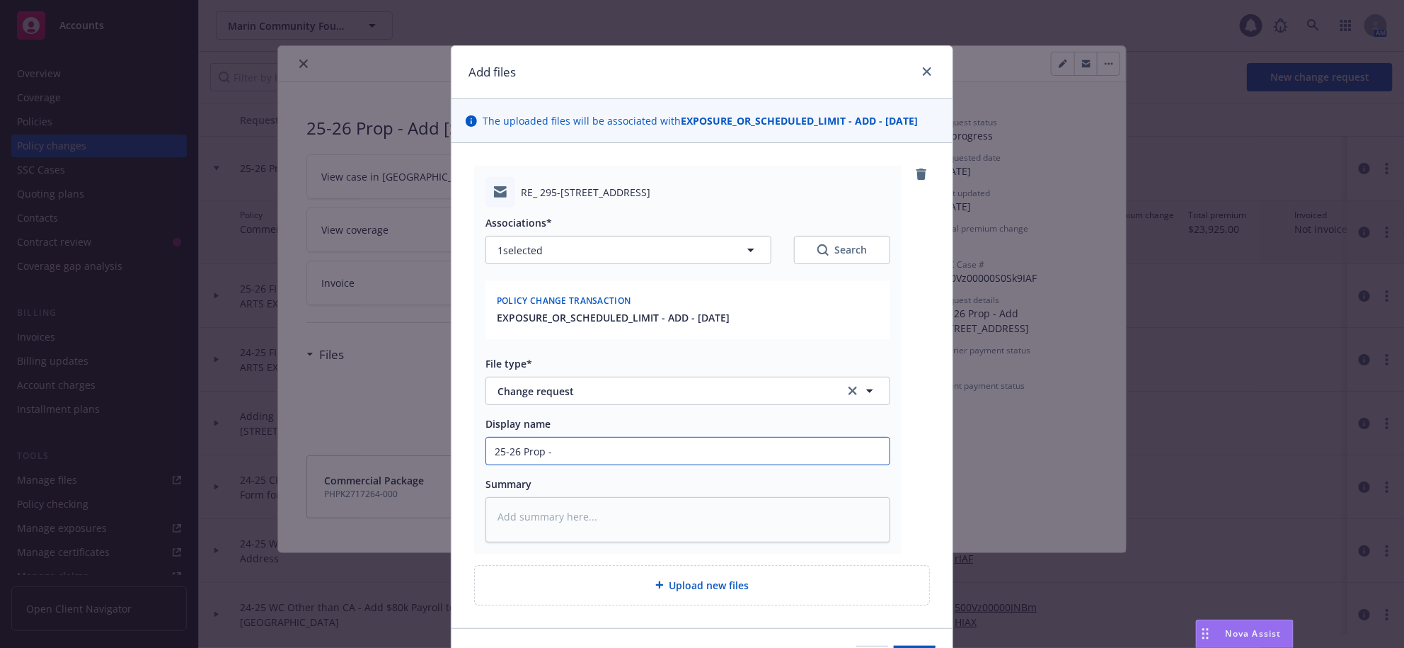
type textarea "x"
type input "25-26 Prop"
type textarea "x"
type input "25-26 Prop"
type textarea "x"
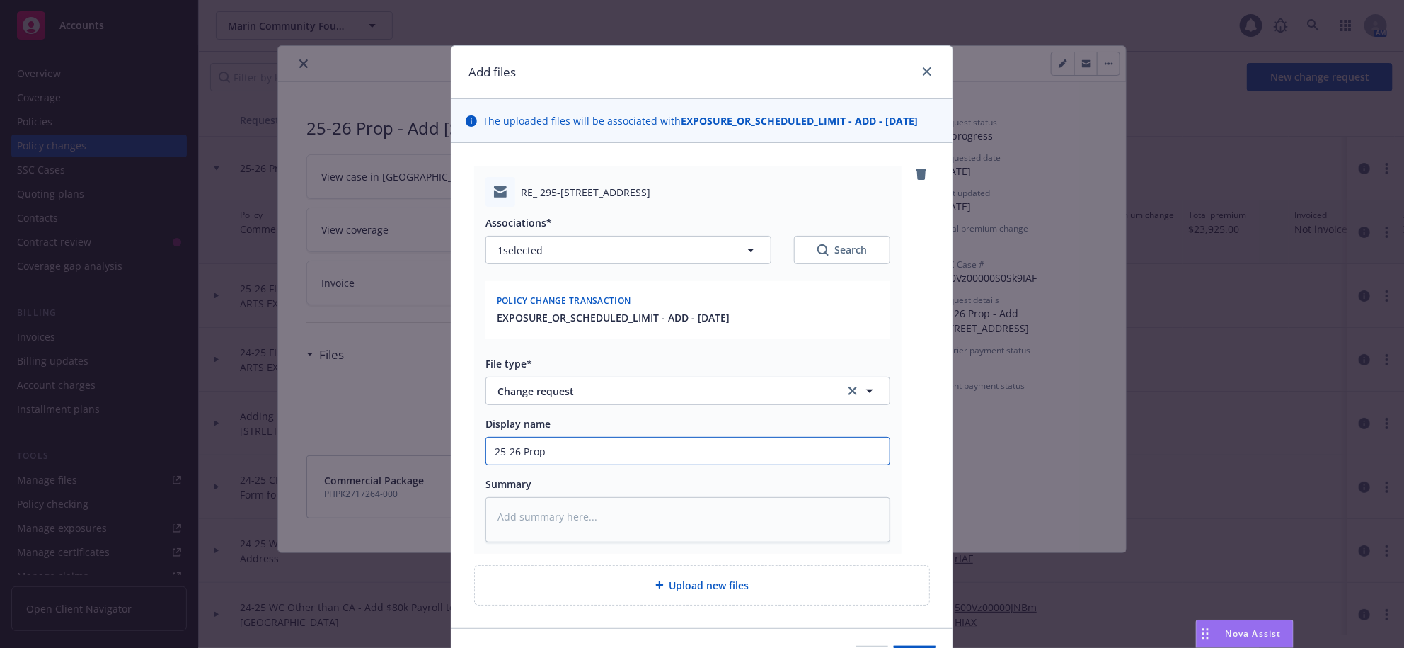
type input "25-26 Pro"
type textarea "x"
type input "25-26 Pr"
type textarea "x"
type input "25-26 P"
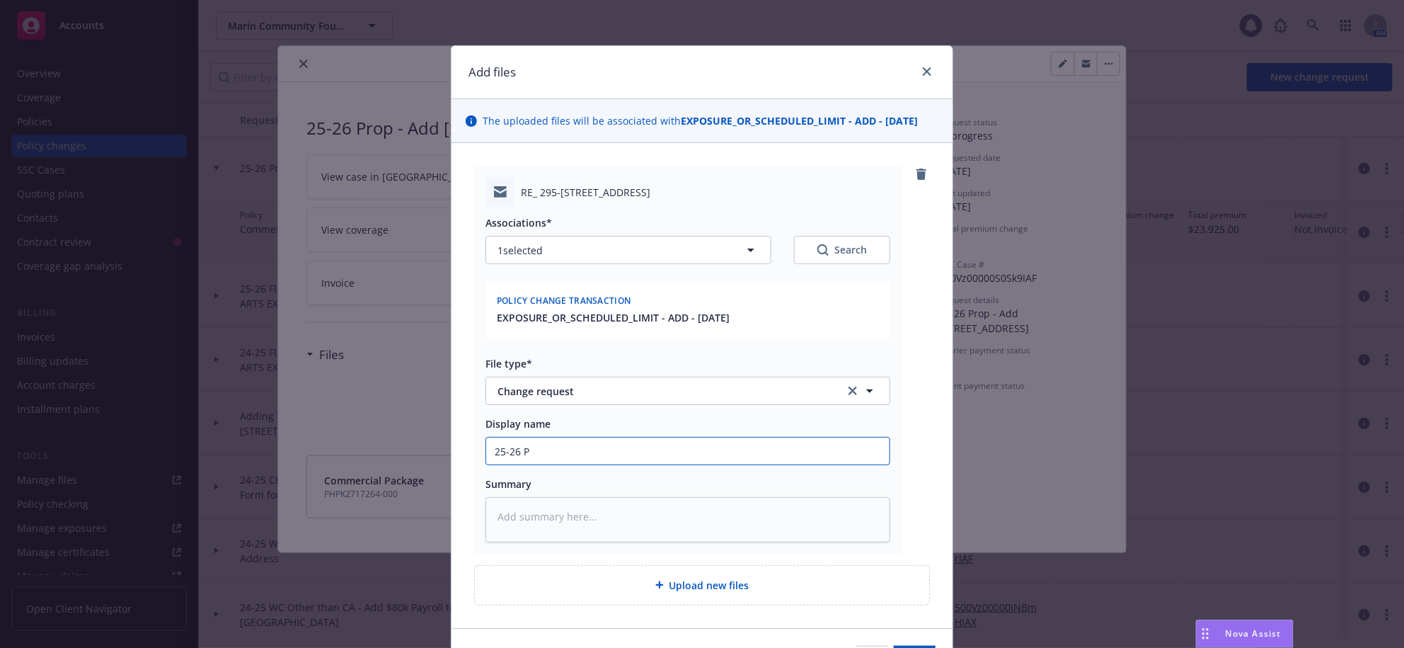
type textarea "x"
type input "25-26 PC"
type textarea "x"
type input "25-26 PCP"
type textarea "x"
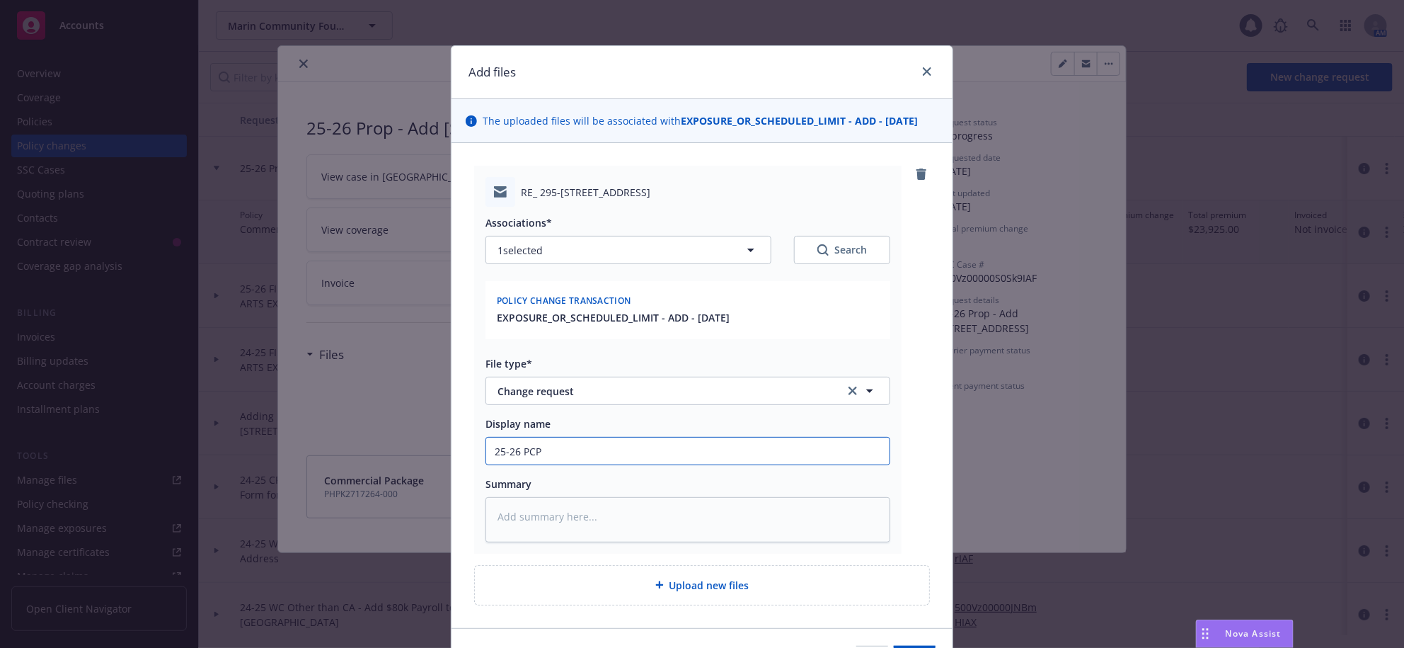
type input "25-26 PC"
type textarea "x"
type input "25-26 P"
type textarea "x"
type input "25-26"
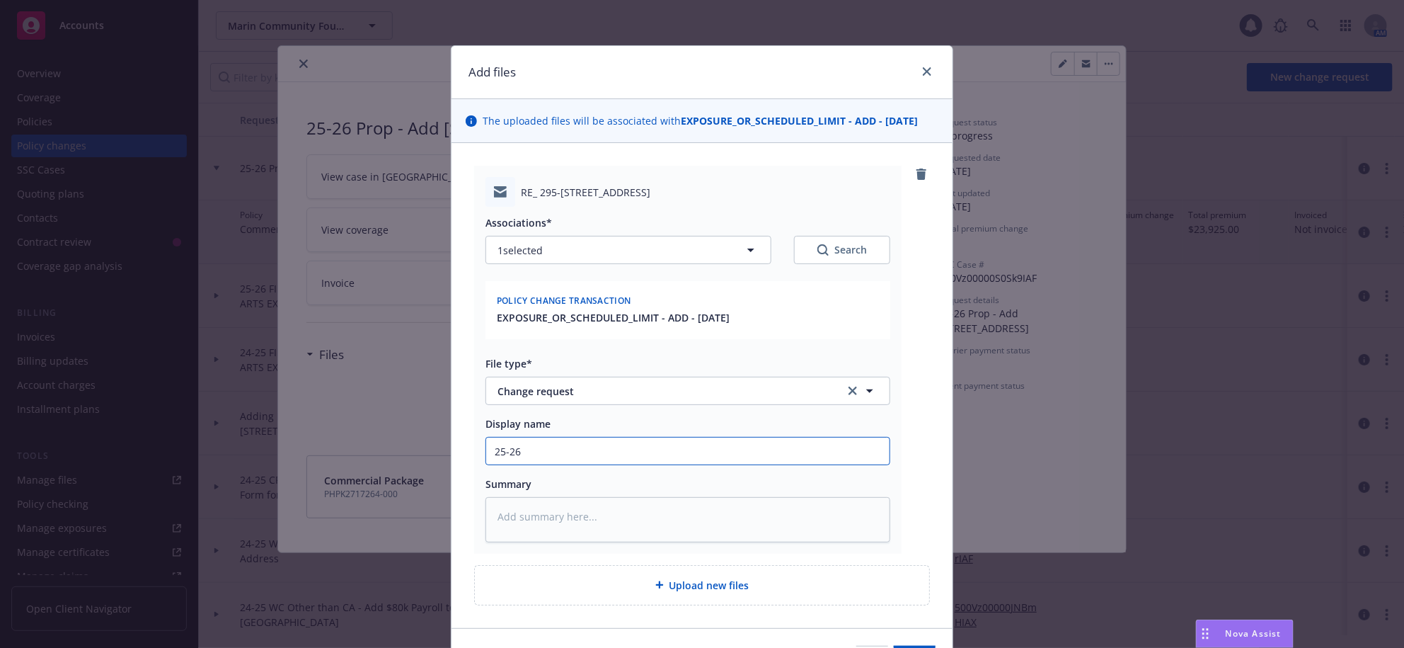
type textarea "x"
type input "25-26 C"
type textarea "x"
type input "25-26 Cp"
type textarea "x"
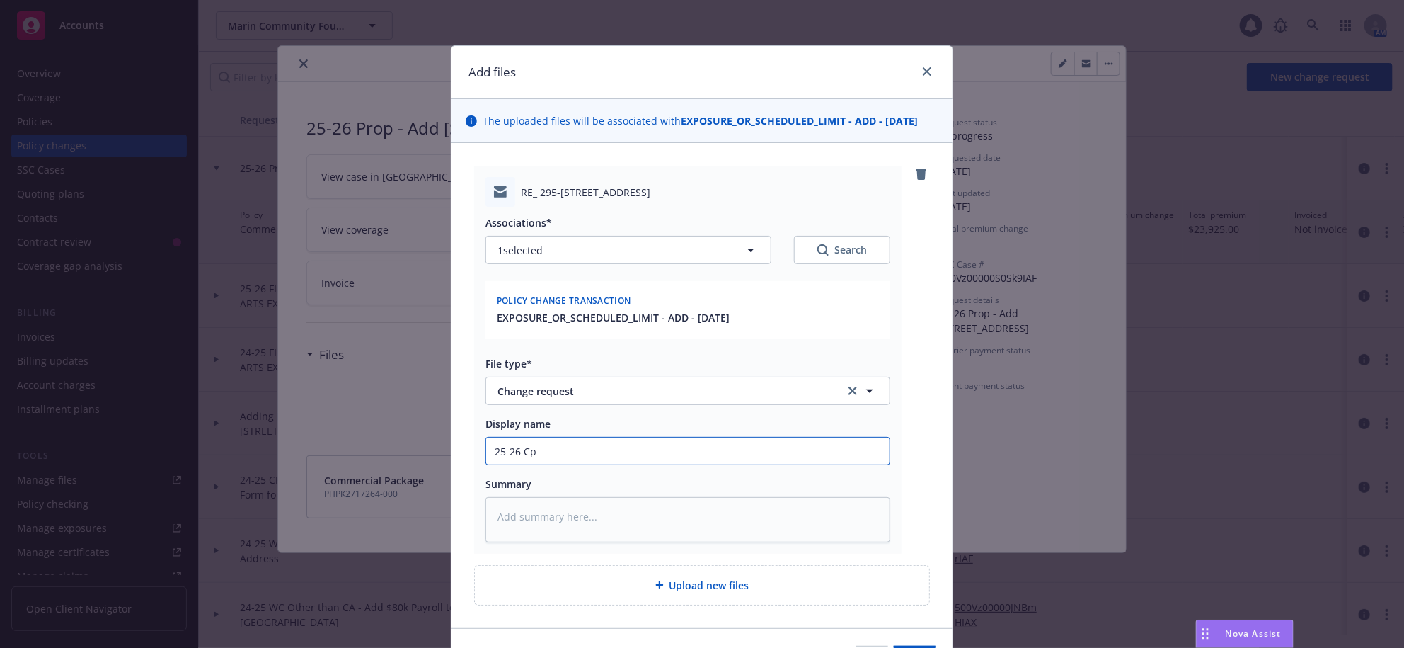
type input "25-26 Cpk"
type textarea "x"
type input "25-26 Cpkg"
type textarea "x"
type input "25-26 Cpkg/"
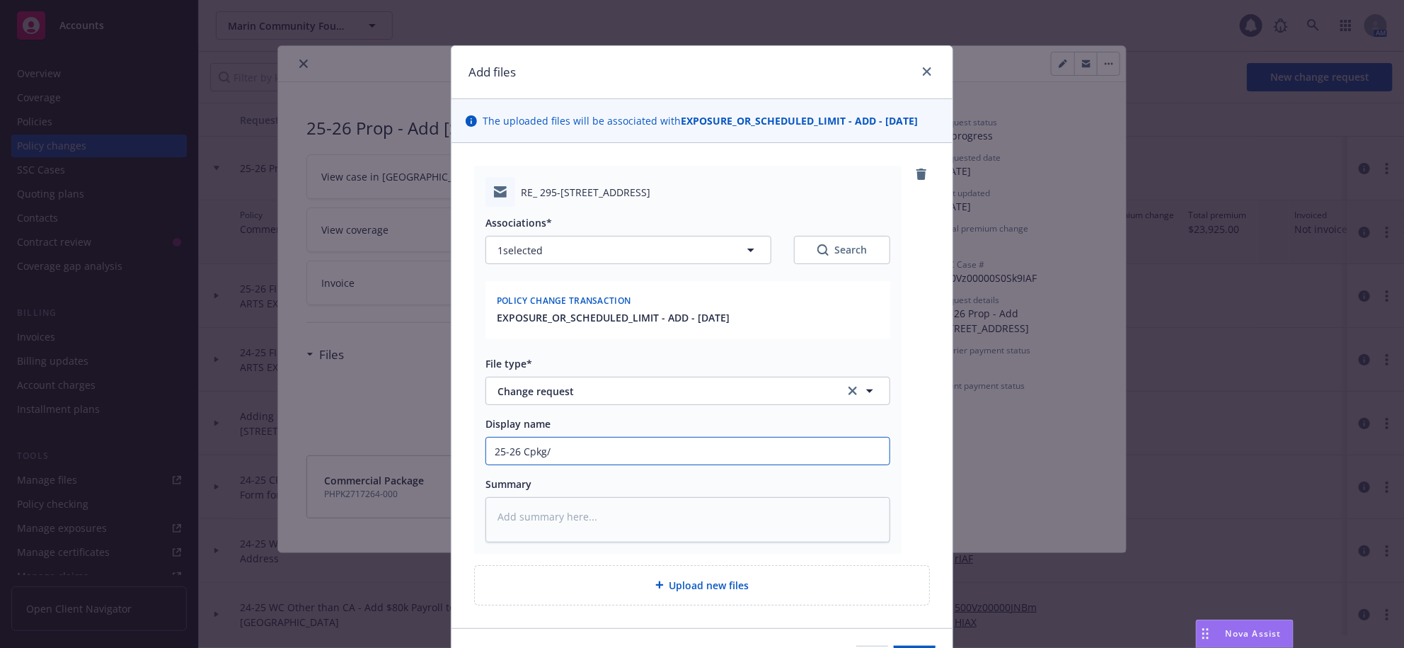
type textarea "x"
type input "25-26 Cpkg/r"
type textarea "x"
type input "25-26 Cpkg/"
type textarea "x"
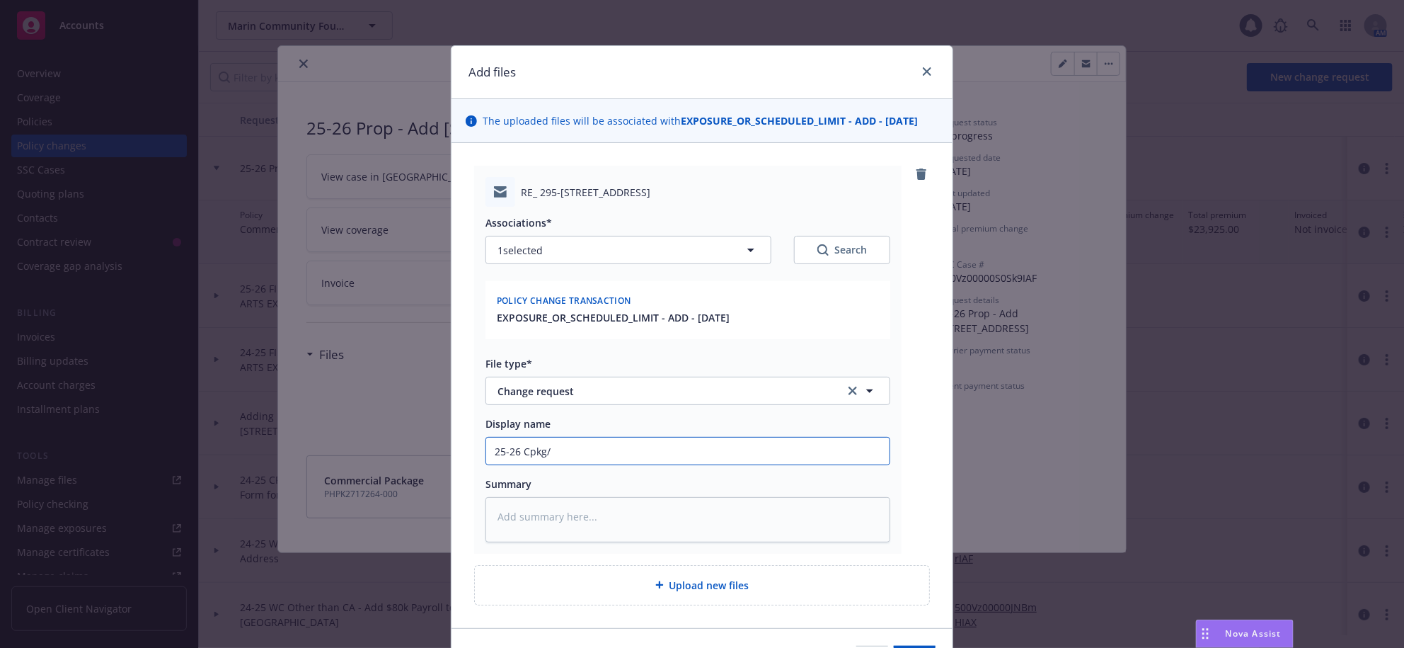
type input "25-26 Cpkg/P"
type textarea "x"
type input "25-26 Cpkg/Pr"
type textarea "x"
type input "25-26 Cpkg/Pro"
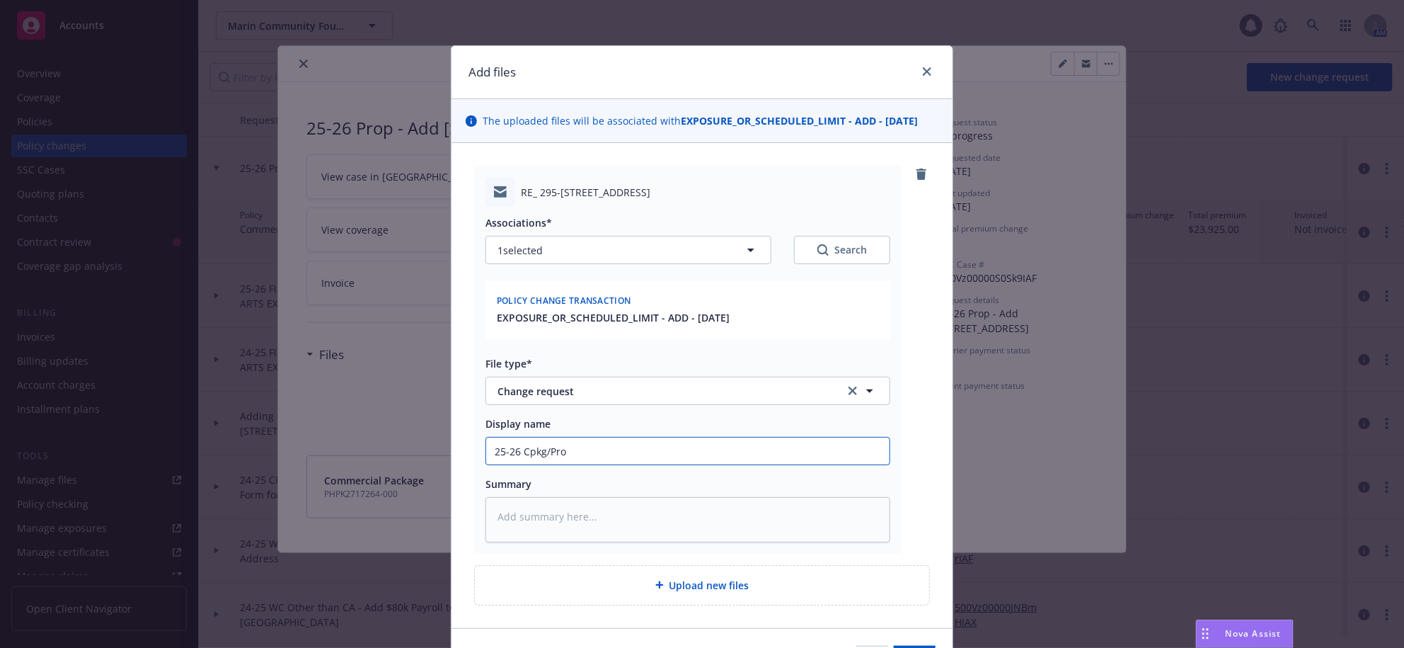
type textarea "x"
type input "25-26 Cpkg/Prop"
type textarea "x"
type input "25-26 Cpkg/Prop"
type textarea "x"
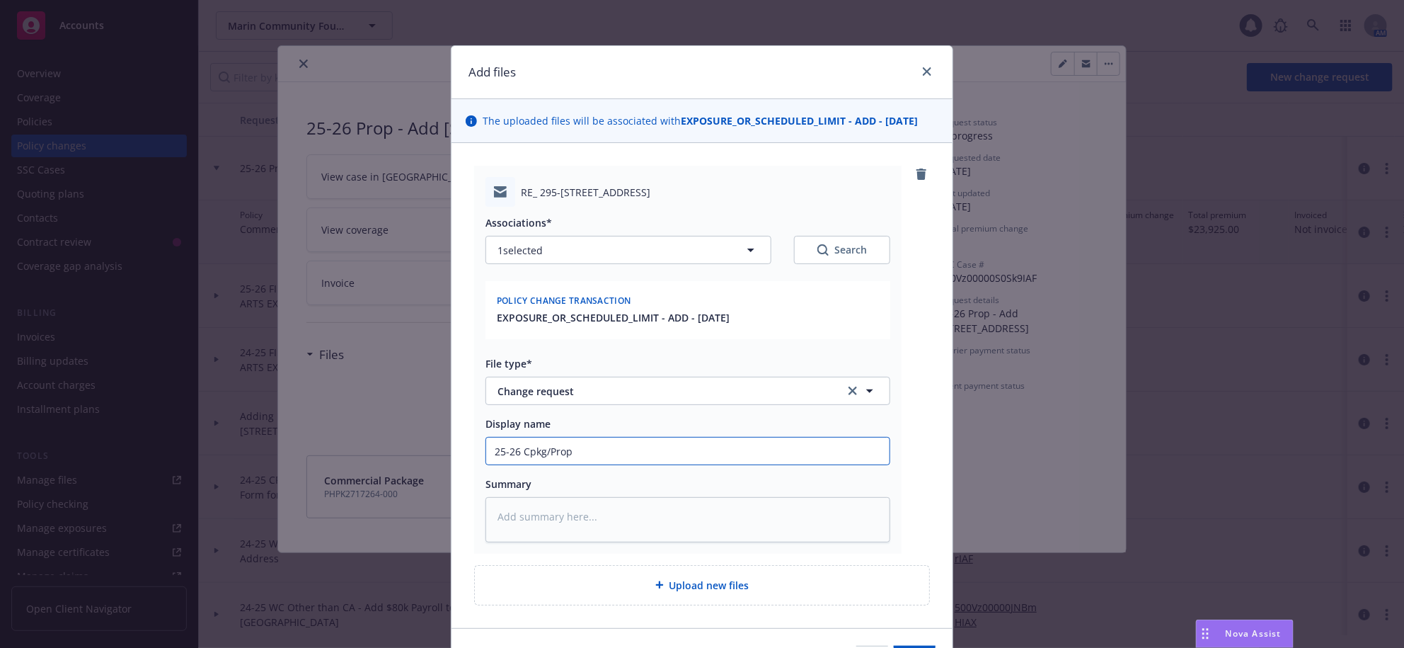
type input "25-26 Cpkg/Prop -"
type textarea "x"
type input "25-26 Cpkg/Prop -"
type textarea "x"
type input "25-26 Cpkg/Prop - A"
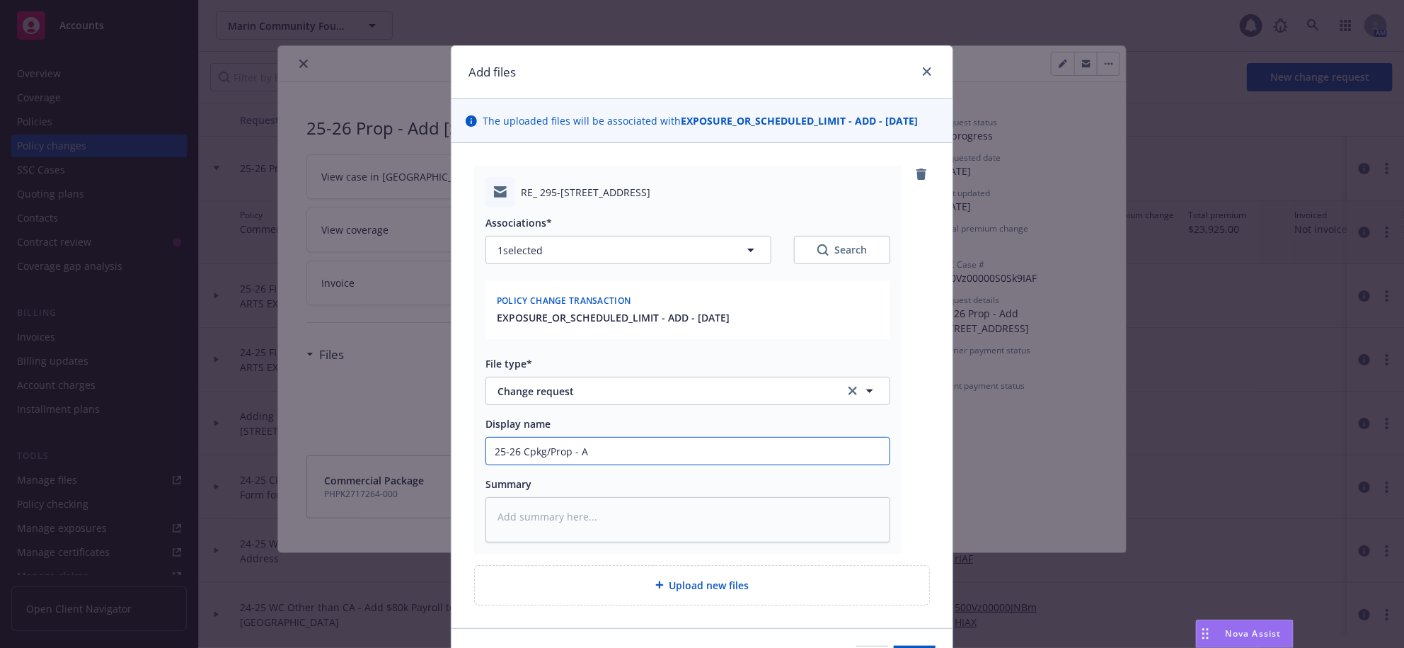
type textarea "x"
type input "25-26 Cpkg/Prop - Ad"
type textarea "x"
type input "25-26 Cpkg/Prop - Add"
type textarea "x"
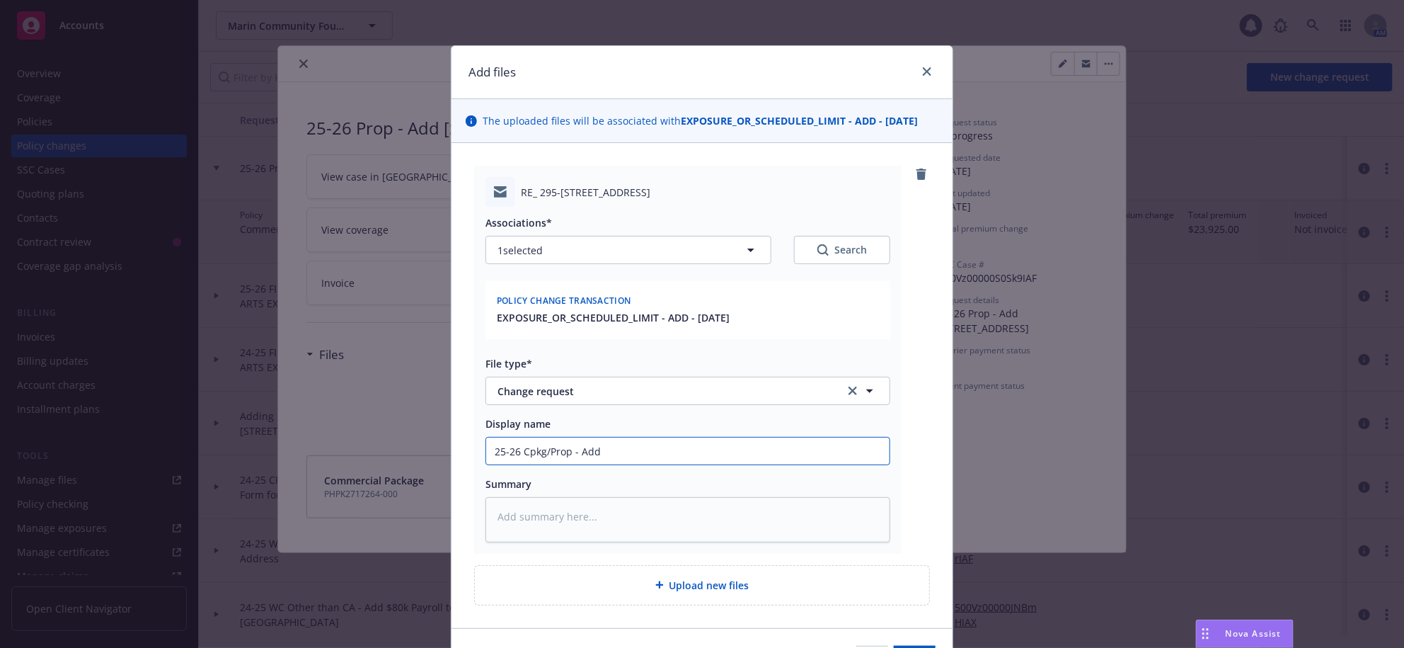
type input "25-26 Cpkg/Prop - Add"
type textarea "x"
type input "25-26 Cpkg/Prop - Add 2"
type textarea "x"
type input "25-26 Cpkg/Prop - Add 29"
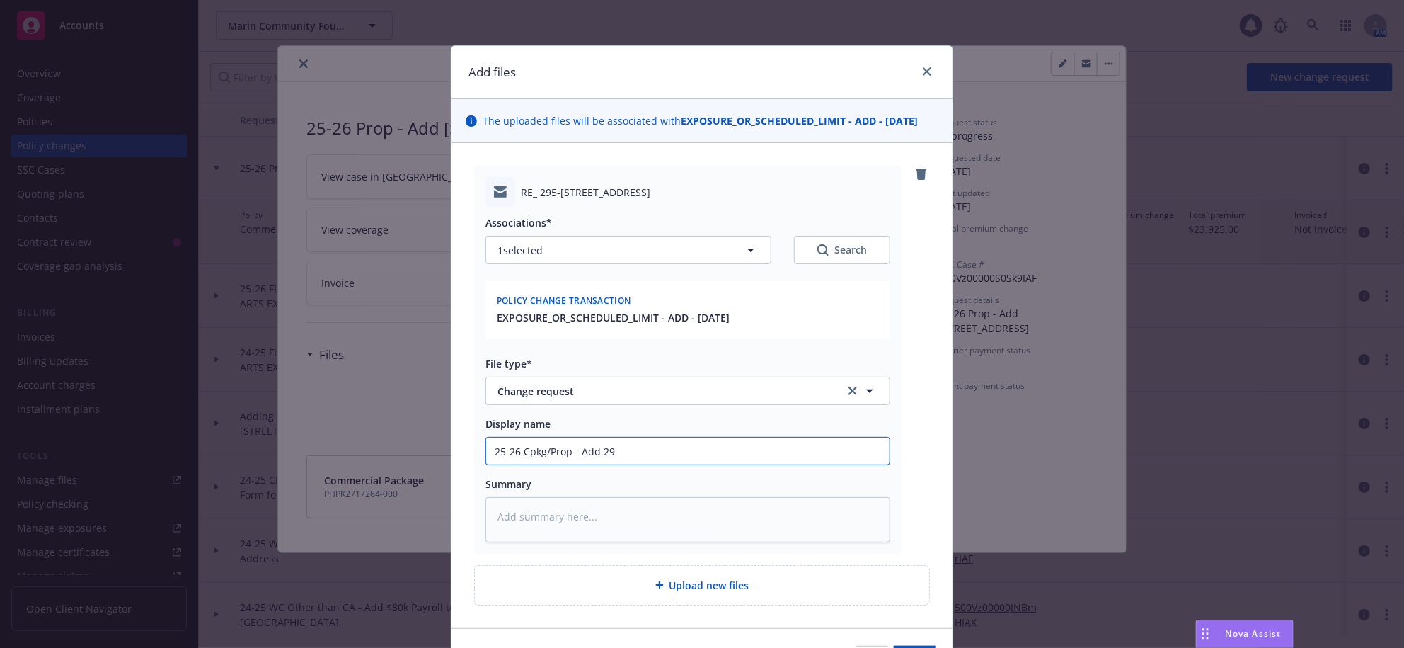
type textarea "x"
type input "25-26 Cpkg/Prop - Add 295"
type textarea "x"
type input "25-26 Cpkg/Prop - Add 295-"
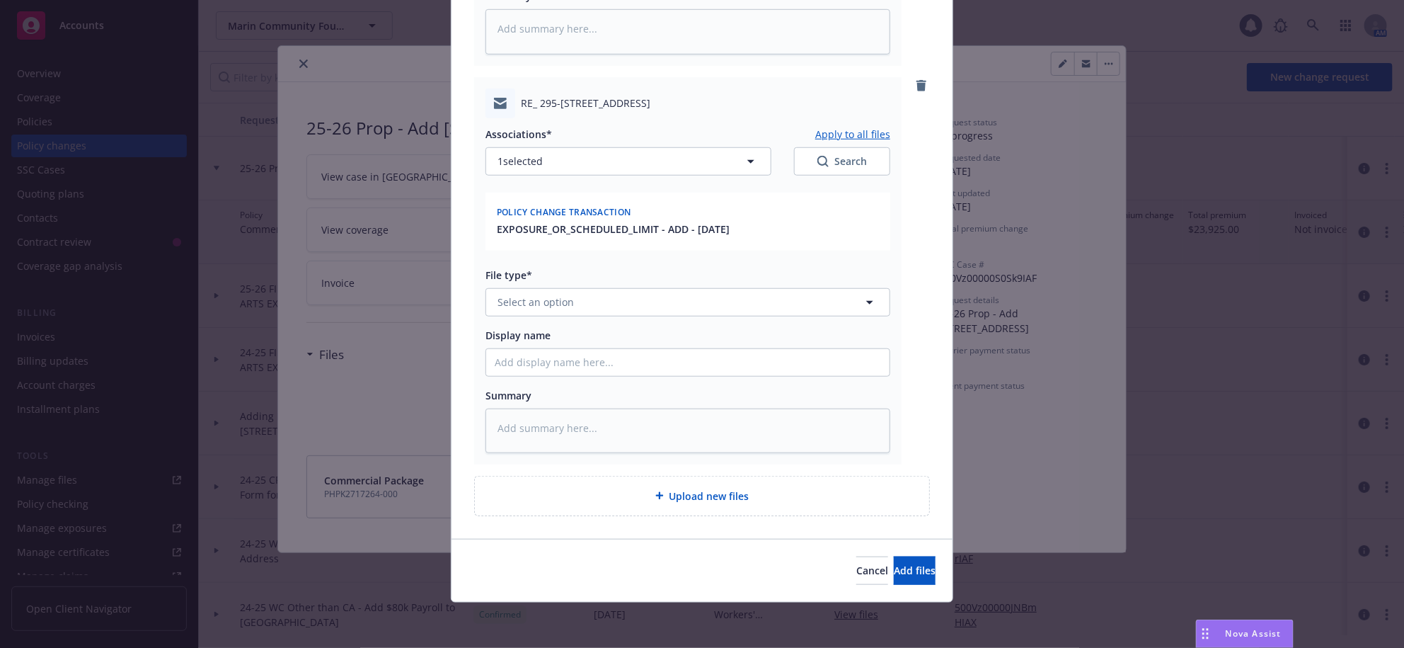
scroll to position [660, 0]
click at [593, 288] on button "Select an option" at bounding box center [688, 302] width 405 height 28
click at [617, 338] on div "Change request" at bounding box center [688, 348] width 386 height 21
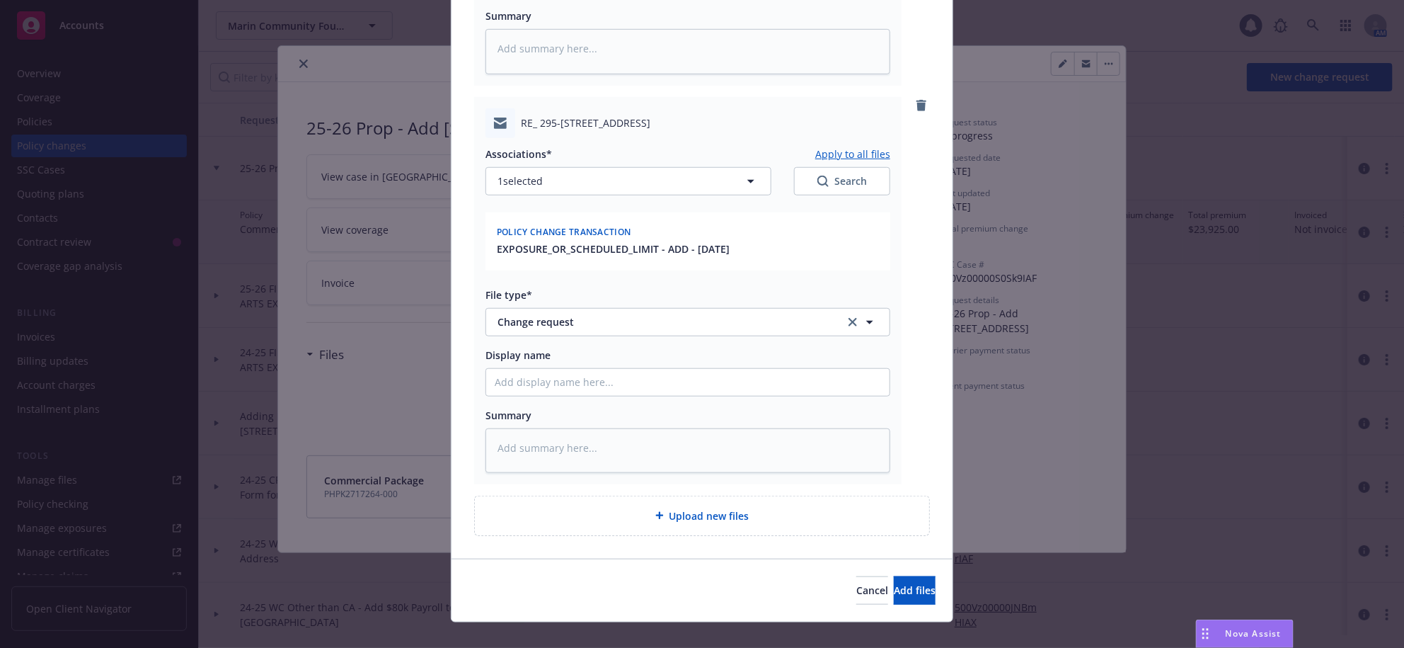
scroll to position [454, 0]
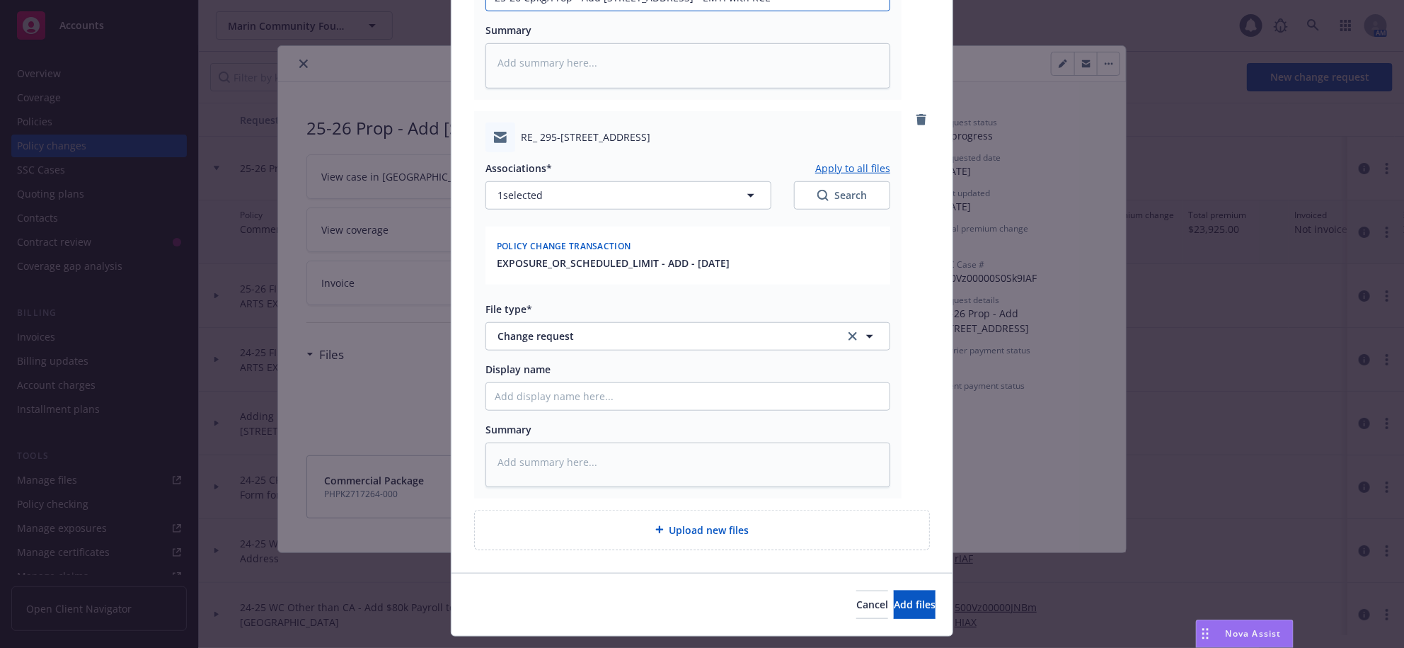
drag, startPoint x: 762, startPoint y: 79, endPoint x: 463, endPoint y: 91, distance: 298.9
click at [463, 91] on div "RE_ 295-[STREET_ADDRESS] Associations* Apply to all files 1 selected Search Pol…" at bounding box center [702, 130] width 501 height 883
click at [719, 410] on input "Display name" at bounding box center [687, 396] width 403 height 27
paste input "25-26 Cpkg/Prop - Add [STREET_ADDRESS] - EMTI w"
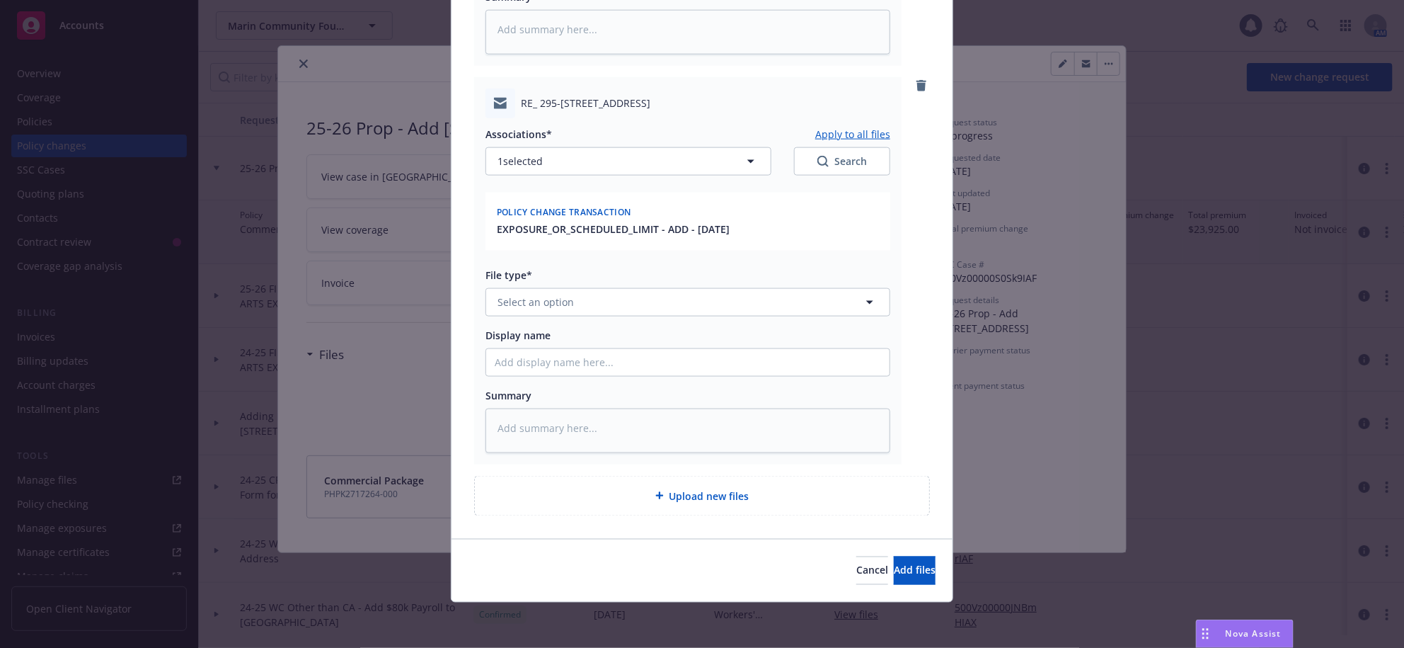
scroll to position [1117, 0]
click at [585, 288] on button "Select an option" at bounding box center [688, 302] width 405 height 28
paste input "25-26 Cpkg/Prop - Add [STREET_ADDRESS] - EMTI w"
click at [778, 411] on textarea at bounding box center [688, 430] width 405 height 45
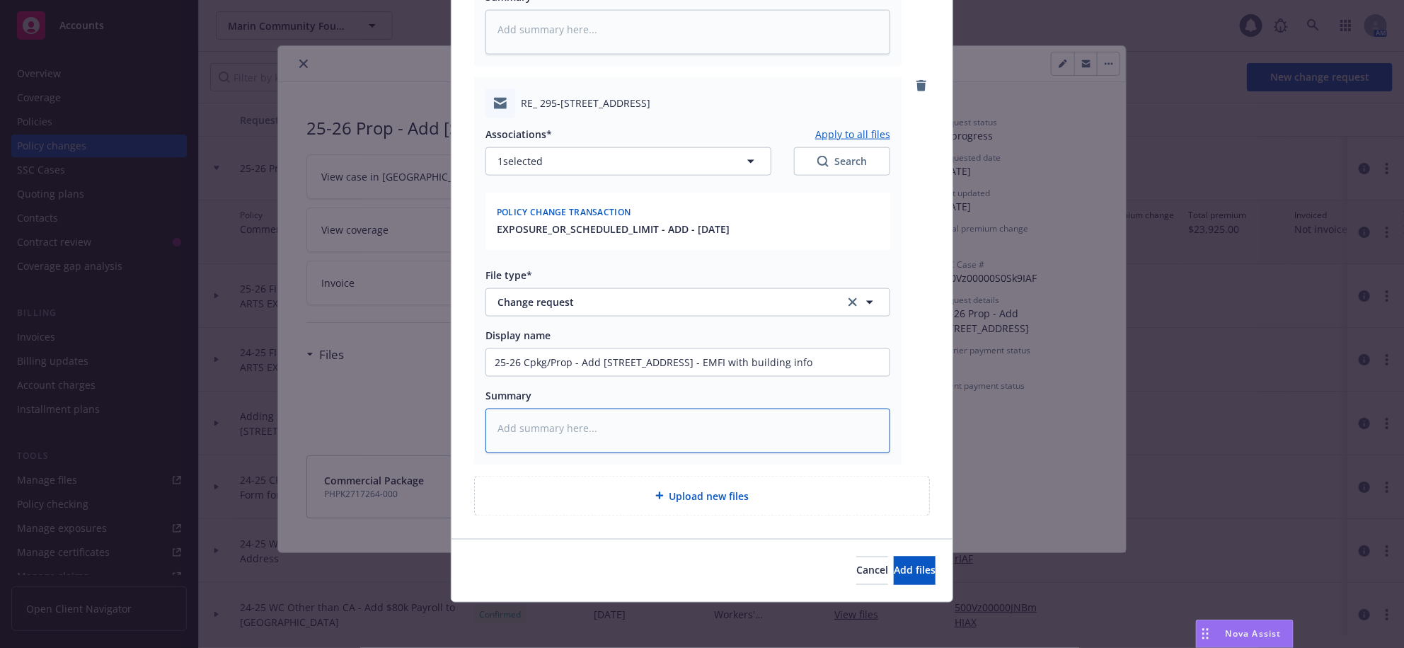
paste textarea "Lorem, ipsum dol Sitametc. A eli seddoei temp in utl etdolorem aliquaenima min …"
click at [566, 294] on span "Select an option" at bounding box center [536, 301] width 76 height 15
click at [692, 418] on textarea at bounding box center [688, 430] width 405 height 45
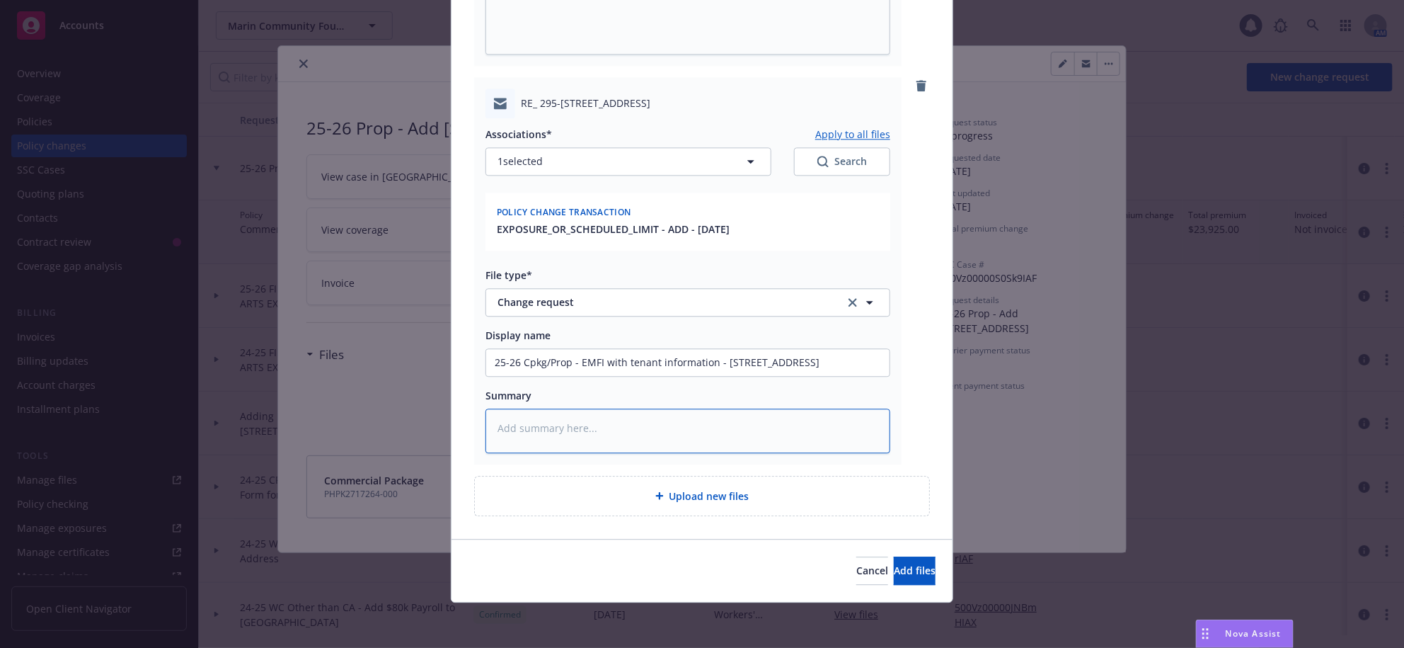
paste textarea "Hi [PERSON_NAME], I have reached out to see if the donor has retained insurance…"
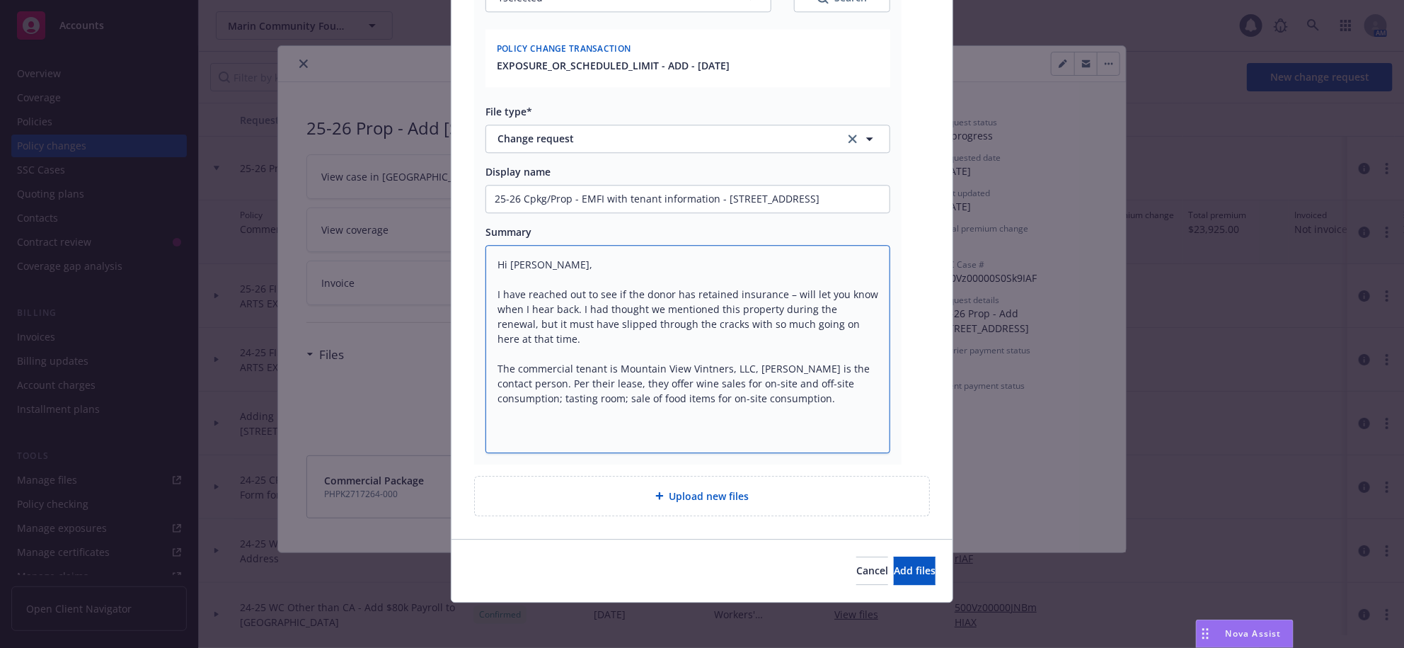
scroll to position [14, 0]
click at [894, 567] on span "Add files" at bounding box center [915, 569] width 42 height 13
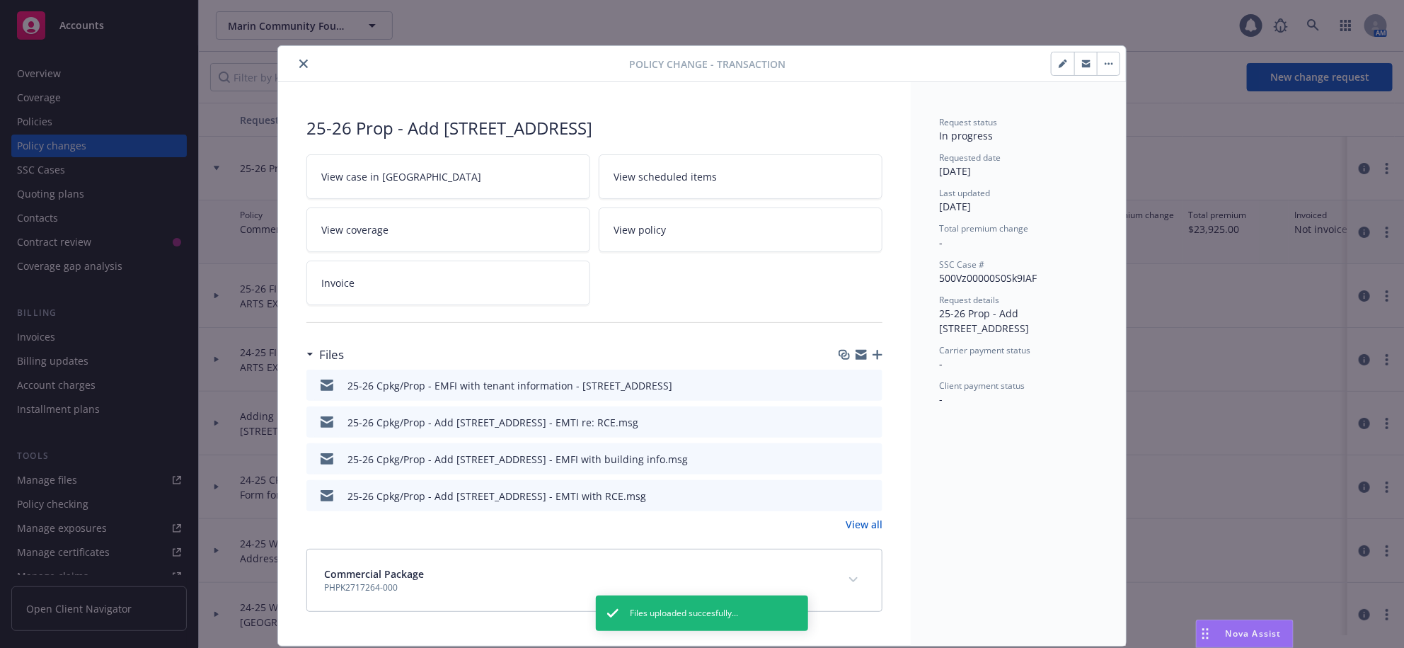
click at [303, 66] on icon "close" at bounding box center [303, 63] width 8 height 8
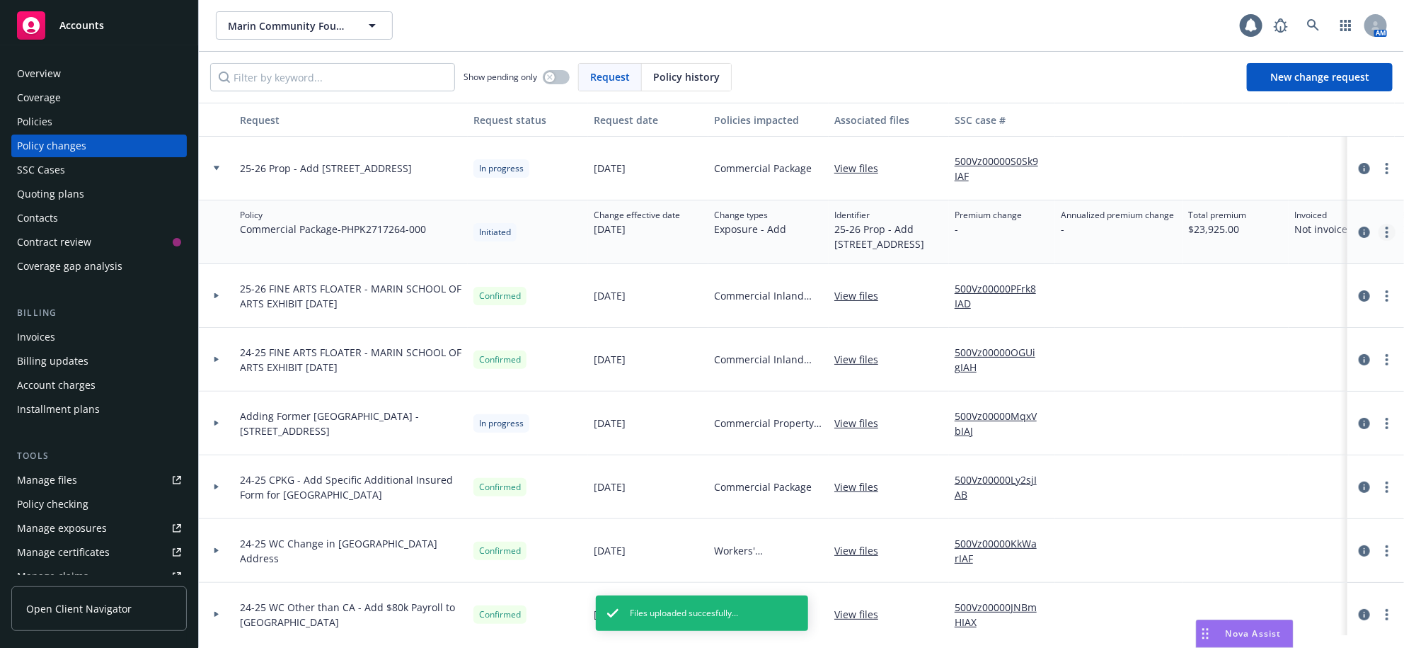
click at [1379, 241] on link "more" at bounding box center [1387, 232] width 17 height 17
click at [1218, 289] on link "Copy logging email" at bounding box center [1260, 289] width 243 height 28
click at [295, 40] on button "Marin Community Foundation" at bounding box center [304, 25] width 177 height 28
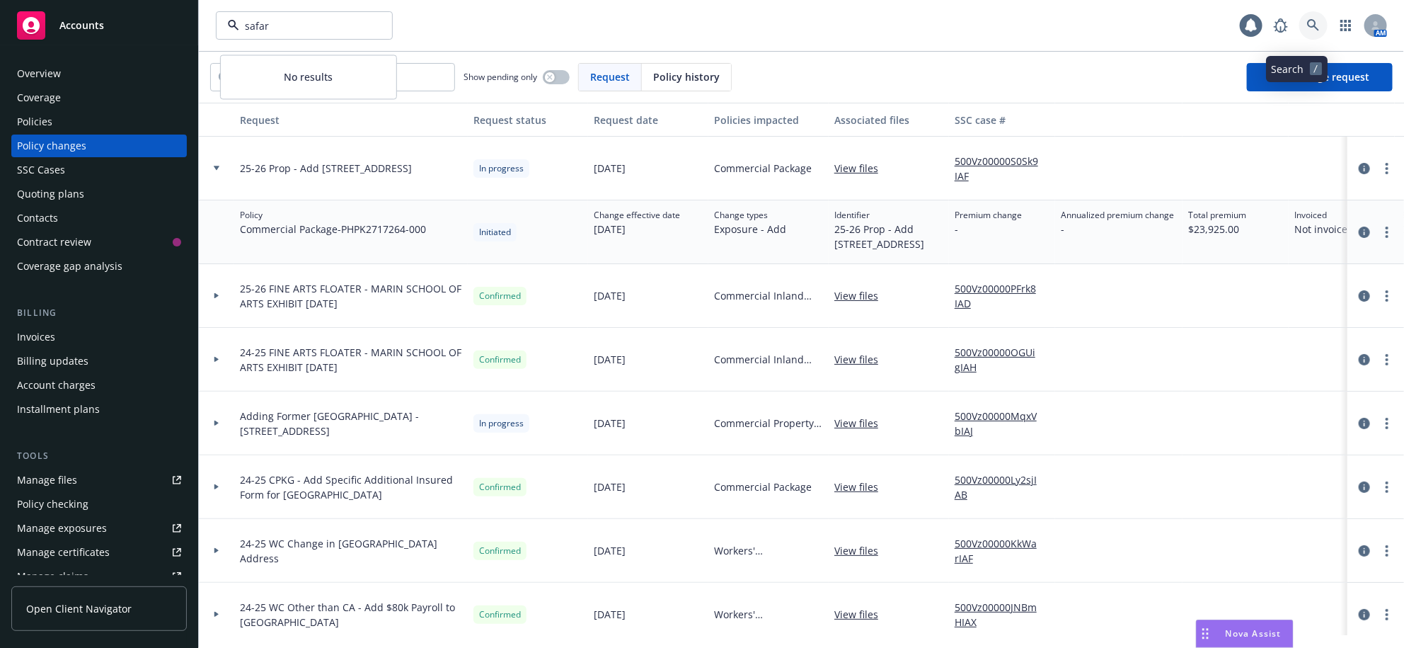
click at [1307, 32] on icon at bounding box center [1313, 25] width 13 height 13
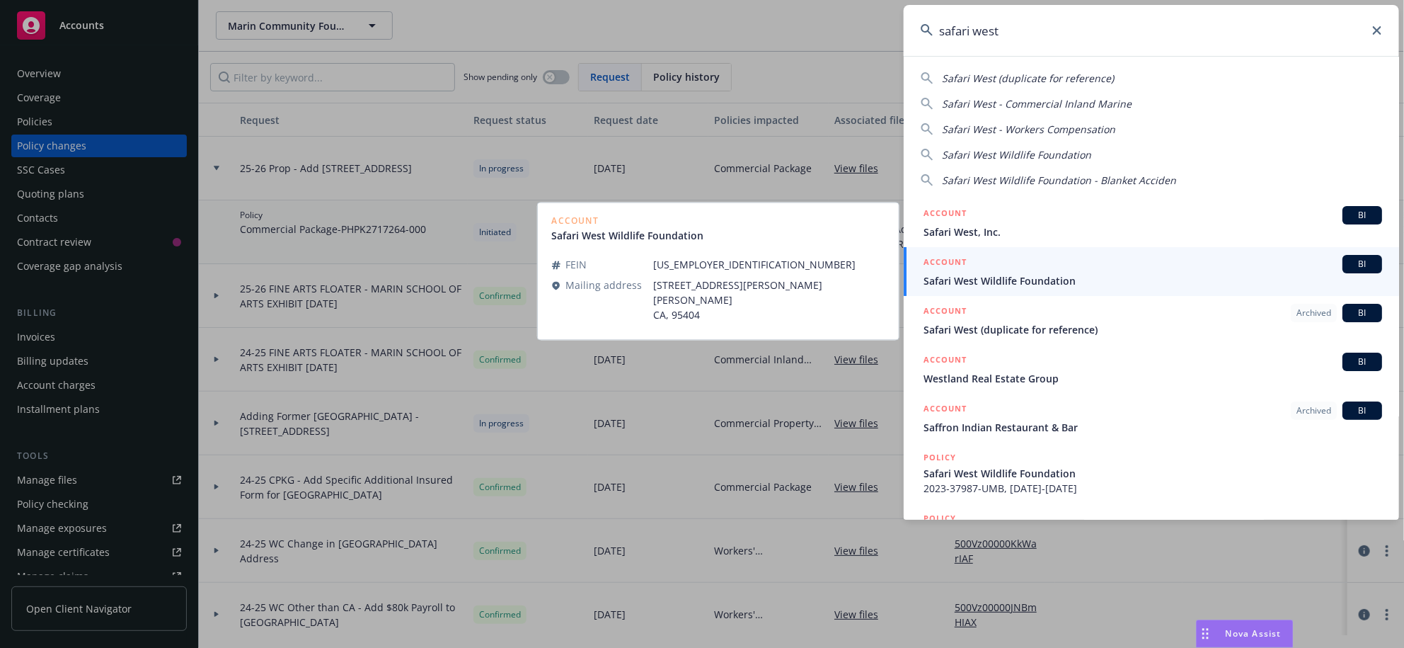
click at [1045, 279] on span "Safari West Wildlife Foundation" at bounding box center [1153, 280] width 459 height 15
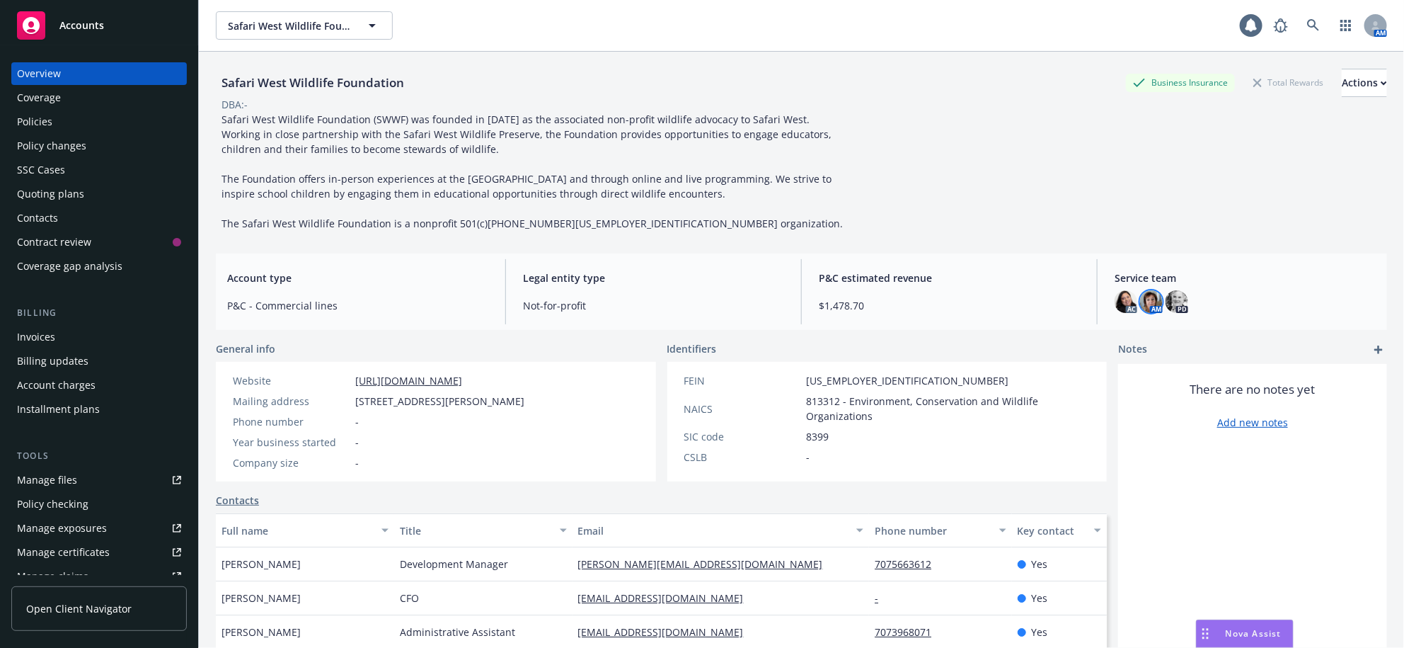
click at [1154, 313] on img at bounding box center [1151, 301] width 23 height 23
click at [1180, 313] on img at bounding box center [1177, 301] width 23 height 23
click at [1116, 313] on img at bounding box center [1126, 301] width 23 height 23
